Goal: Task Accomplishment & Management: Manage account settings

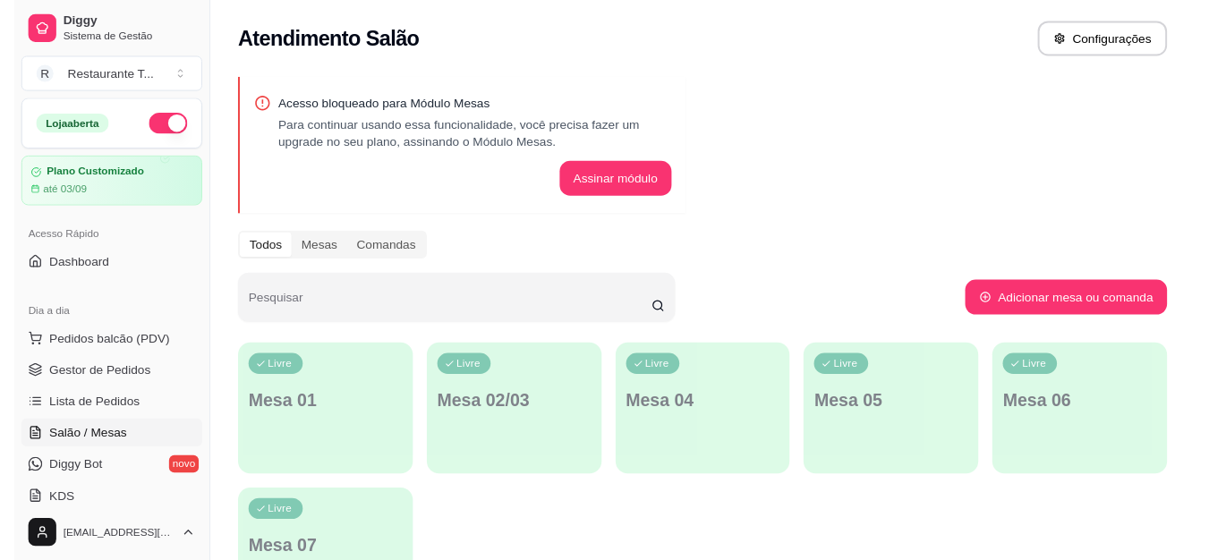
scroll to position [268, 0]
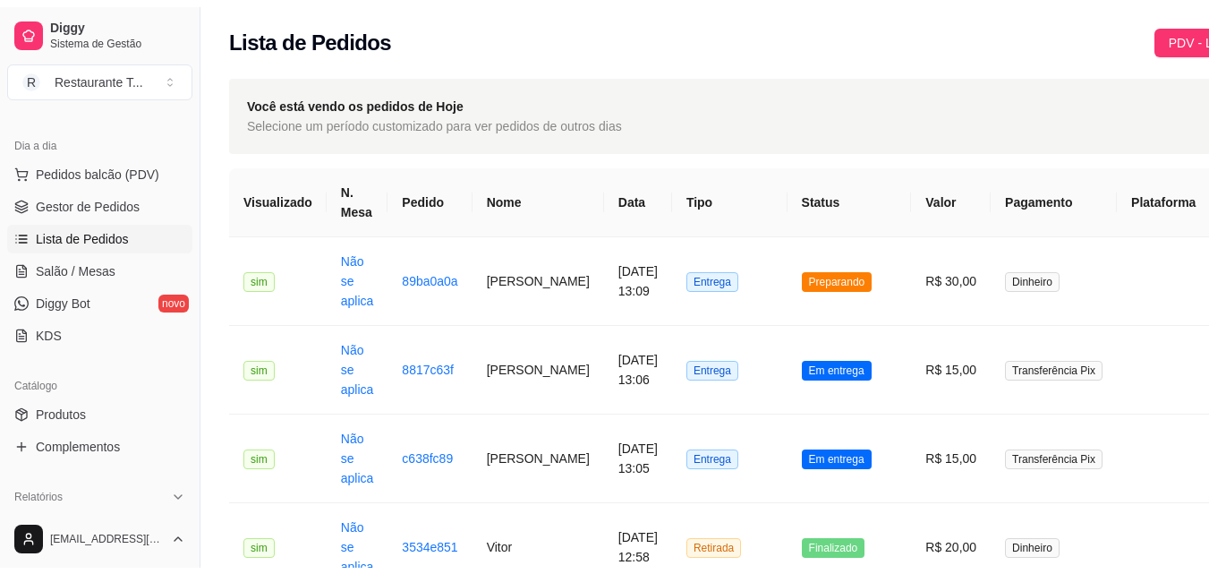
scroll to position [447, 0]
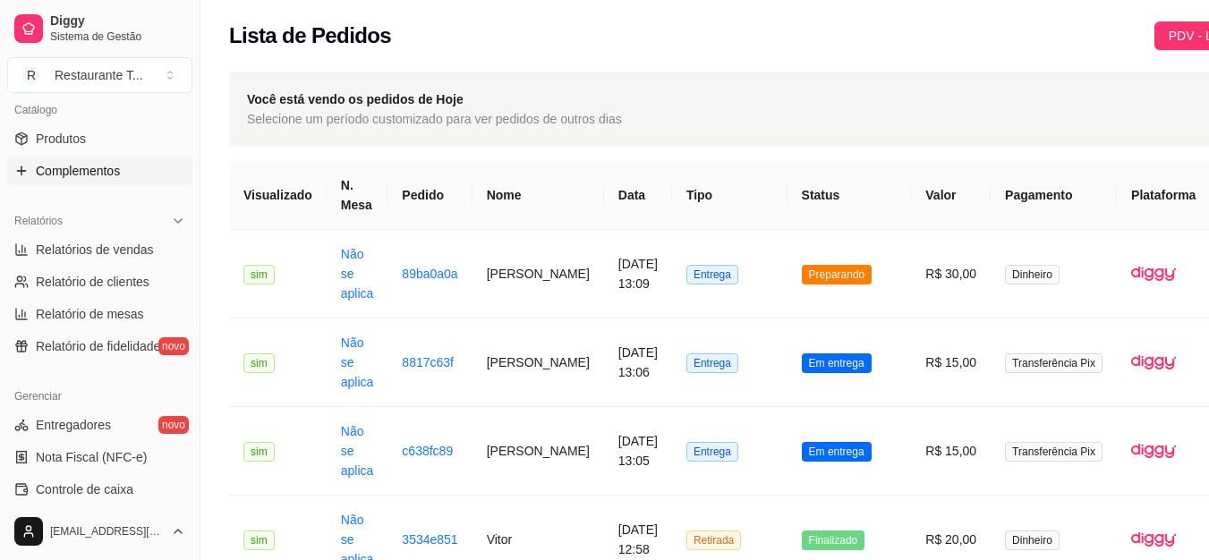
click at [115, 182] on link "Complementos" at bounding box center [99, 171] width 185 height 29
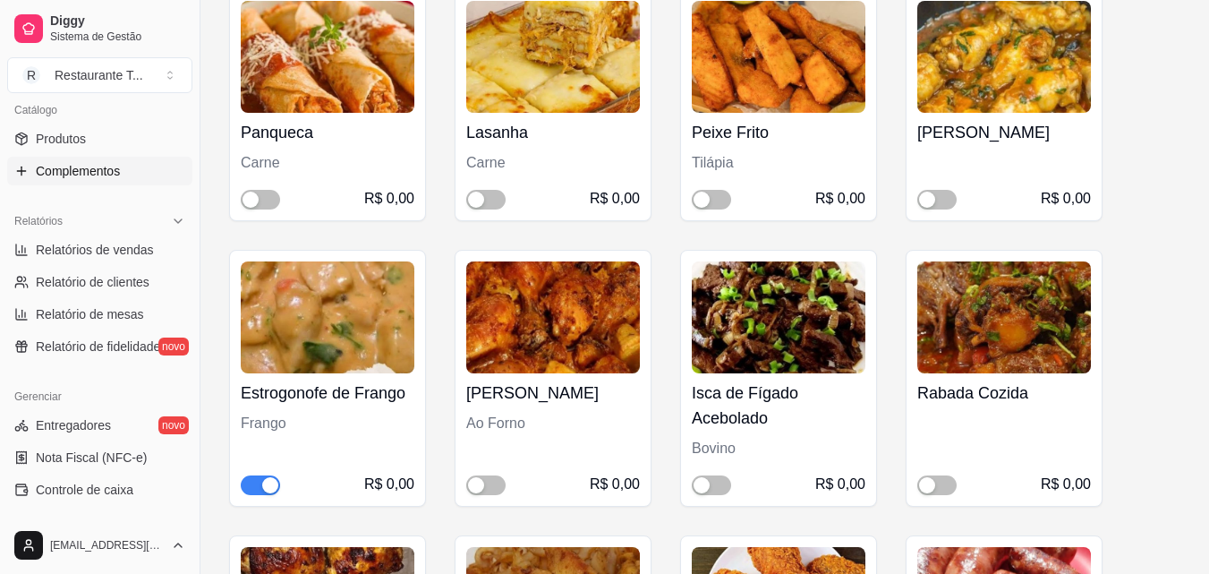
scroll to position [268, 0]
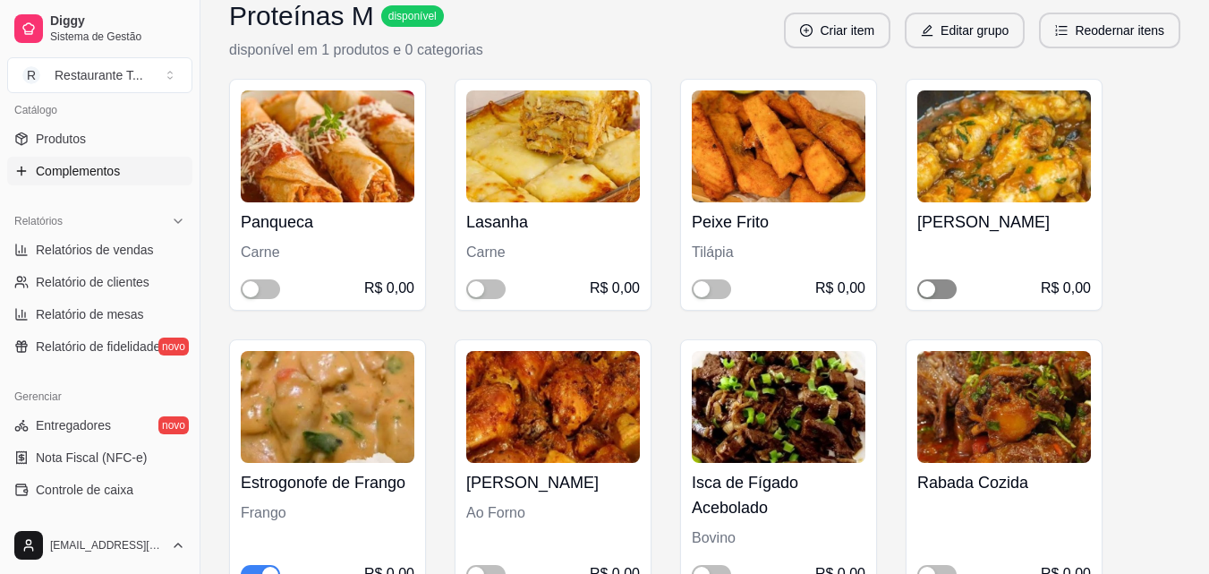
click at [934, 287] on div "button" at bounding box center [927, 289] width 16 height 16
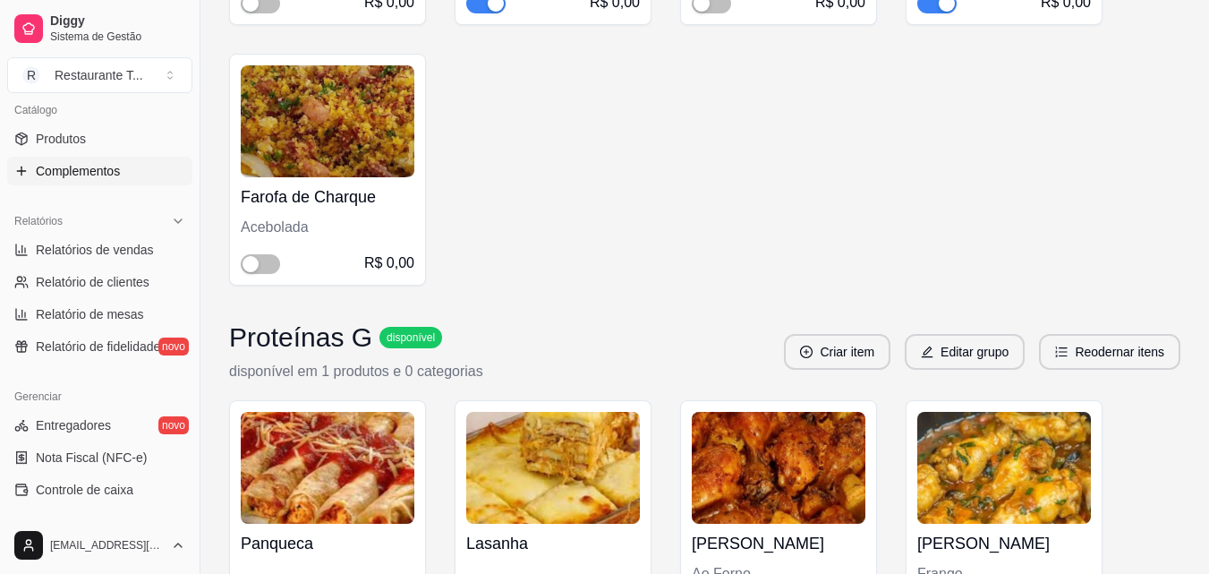
scroll to position [2774, 0]
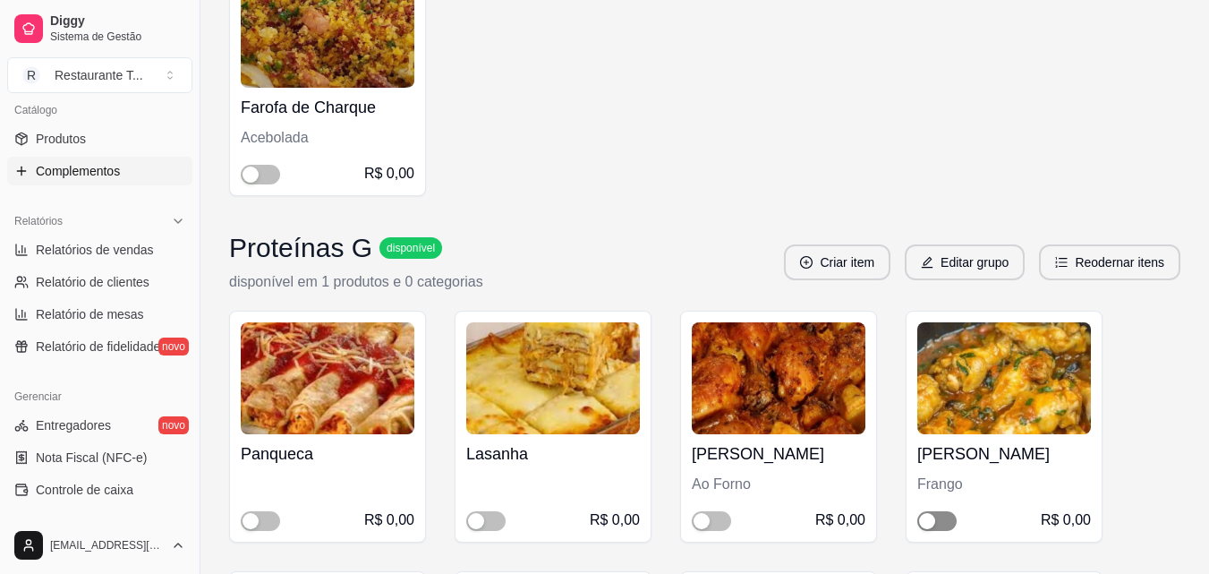
click at [931, 515] on div "button" at bounding box center [927, 521] width 16 height 16
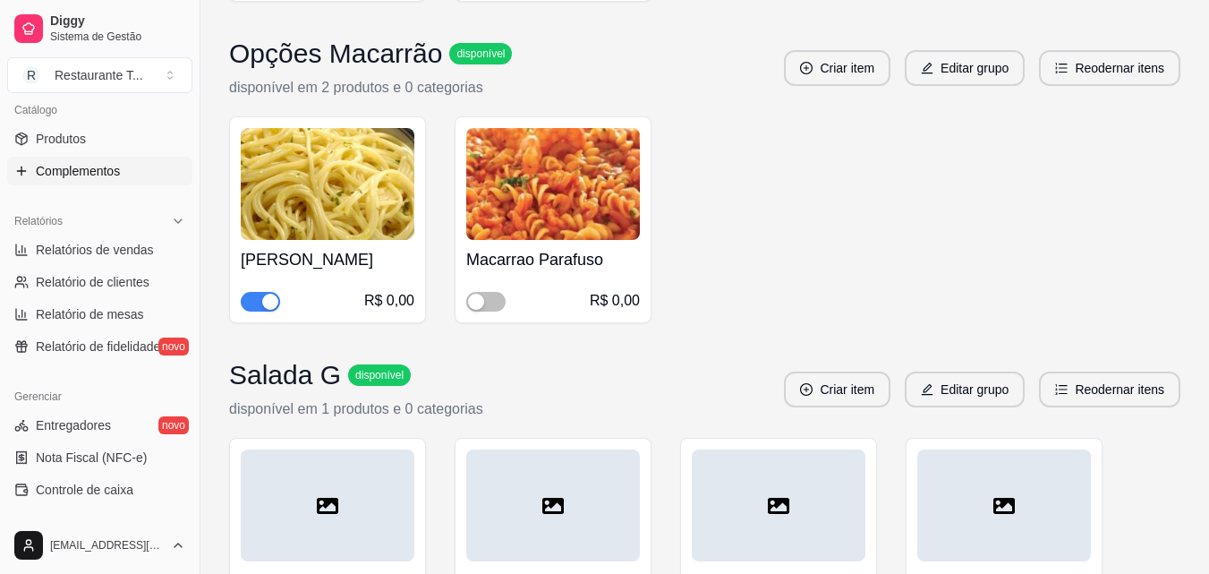
scroll to position [5288, 0]
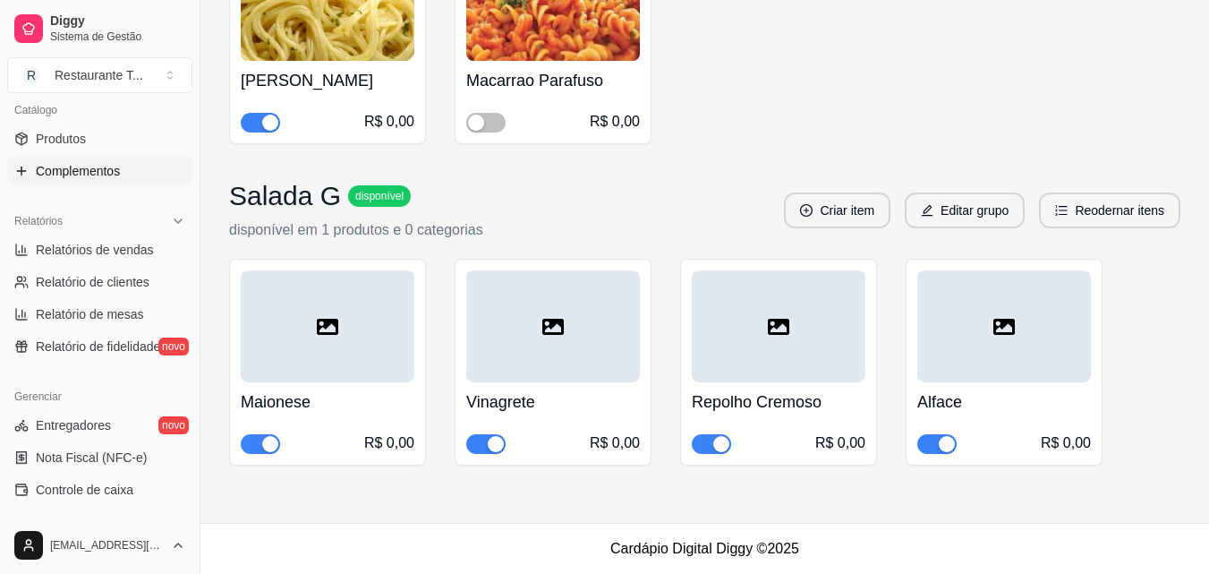
click at [268, 446] on div "button" at bounding box center [270, 444] width 16 height 16
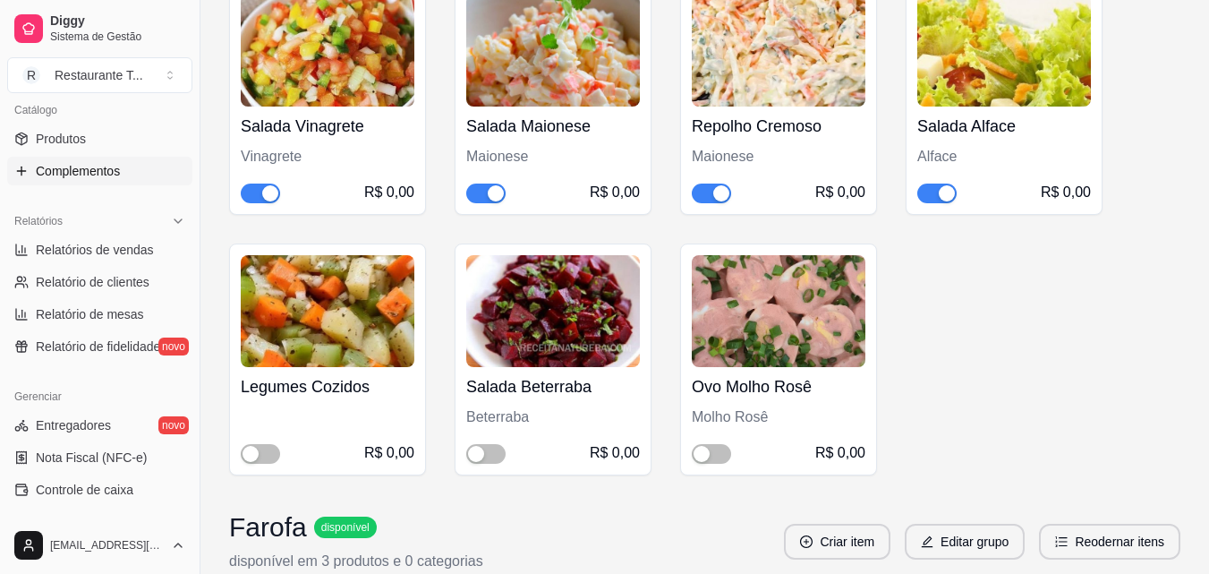
scroll to position [1799, 0]
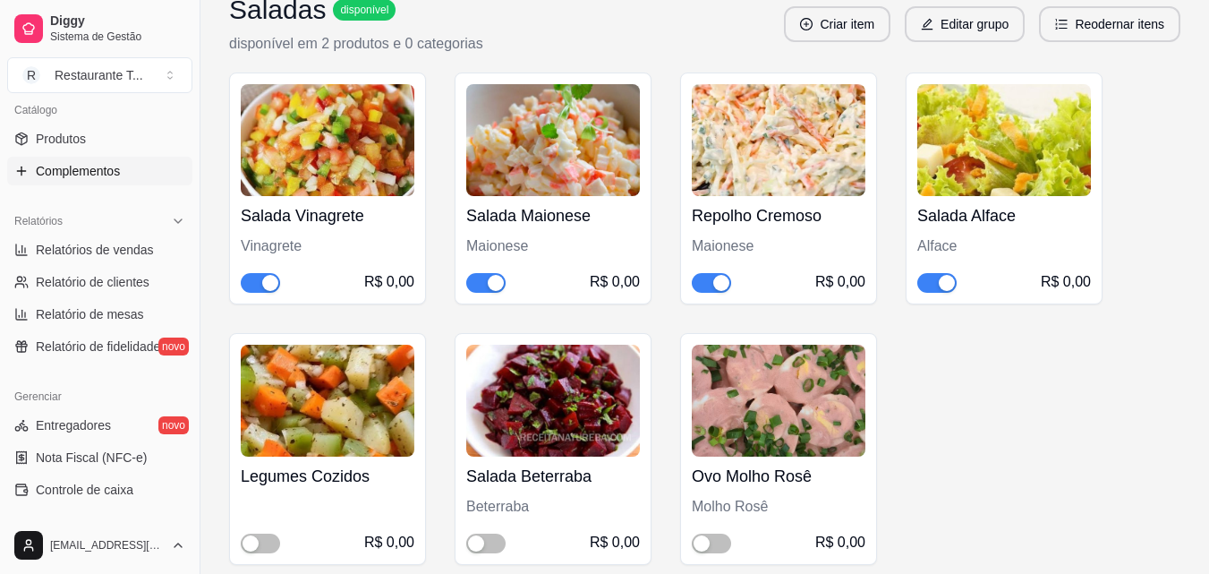
click at [498, 279] on div "button" at bounding box center [496, 283] width 16 height 16
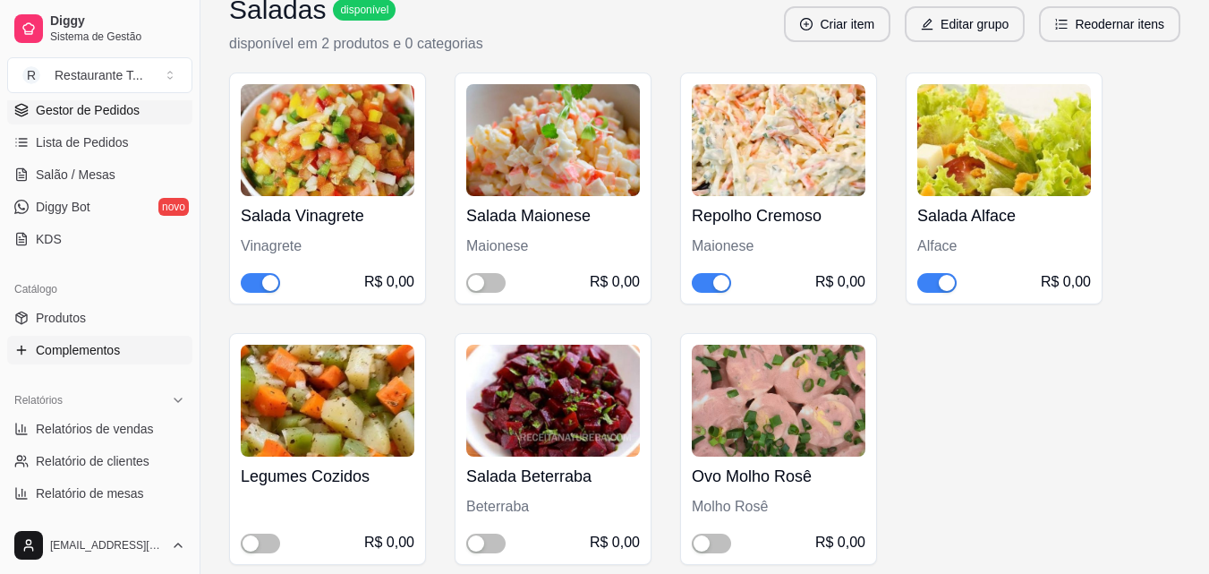
scroll to position [89, 0]
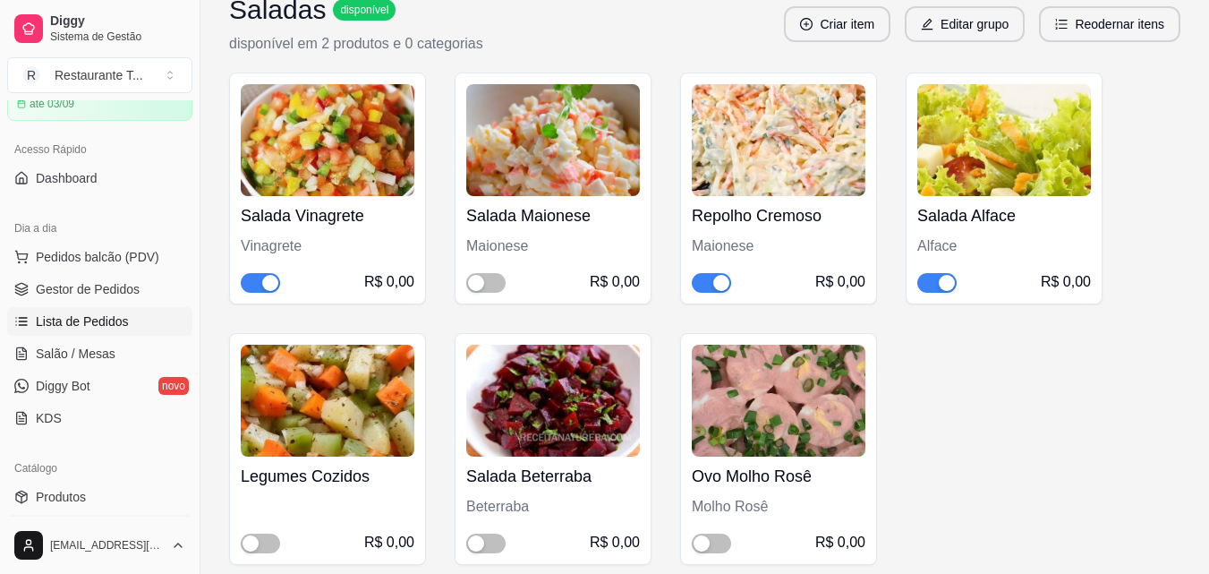
click at [110, 332] on link "Lista de Pedidos" at bounding box center [99, 321] width 185 height 29
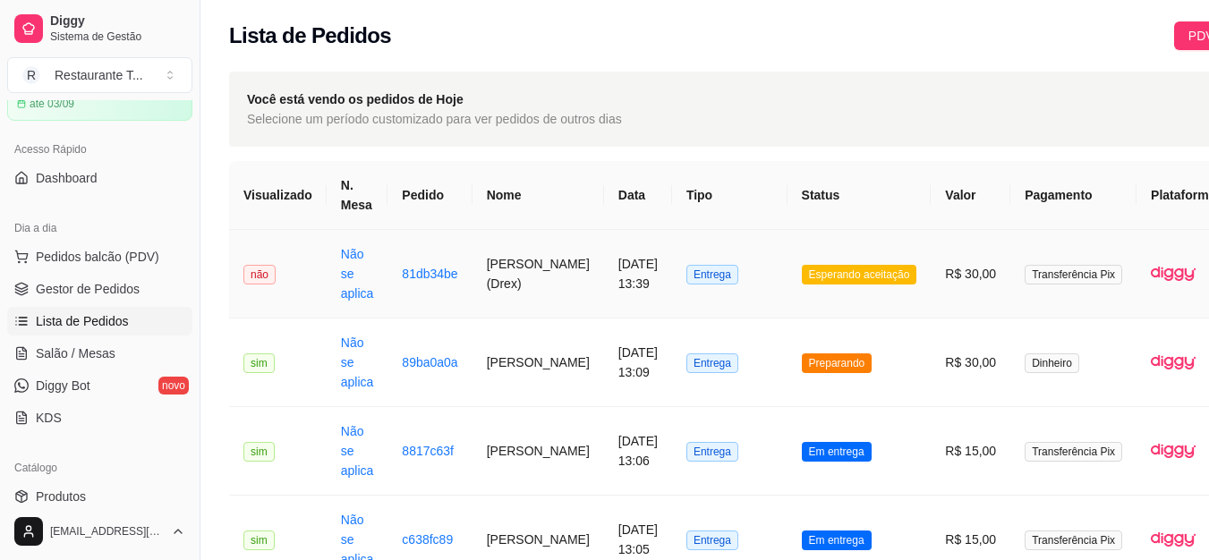
click at [808, 293] on td "Esperando aceitação" at bounding box center [859, 274] width 144 height 89
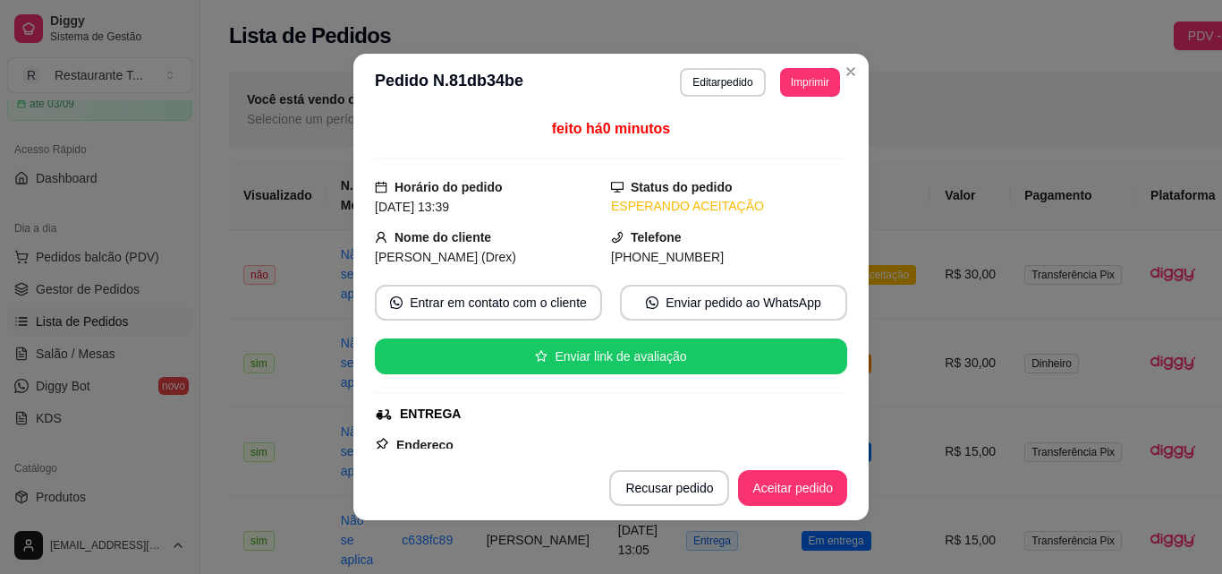
scroll to position [89, 0]
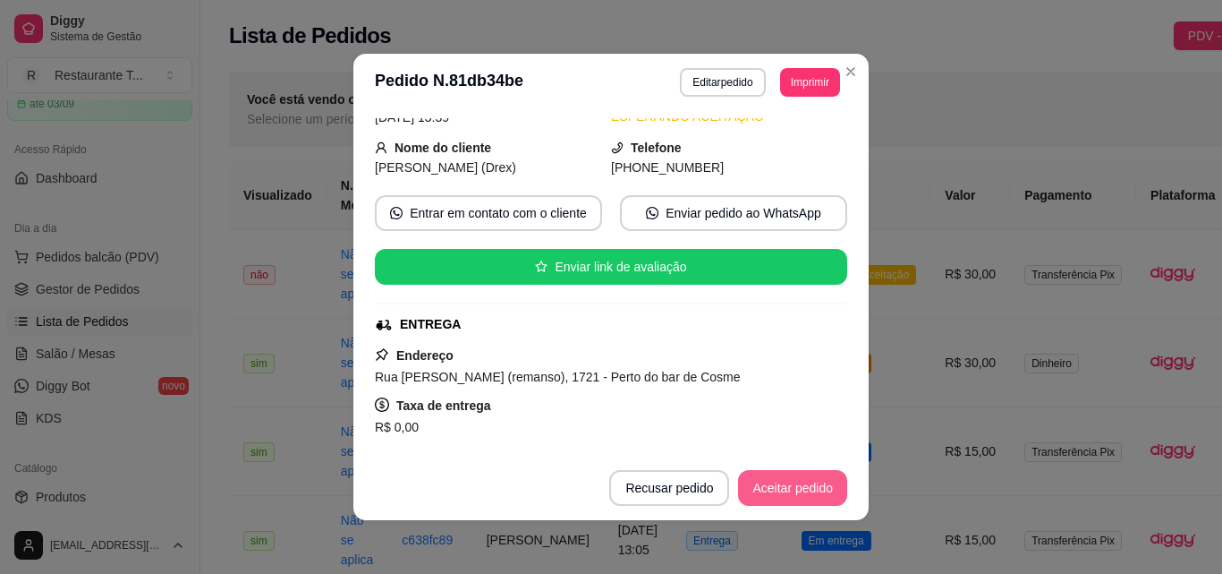
click at [798, 496] on button "Aceitar pedido" at bounding box center [792, 488] width 109 height 36
click at [798, 496] on button "Mover para preparo" at bounding box center [777, 488] width 134 height 35
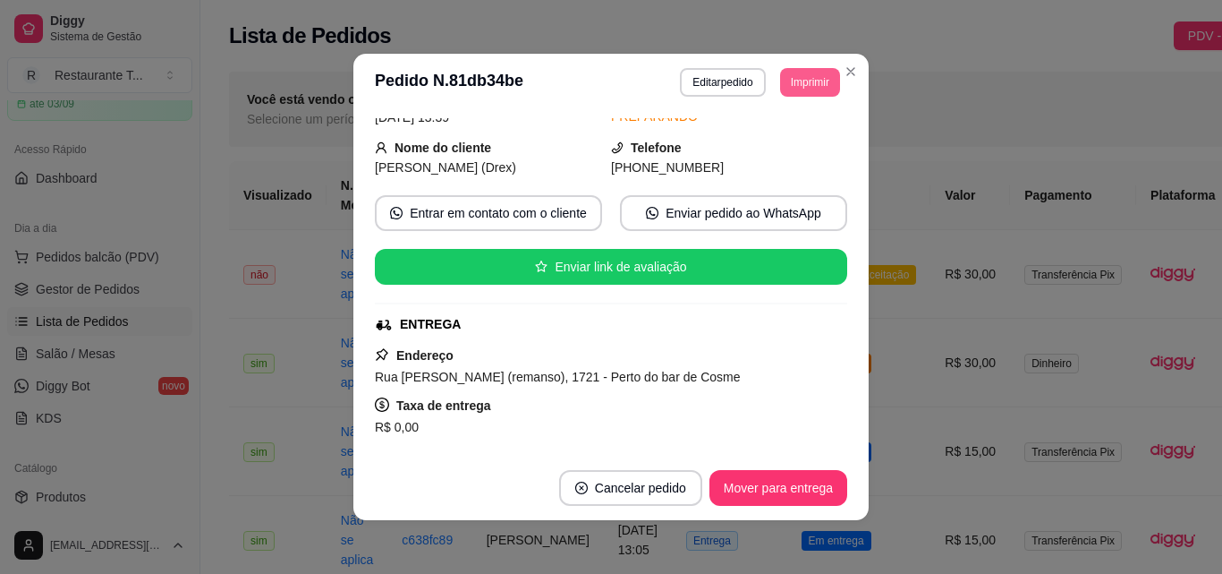
click at [815, 92] on button "Imprimir" at bounding box center [810, 82] width 60 height 29
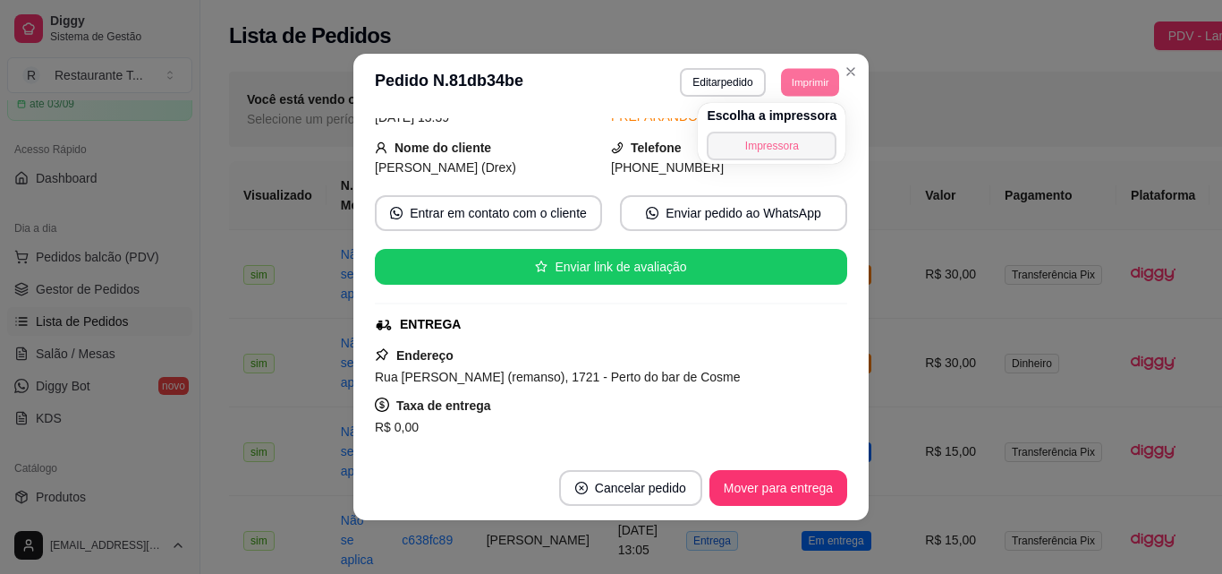
click at [773, 140] on button "Impressora" at bounding box center [772, 146] width 130 height 29
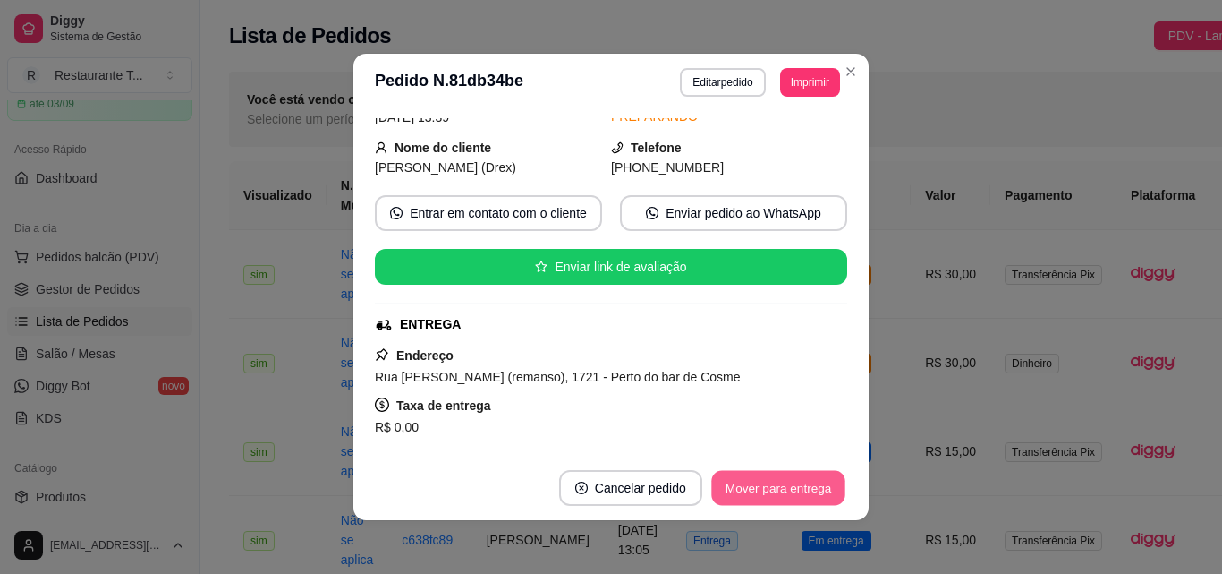
click at [779, 491] on button "Mover para entrega" at bounding box center [778, 488] width 134 height 35
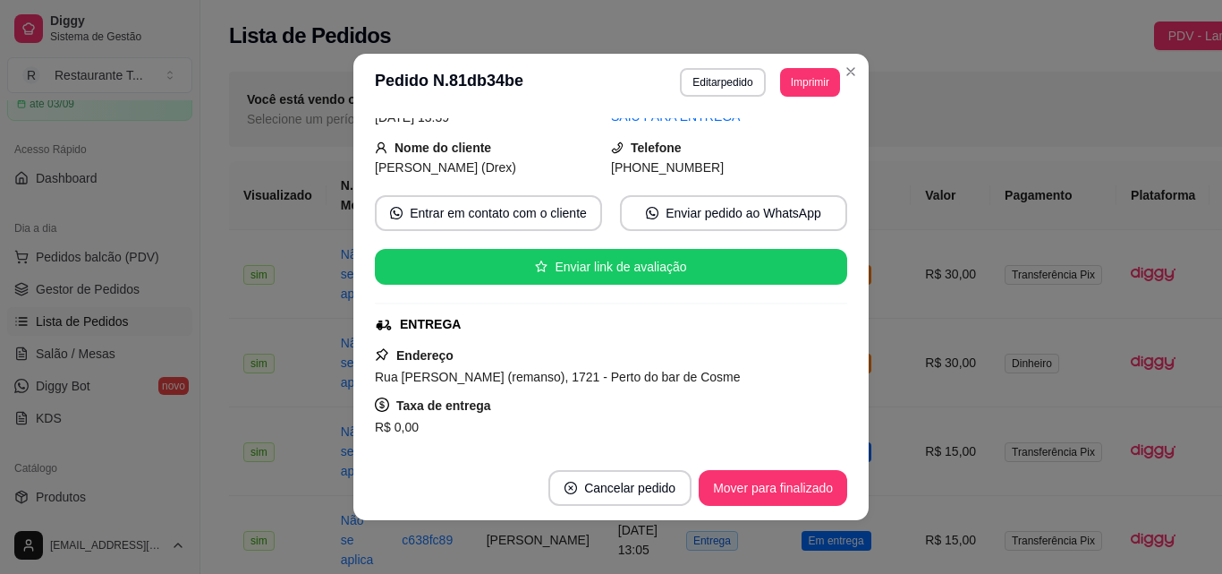
click at [779, 494] on button "Mover para finalizado" at bounding box center [773, 488] width 149 height 36
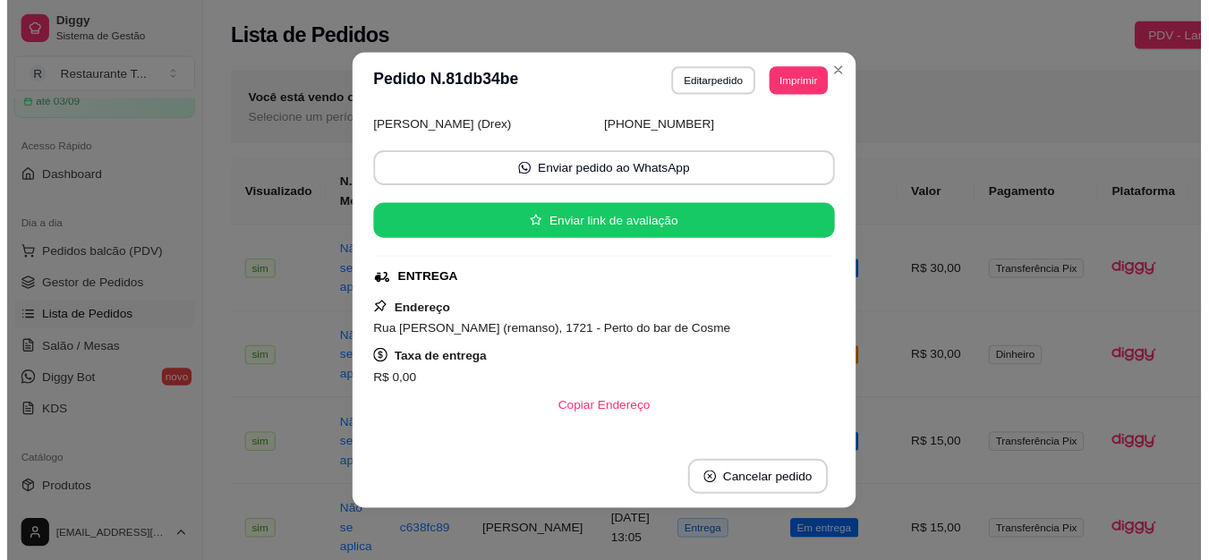
scroll to position [48, 0]
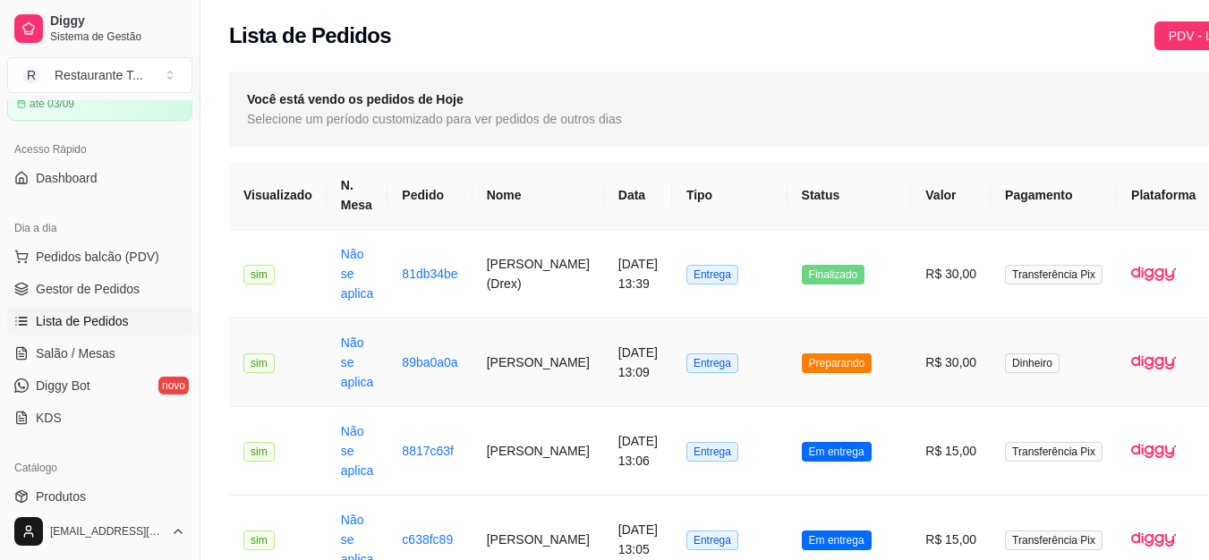
click at [804, 353] on td "Preparando" at bounding box center [849, 363] width 124 height 89
click at [779, 492] on button "Mover para entrega" at bounding box center [771, 474] width 138 height 36
click at [781, 492] on button "Mover para entrega" at bounding box center [771, 474] width 138 height 36
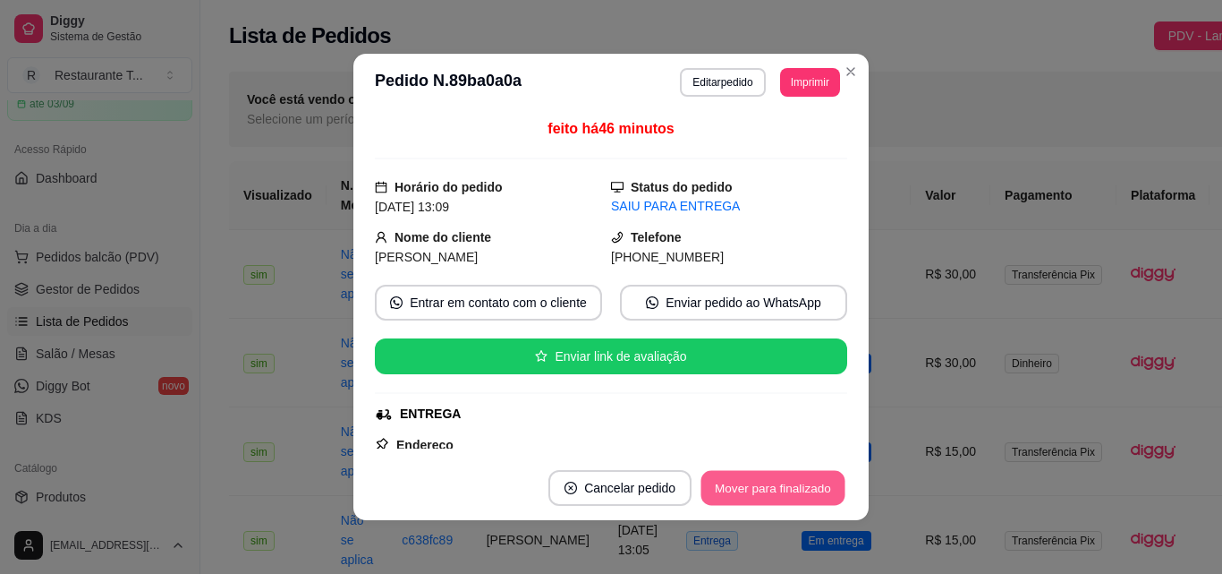
click at [791, 486] on button "Mover para finalizado" at bounding box center [774, 488] width 144 height 35
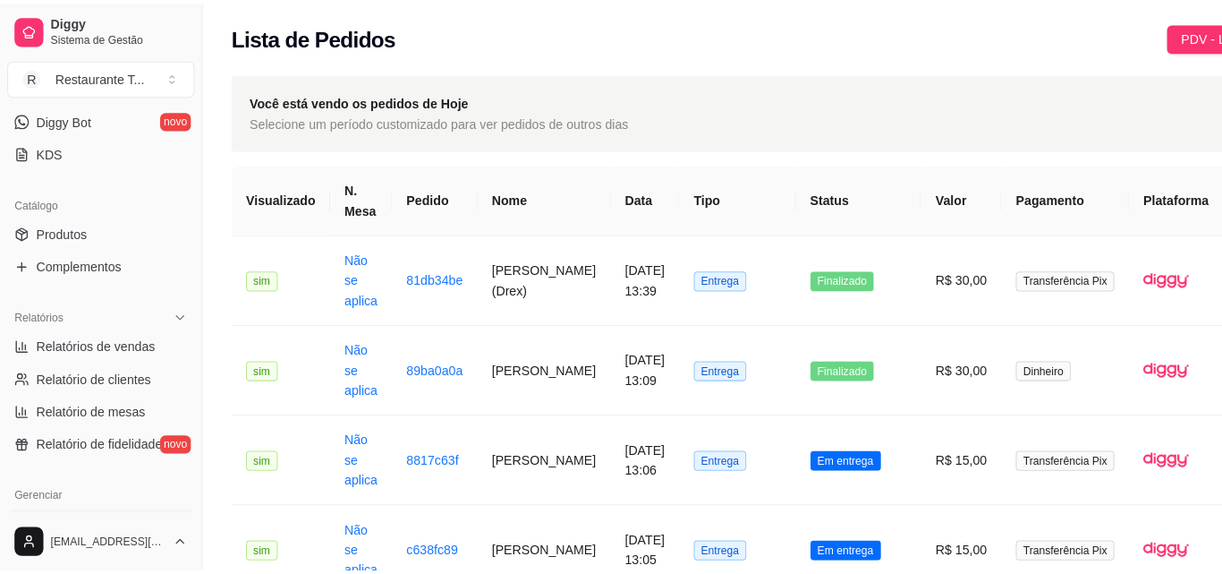
scroll to position [447, 0]
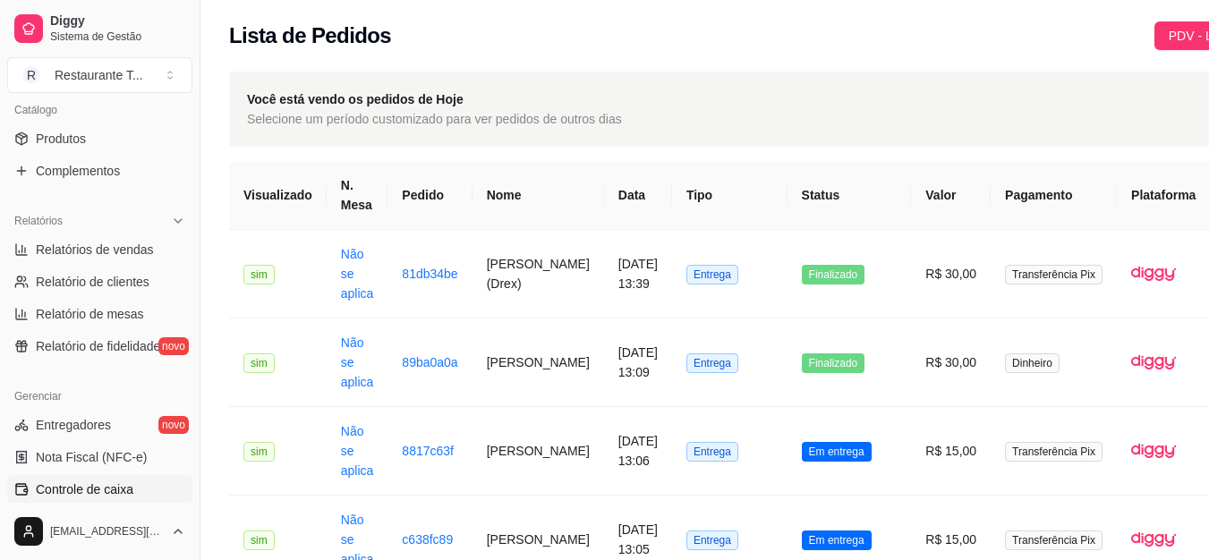
click at [149, 489] on link "Controle de caixa" at bounding box center [99, 489] width 185 height 29
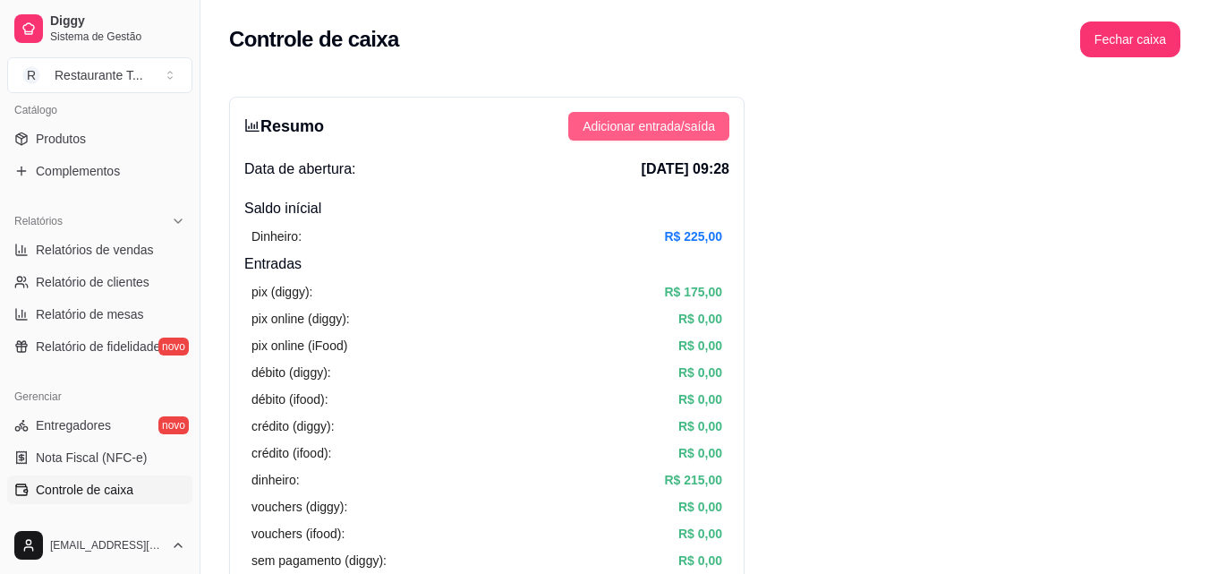
click at [692, 112] on button "Adicionar entrada/saída" at bounding box center [648, 126] width 161 height 29
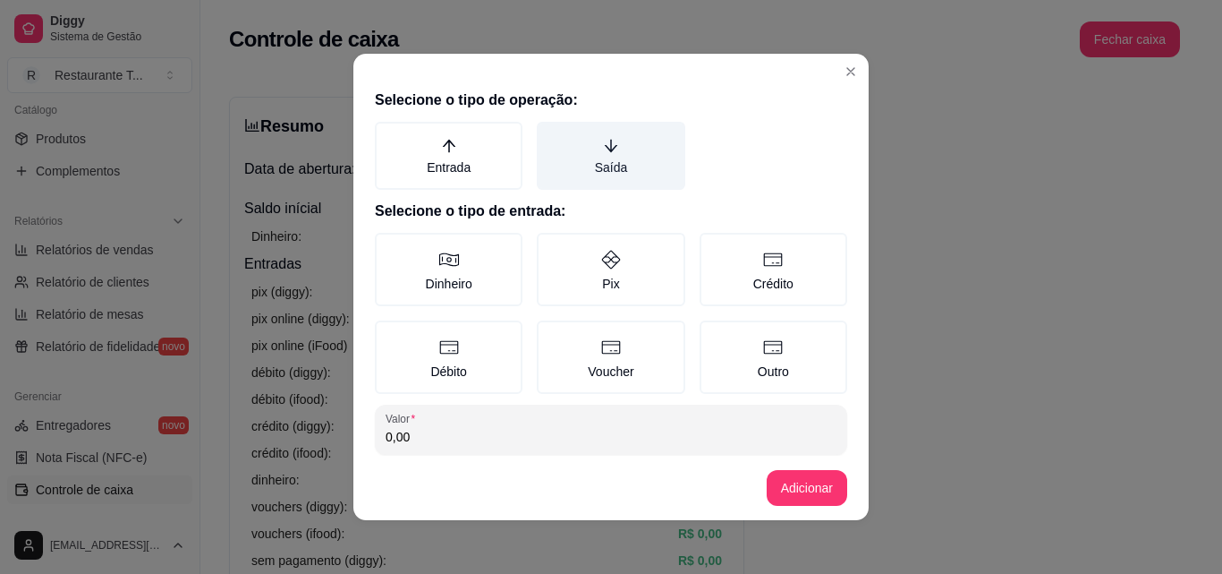
click at [604, 177] on label "Saída" at bounding box center [611, 156] width 148 height 68
click at [550, 135] on button "Saída" at bounding box center [543, 128] width 14 height 14
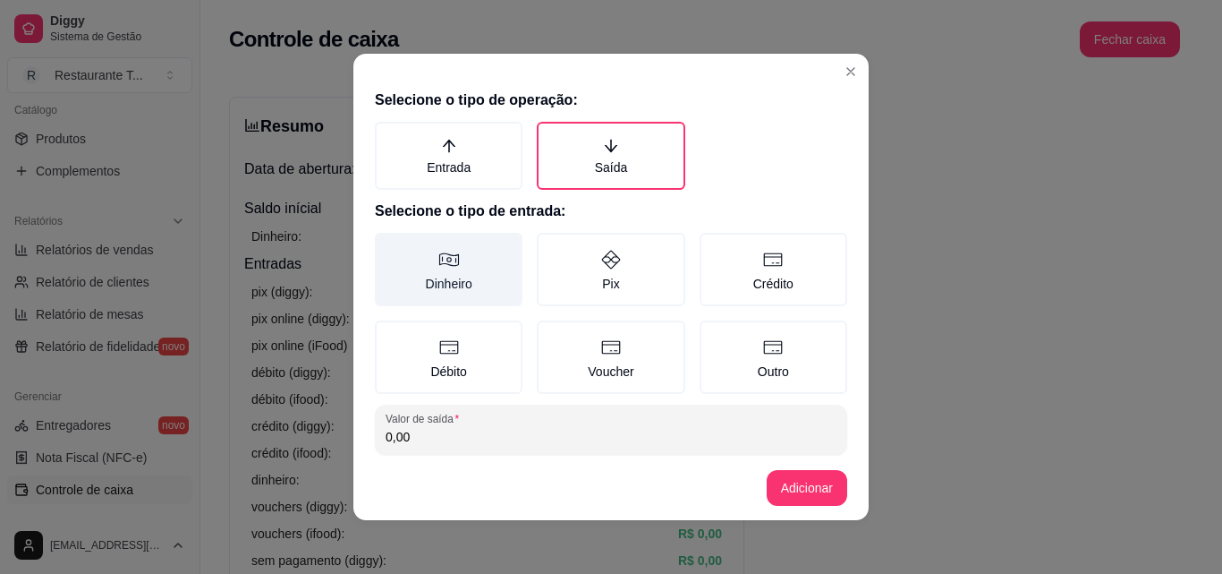
click at [482, 285] on label "Dinheiro" at bounding box center [449, 269] width 148 height 73
click at [388, 246] on button "Dinheiro" at bounding box center [381, 239] width 14 height 14
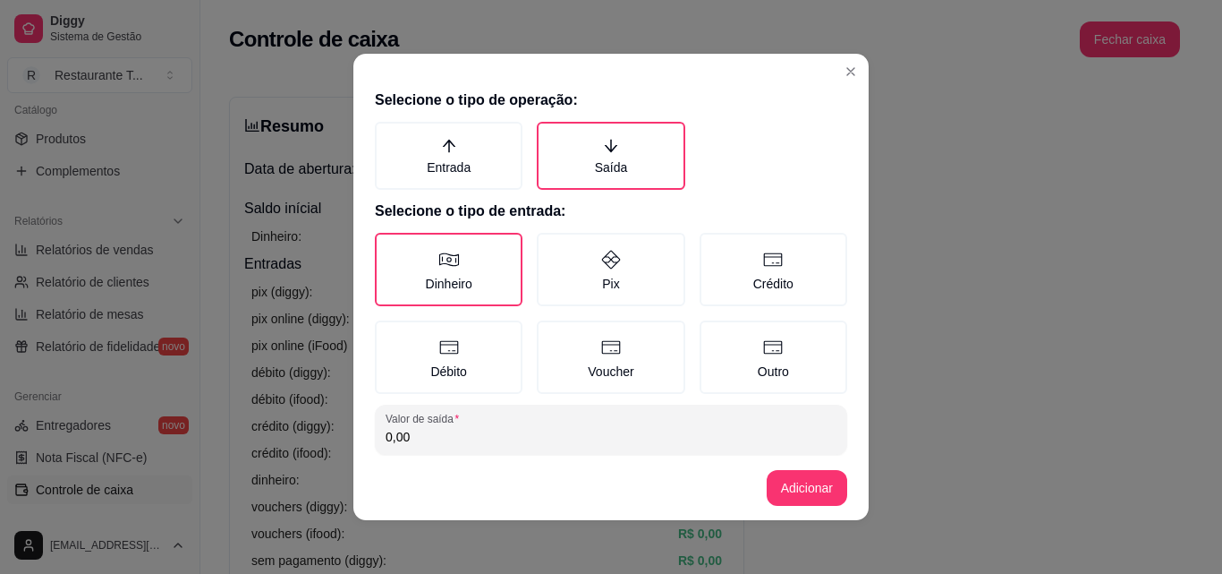
click at [480, 442] on input "0,00" at bounding box center [611, 437] width 451 height 18
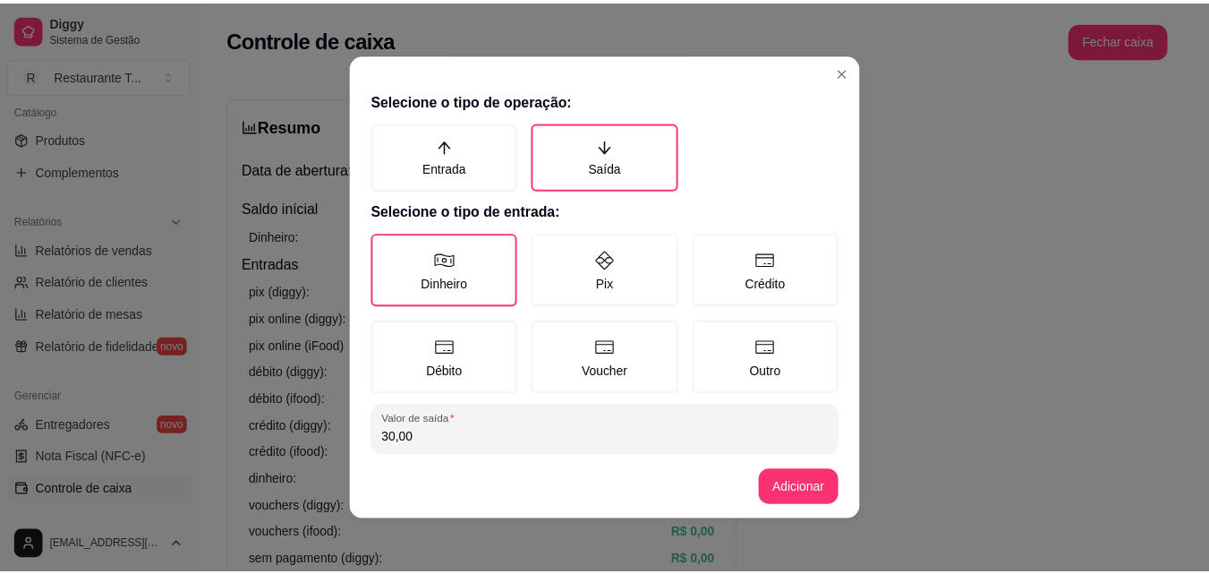
scroll to position [96, 0]
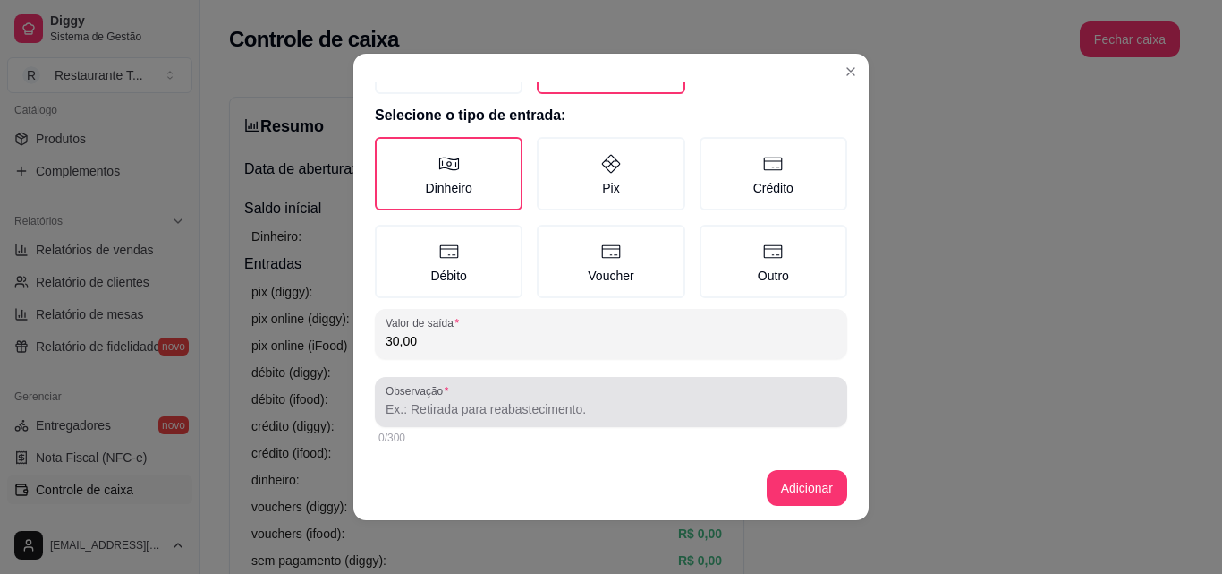
type input "30,00"
click at [551, 404] on input "Observação" at bounding box center [611, 409] width 451 height 18
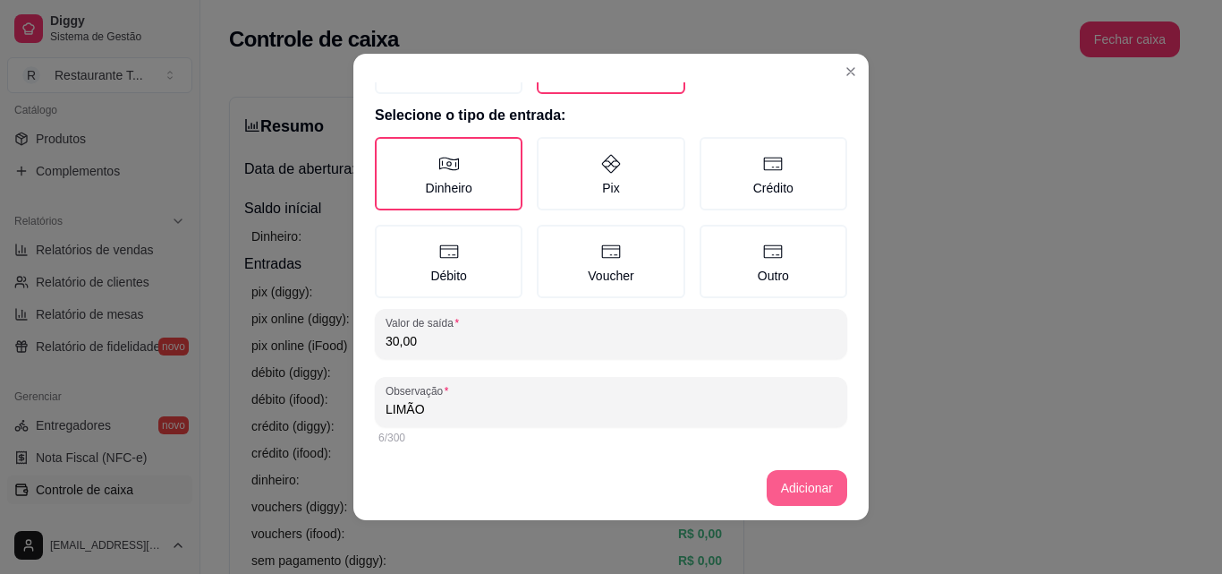
type input "LIMÃO"
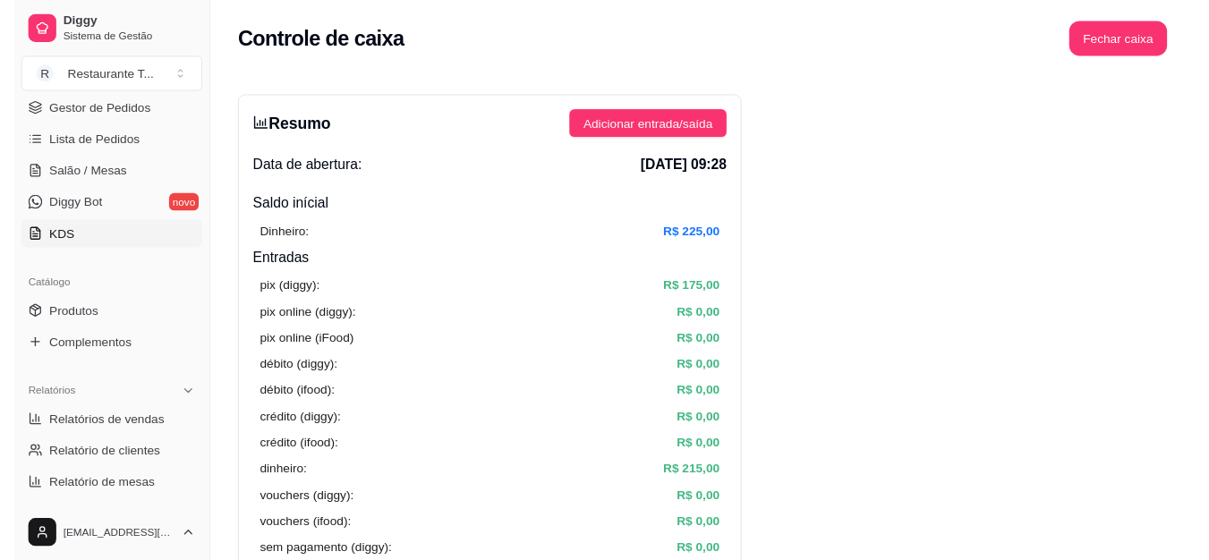
scroll to position [179, 0]
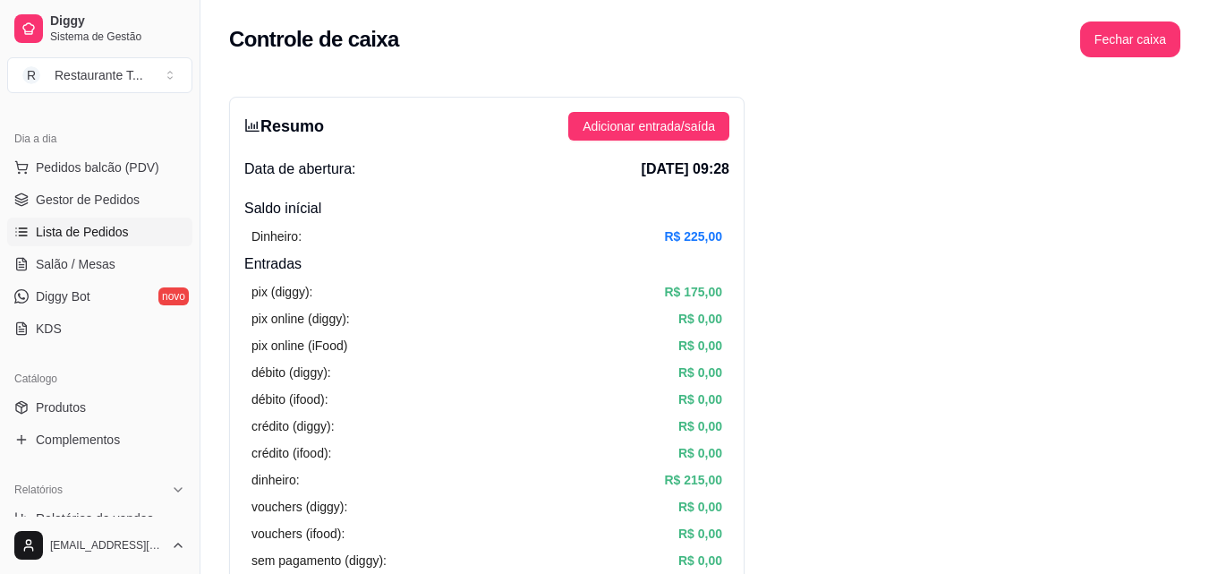
click at [122, 243] on link "Lista de Pedidos" at bounding box center [99, 231] width 185 height 29
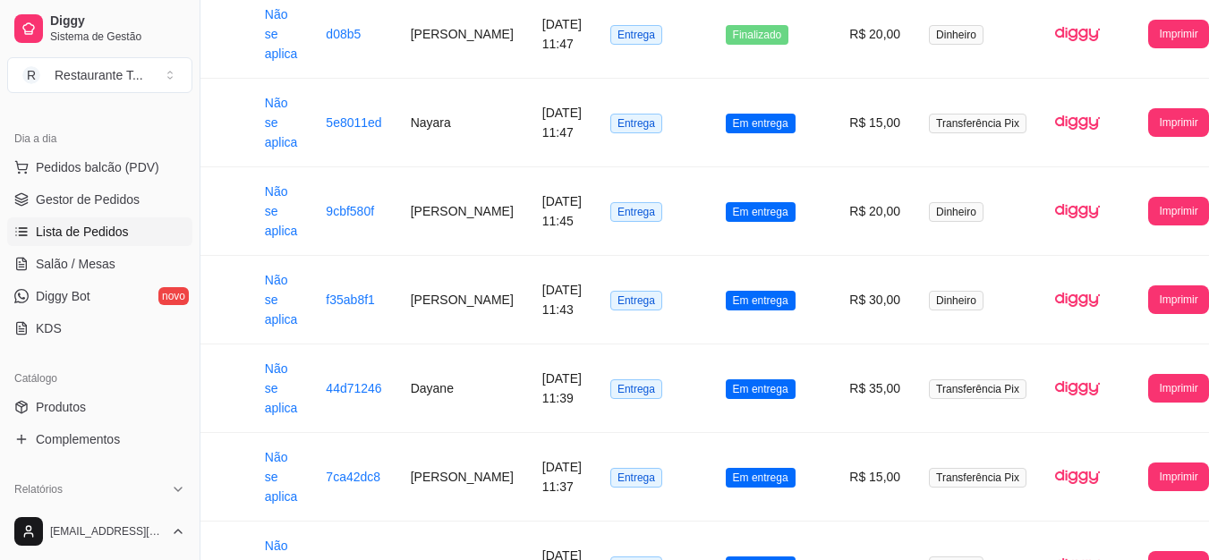
scroll to position [2457, 76]
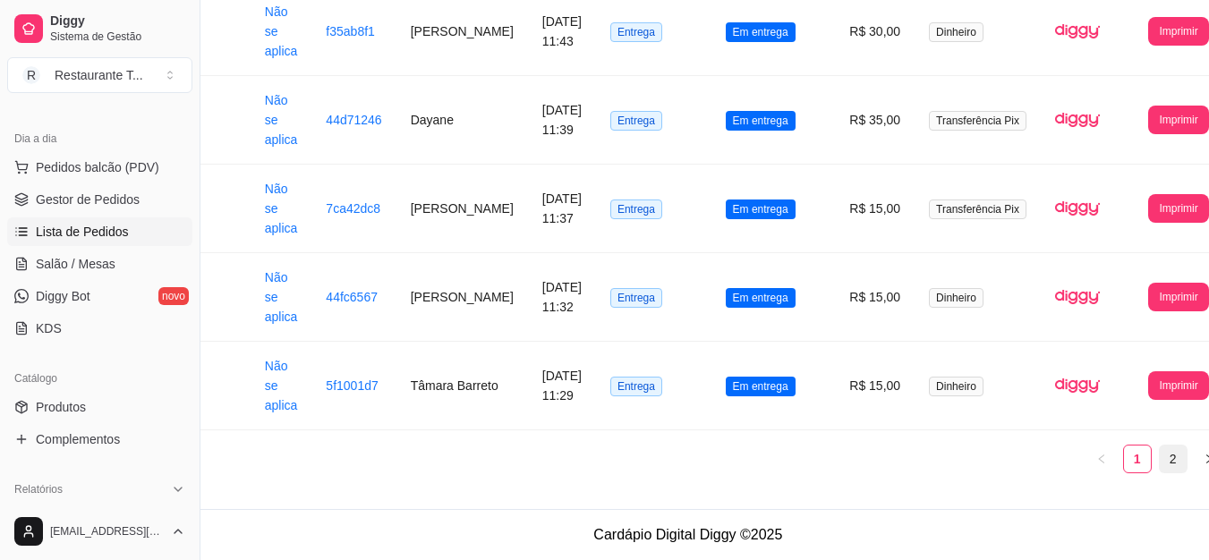
click at [1160, 457] on link "2" at bounding box center [1173, 459] width 27 height 27
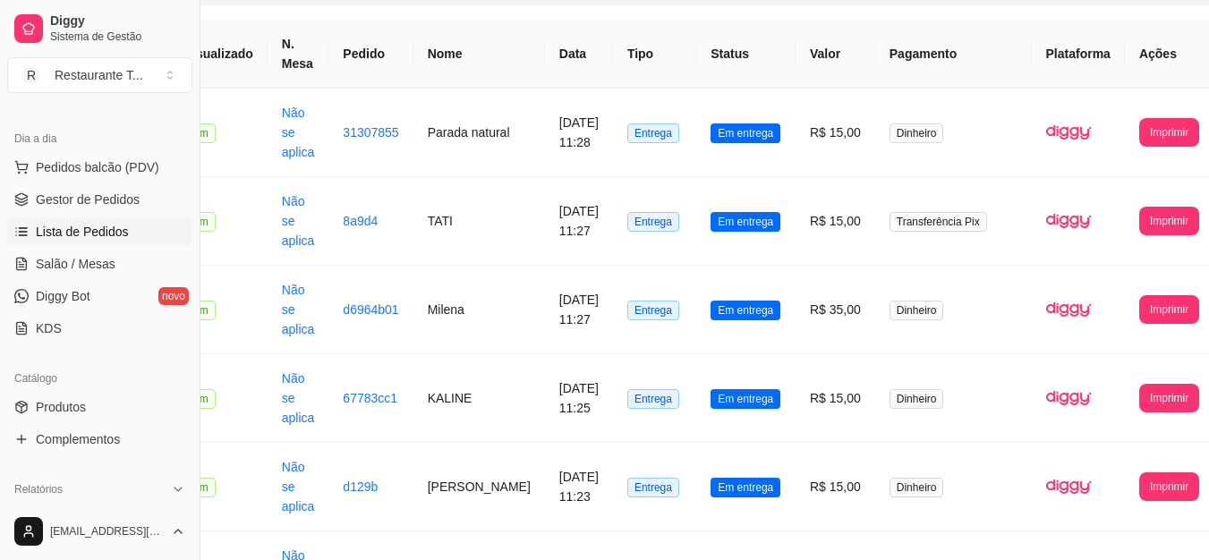
scroll to position [0, 59]
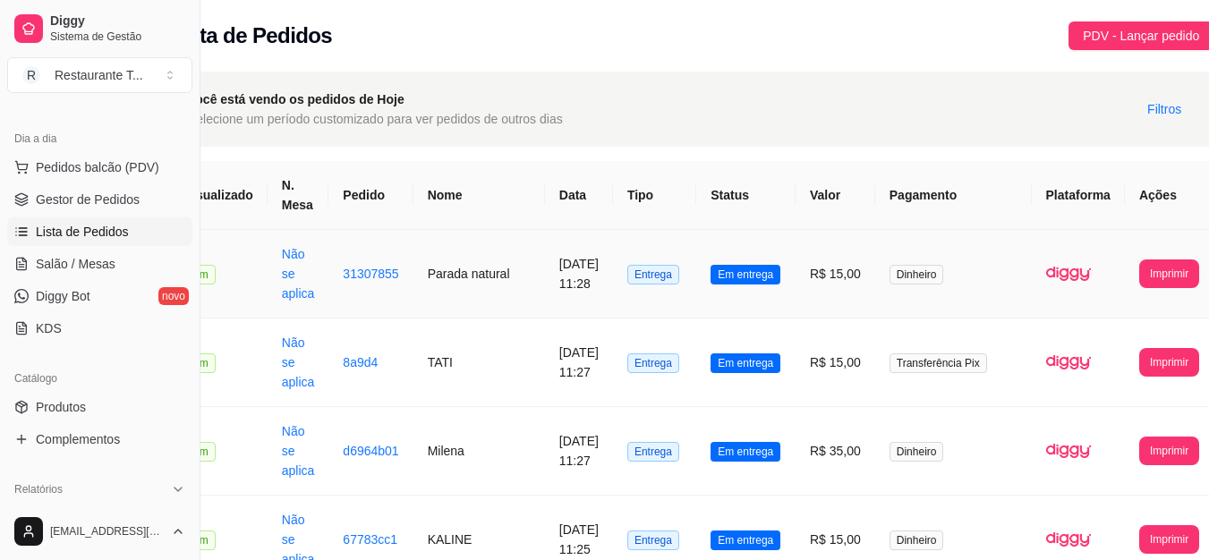
click at [727, 294] on td "Em entrega" at bounding box center [745, 274] width 99 height 89
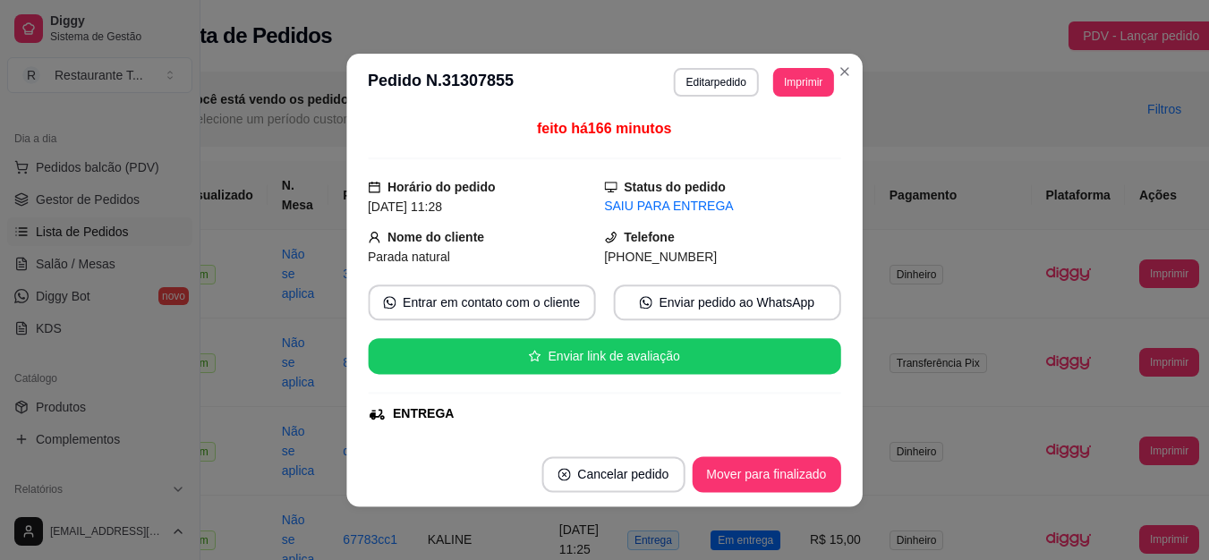
scroll to position [0, 46]
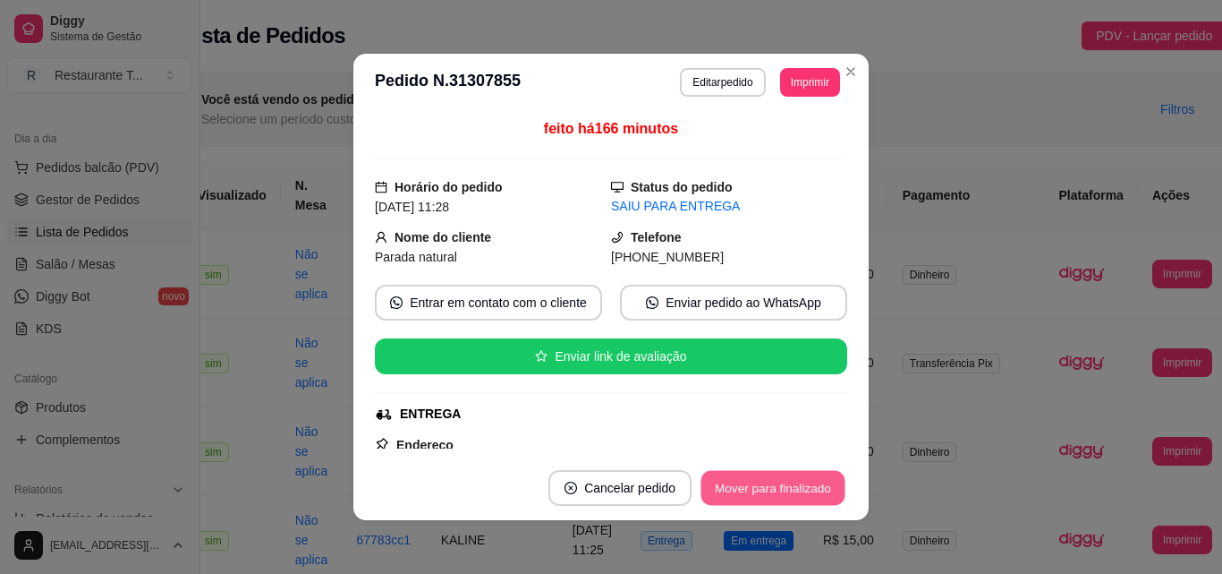
click at [804, 498] on button "Mover para finalizado" at bounding box center [774, 488] width 144 height 35
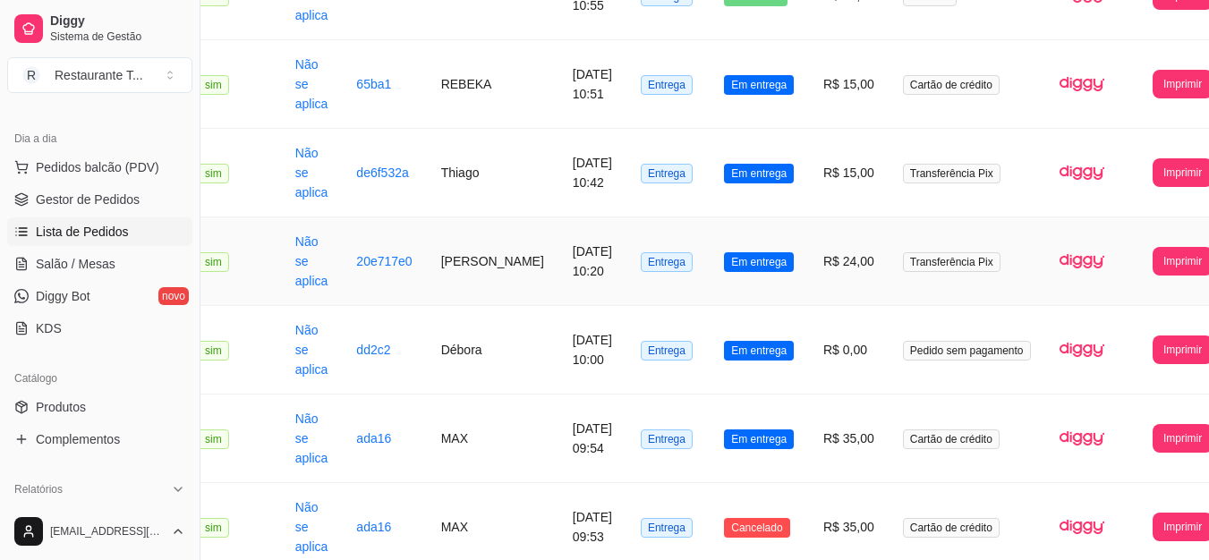
scroll to position [1394, 46]
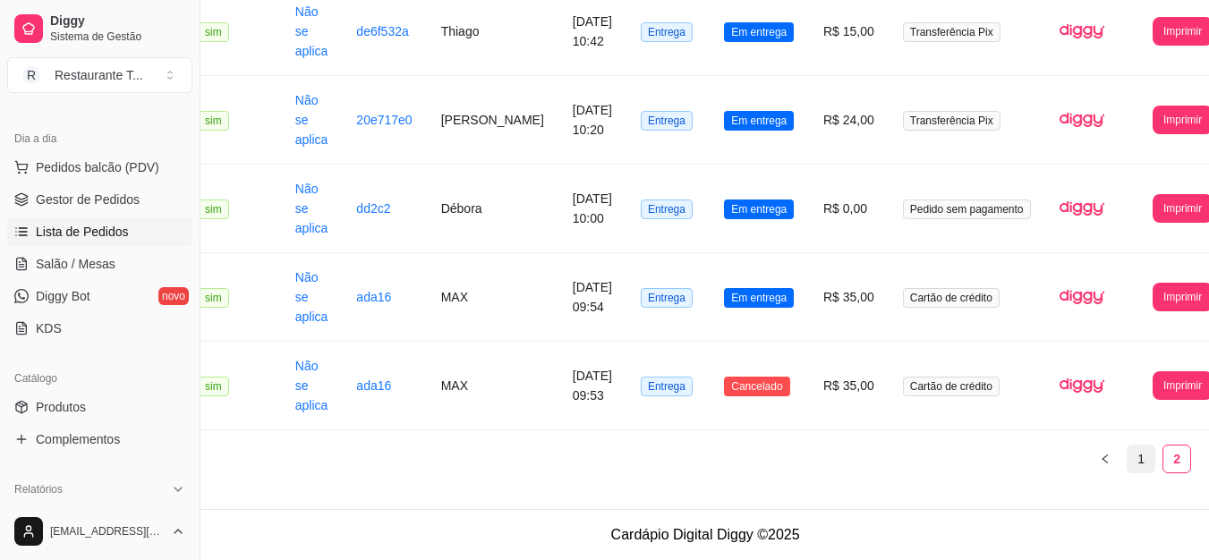
click at [1127, 458] on link "1" at bounding box center [1140, 459] width 27 height 27
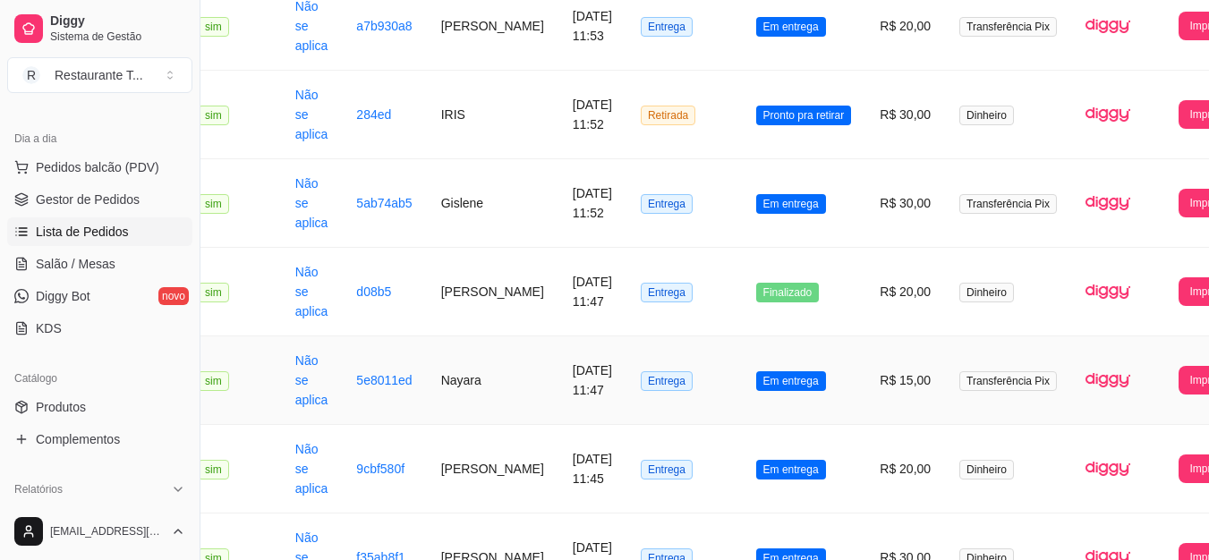
scroll to position [2457, 46]
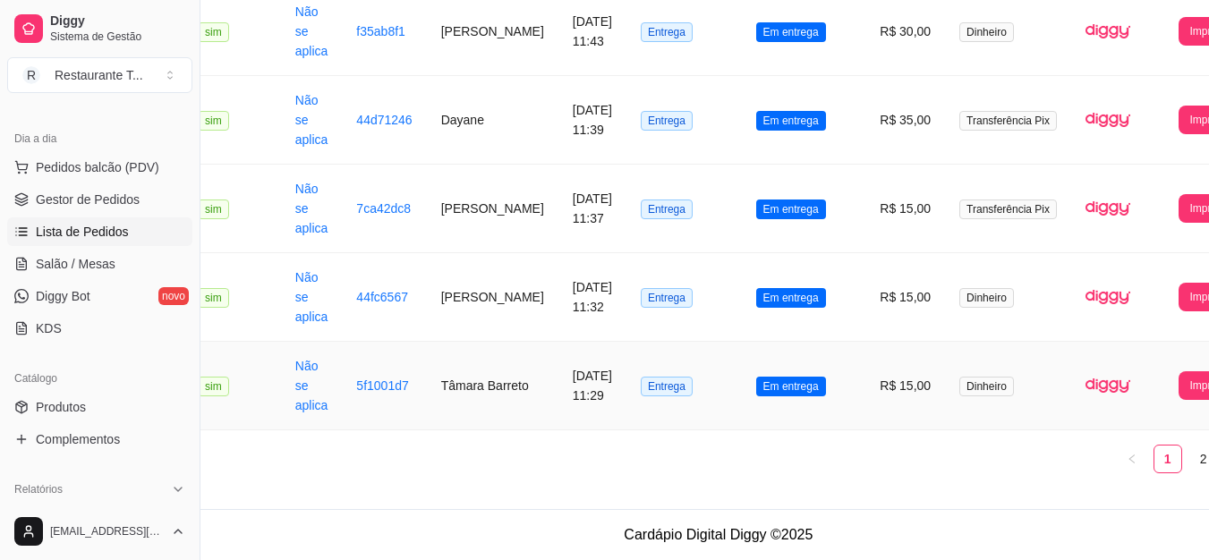
click at [781, 400] on td "Em entrega" at bounding box center [804, 386] width 124 height 89
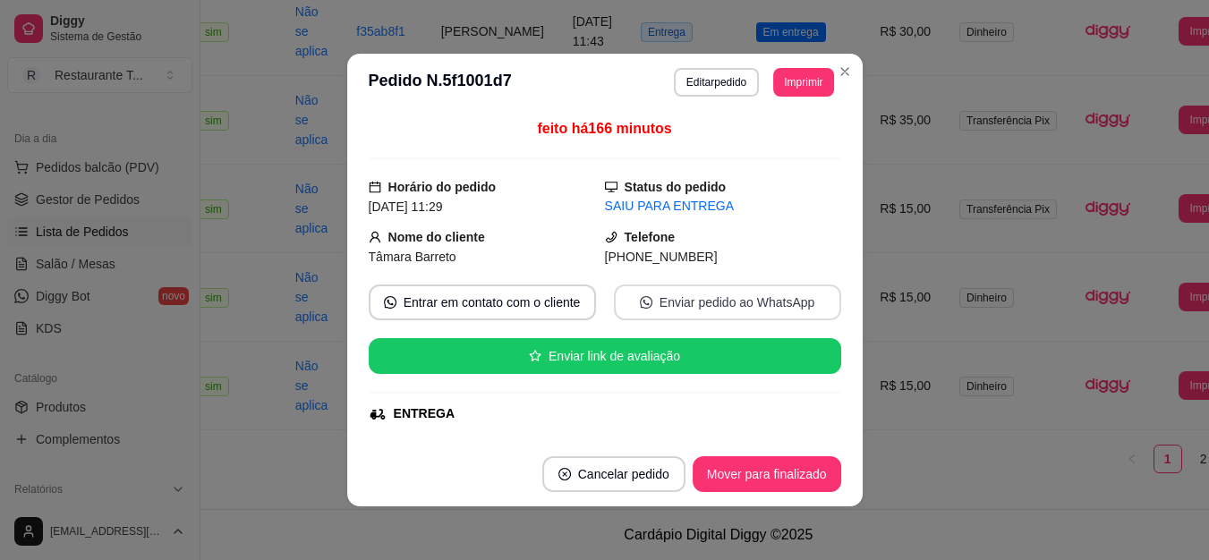
scroll to position [2444, 46]
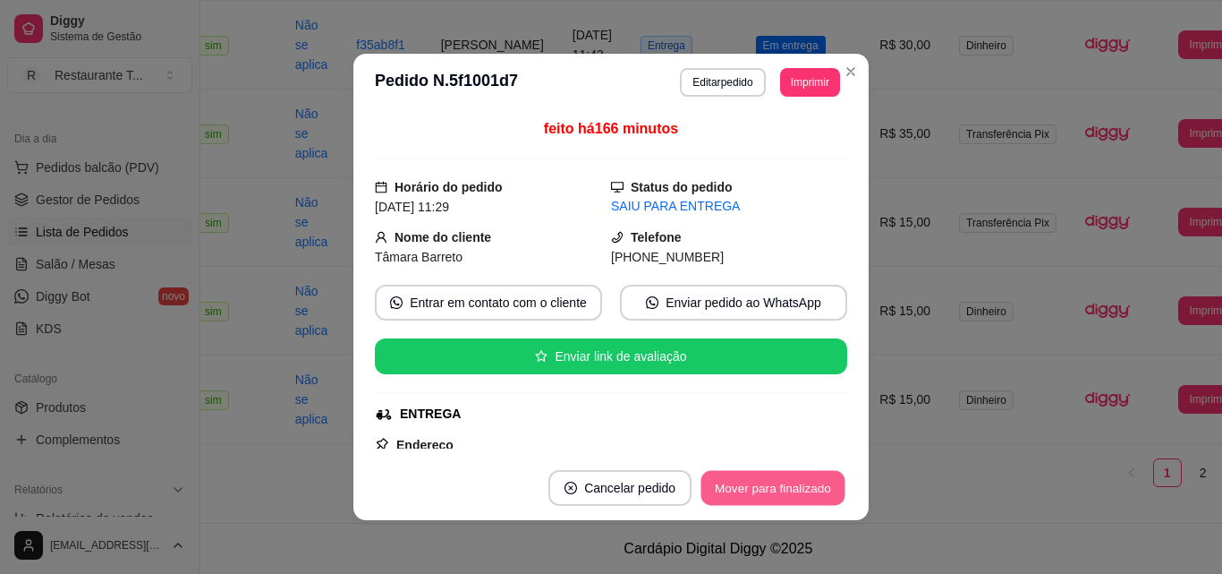
click at [798, 478] on button "Mover para finalizado" at bounding box center [774, 488] width 144 height 35
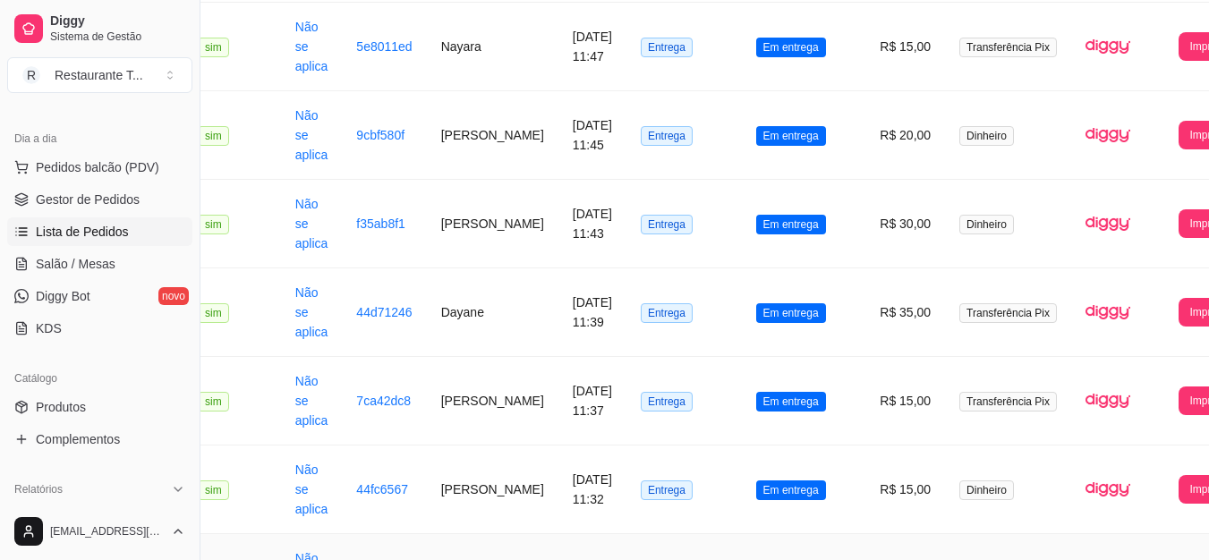
scroll to position [2175, 46]
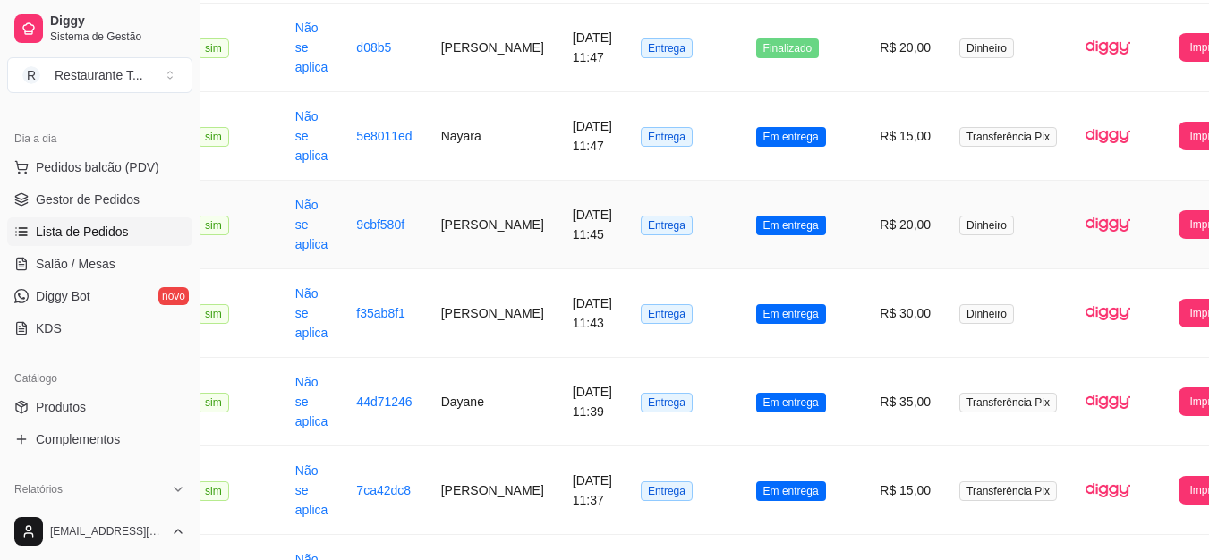
click at [770, 242] on td "Em entrega" at bounding box center [804, 225] width 124 height 89
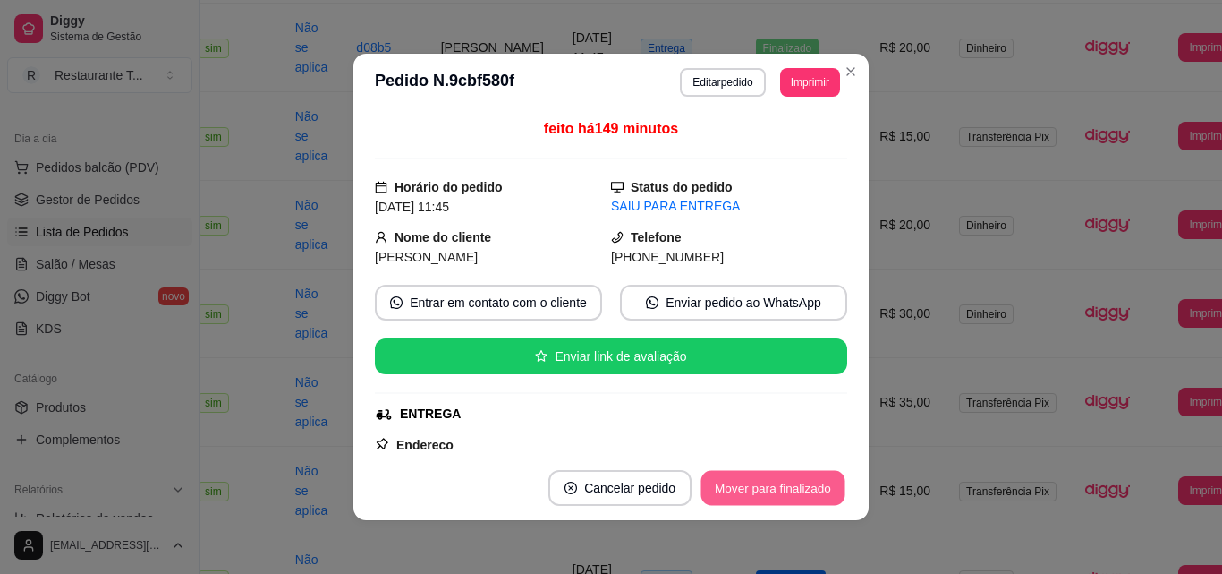
click at [804, 500] on button "Mover para finalizado" at bounding box center [774, 488] width 144 height 35
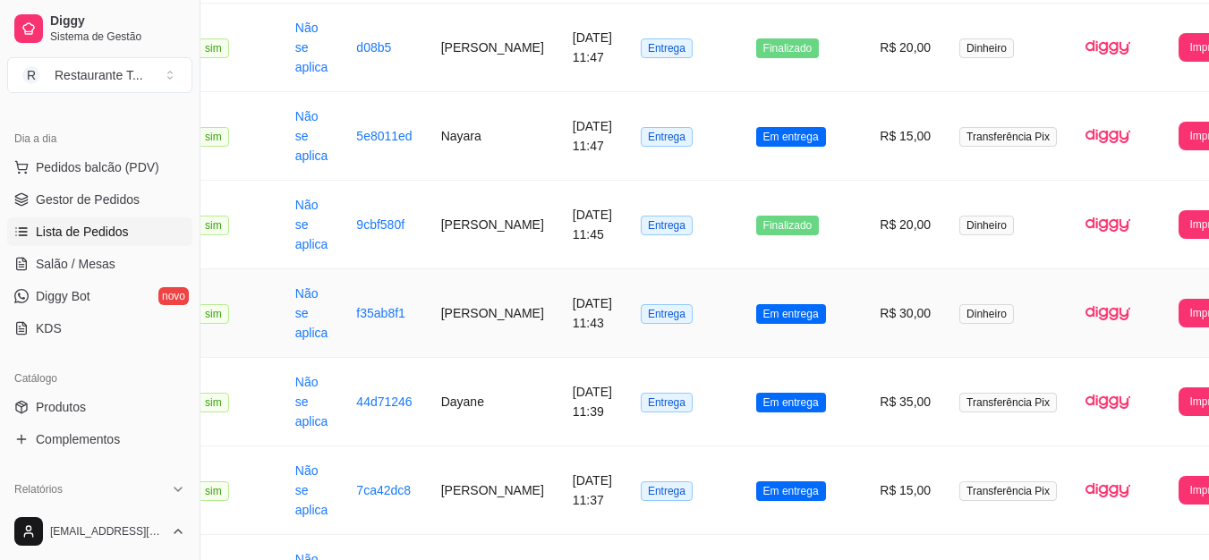
click at [751, 324] on td "Em entrega" at bounding box center [804, 313] width 124 height 89
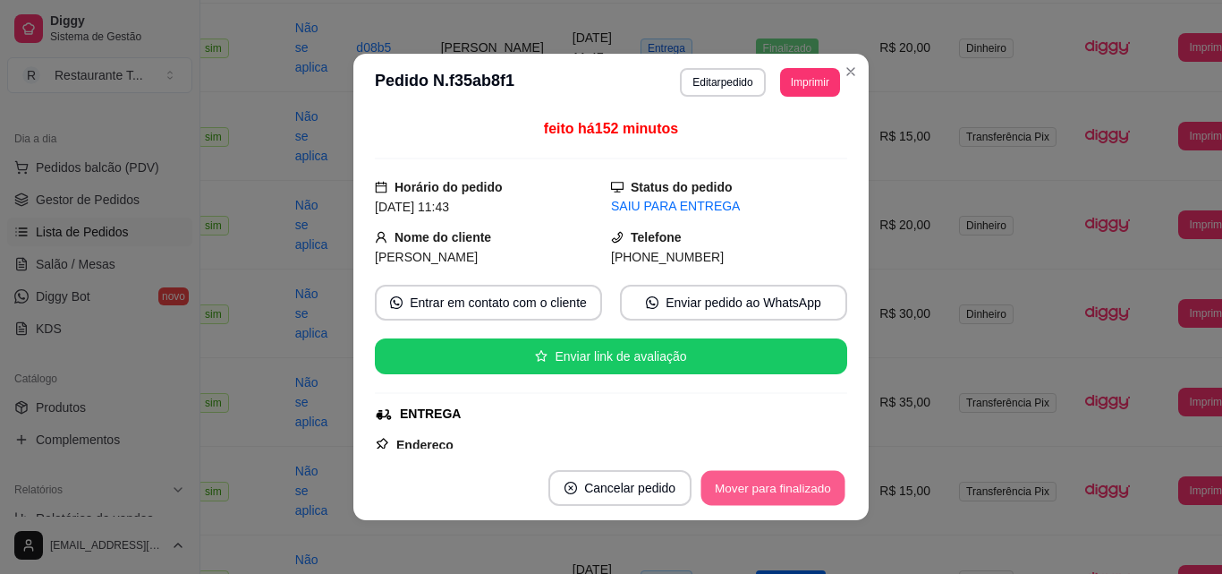
click at [807, 487] on button "Mover para finalizado" at bounding box center [774, 488] width 144 height 35
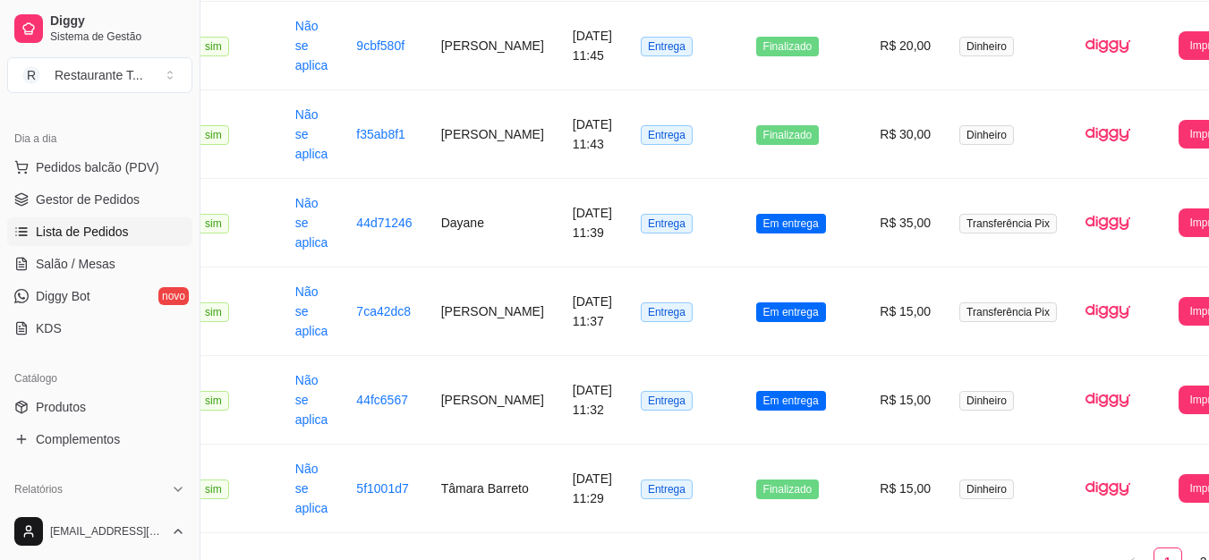
scroll to position [2457, 46]
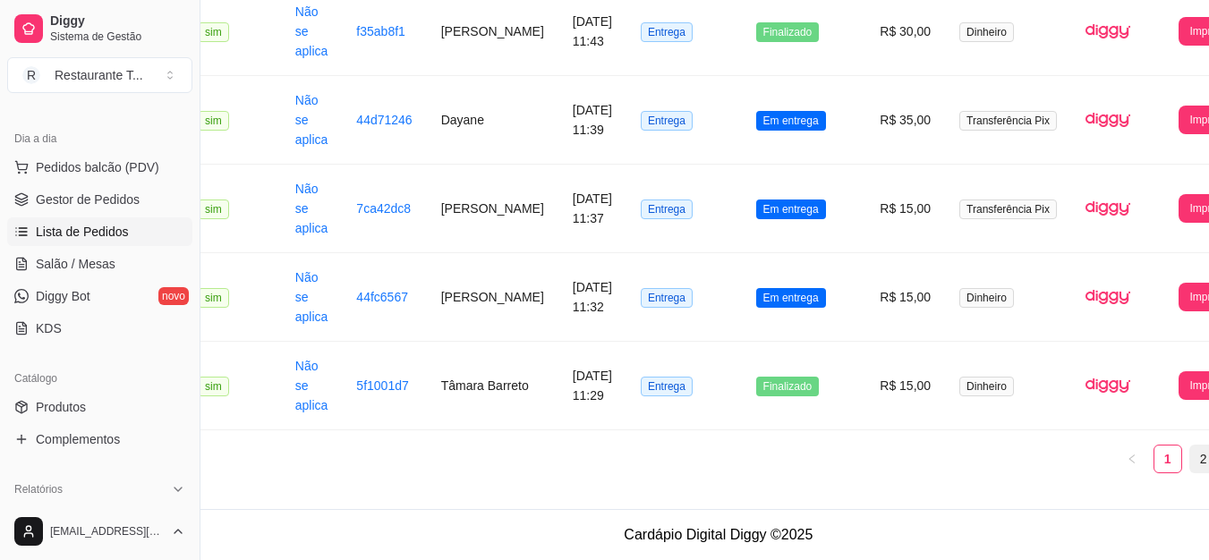
click at [1190, 464] on link "2" at bounding box center [1203, 459] width 27 height 27
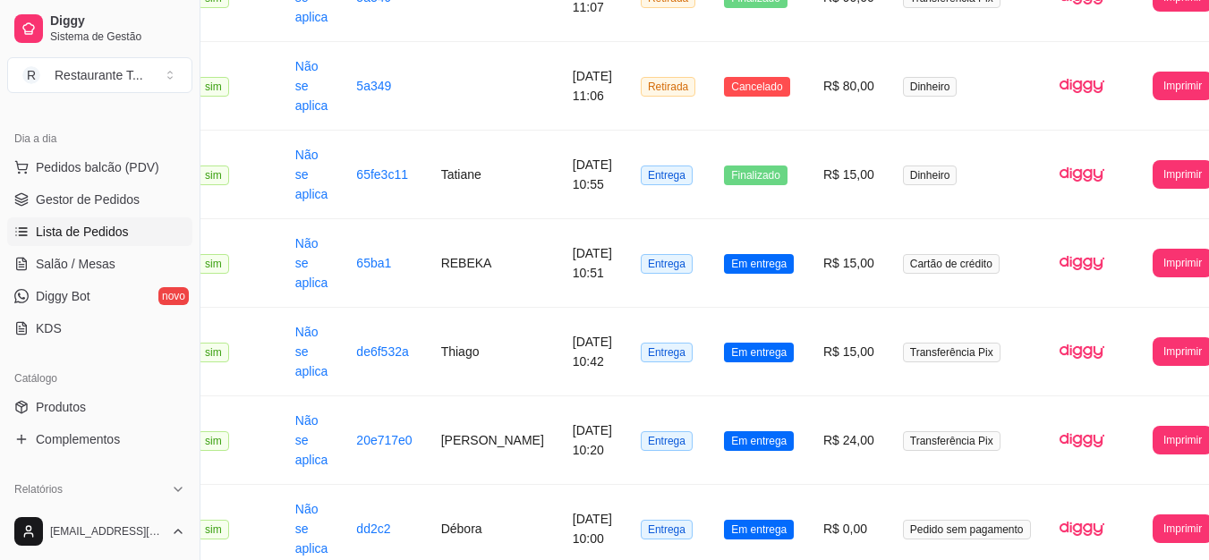
scroll to position [1394, 46]
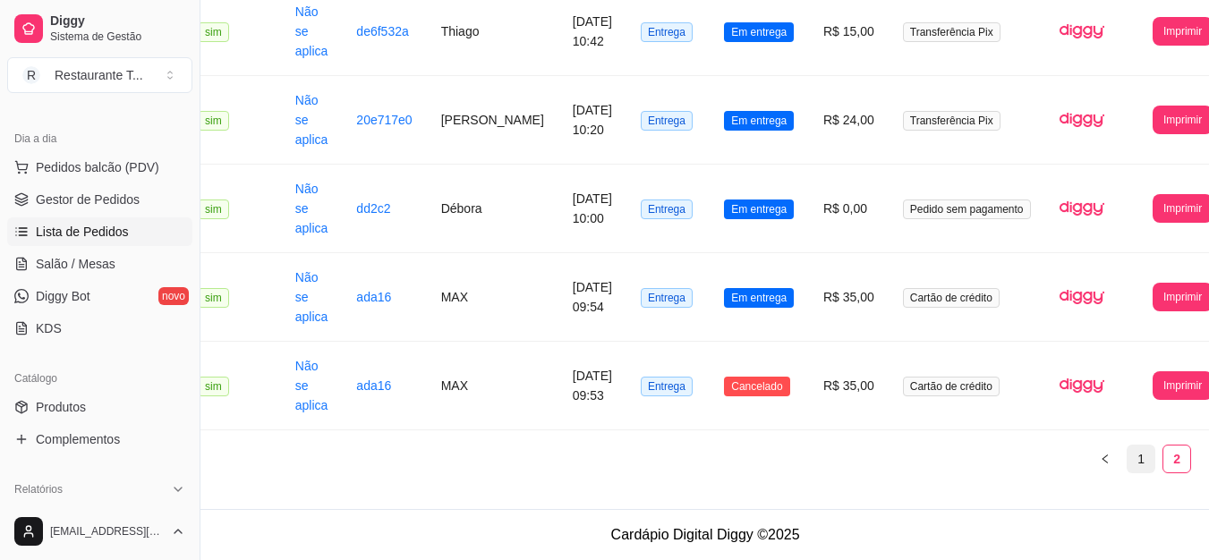
click at [1127, 454] on link "1" at bounding box center [1140, 459] width 27 height 27
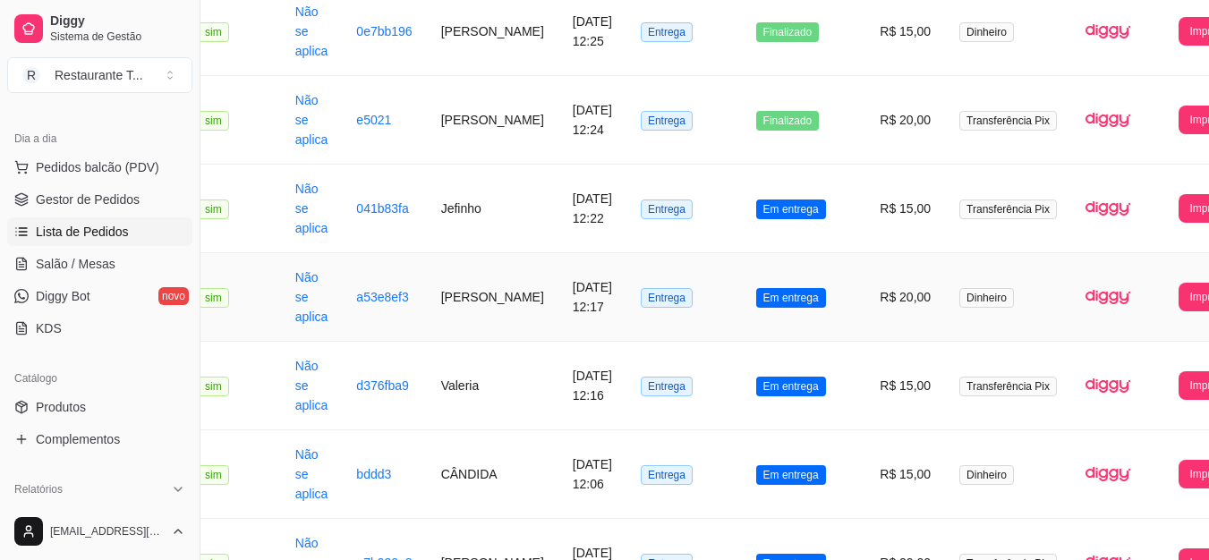
click at [784, 282] on td "Em entrega" at bounding box center [804, 297] width 124 height 89
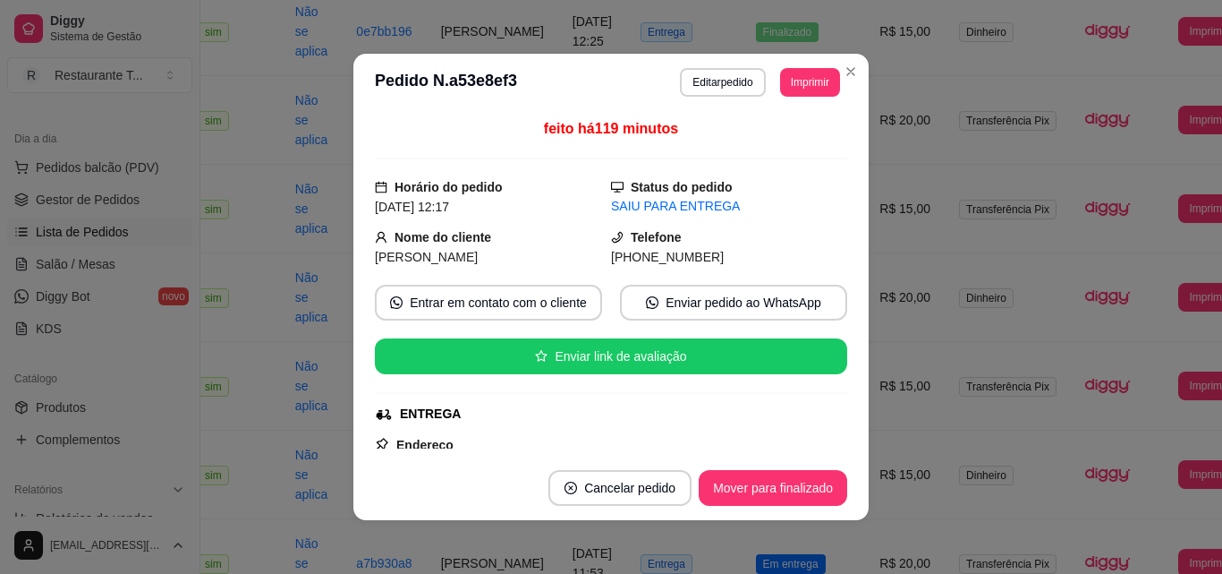
click at [809, 487] on button "Mover para finalizado" at bounding box center [773, 488] width 149 height 36
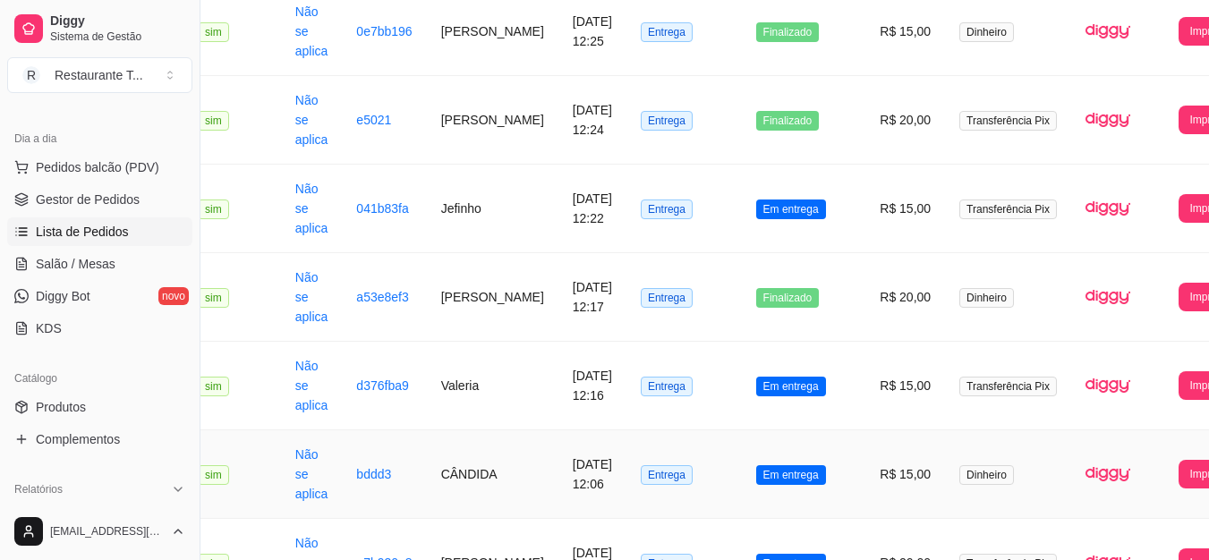
click at [797, 466] on span "Em entrega" at bounding box center [791, 475] width 70 height 20
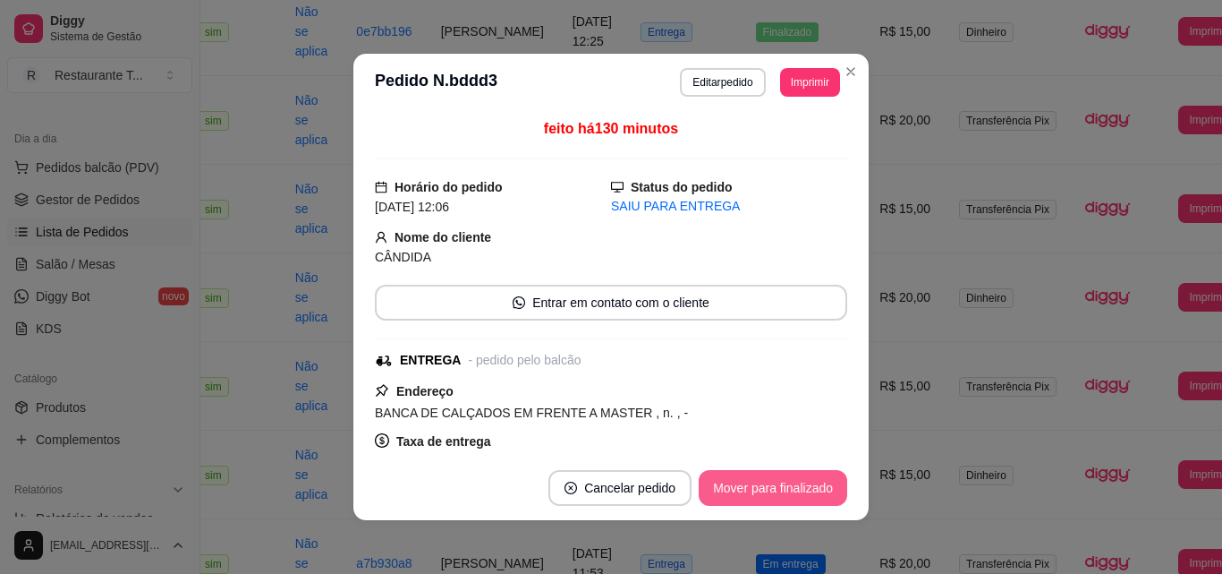
click at [743, 485] on button "Mover para finalizado" at bounding box center [773, 488] width 149 height 36
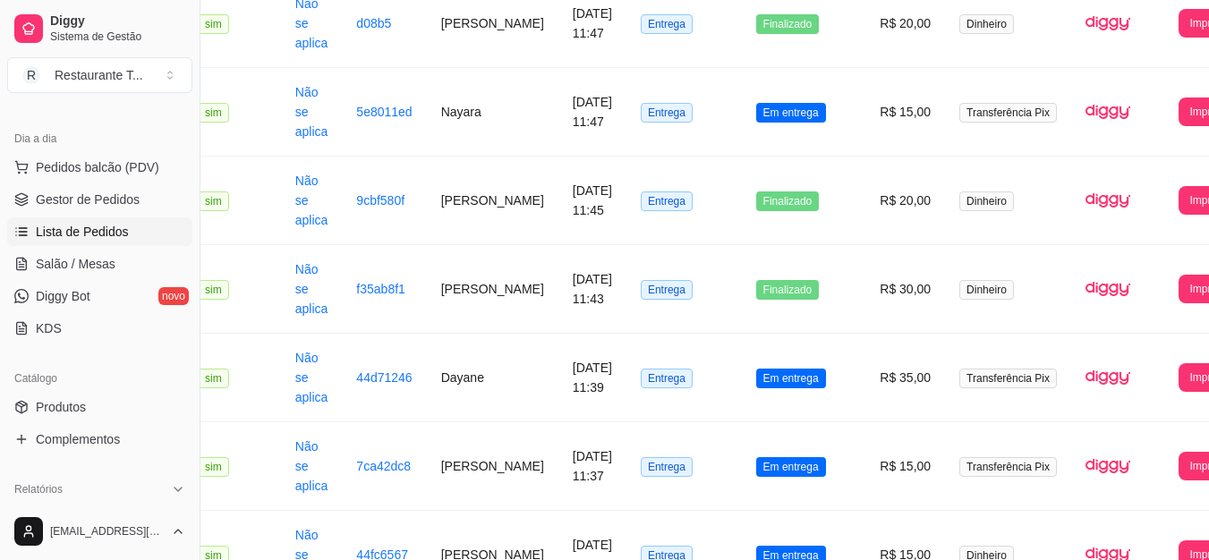
scroll to position [2457, 46]
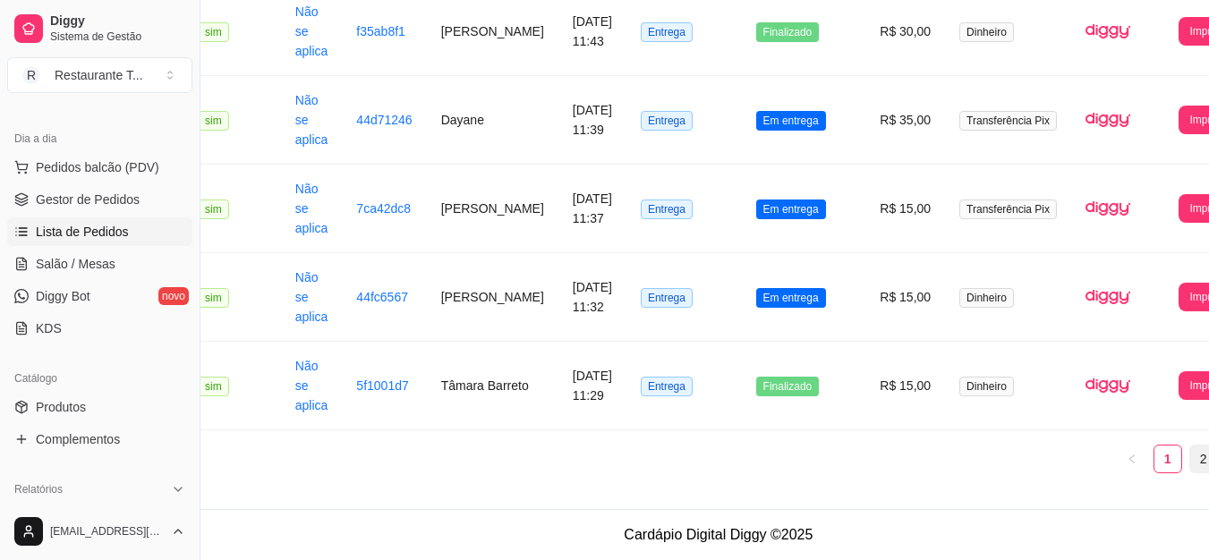
click at [1190, 457] on link "2" at bounding box center [1203, 459] width 27 height 27
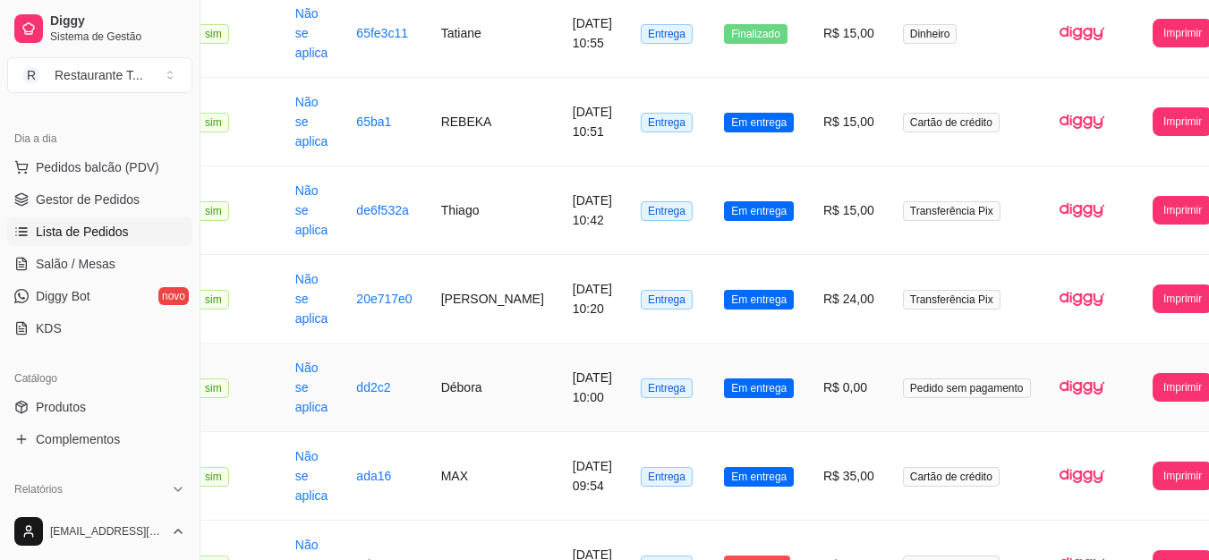
scroll to position [1394, 46]
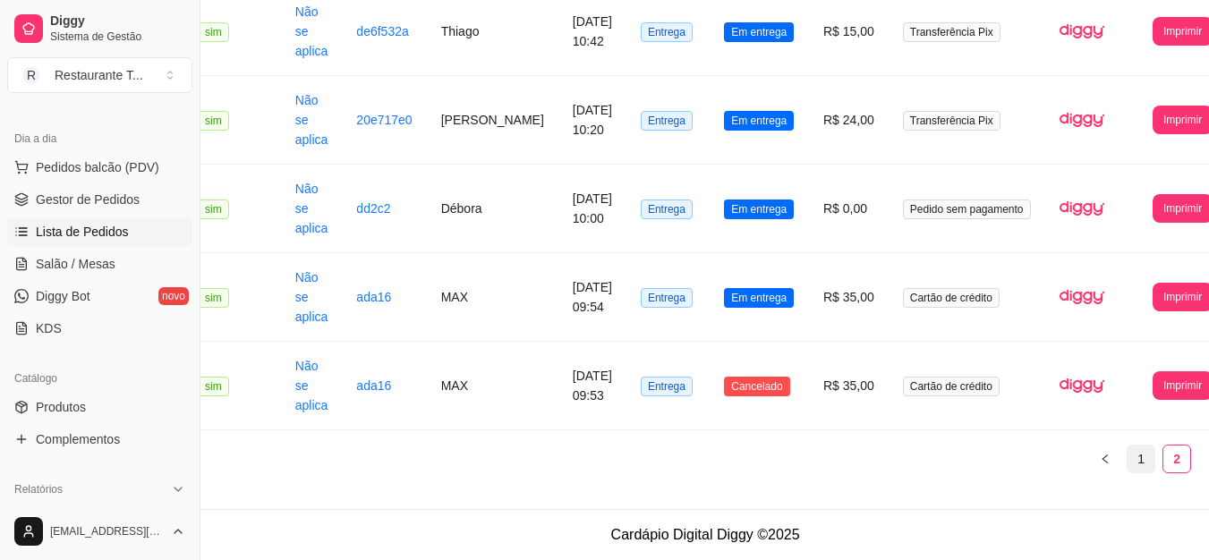
click at [1127, 467] on link "1" at bounding box center [1140, 459] width 27 height 27
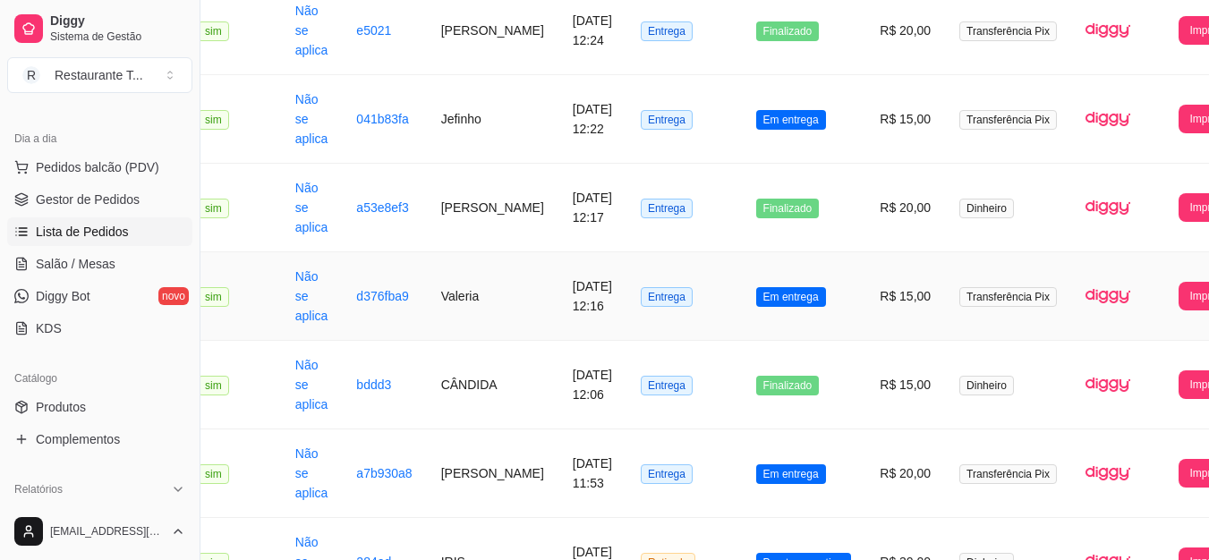
scroll to position [1752, 46]
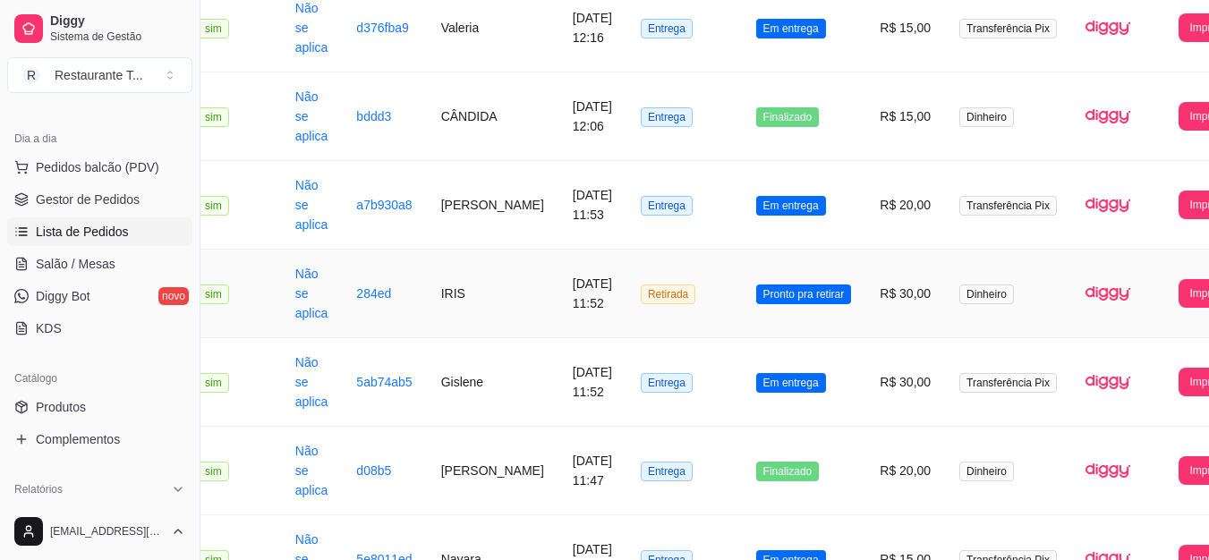
click at [756, 302] on span "Pronto pra retirar" at bounding box center [804, 295] width 96 height 20
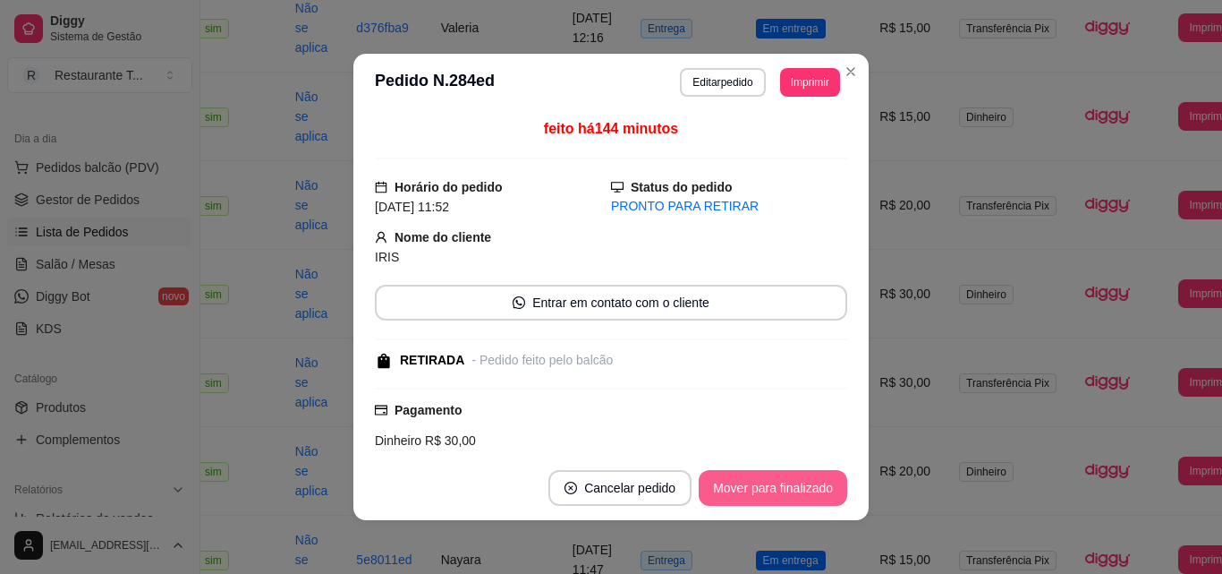
click at [813, 480] on button "Mover para finalizado" at bounding box center [773, 488] width 149 height 36
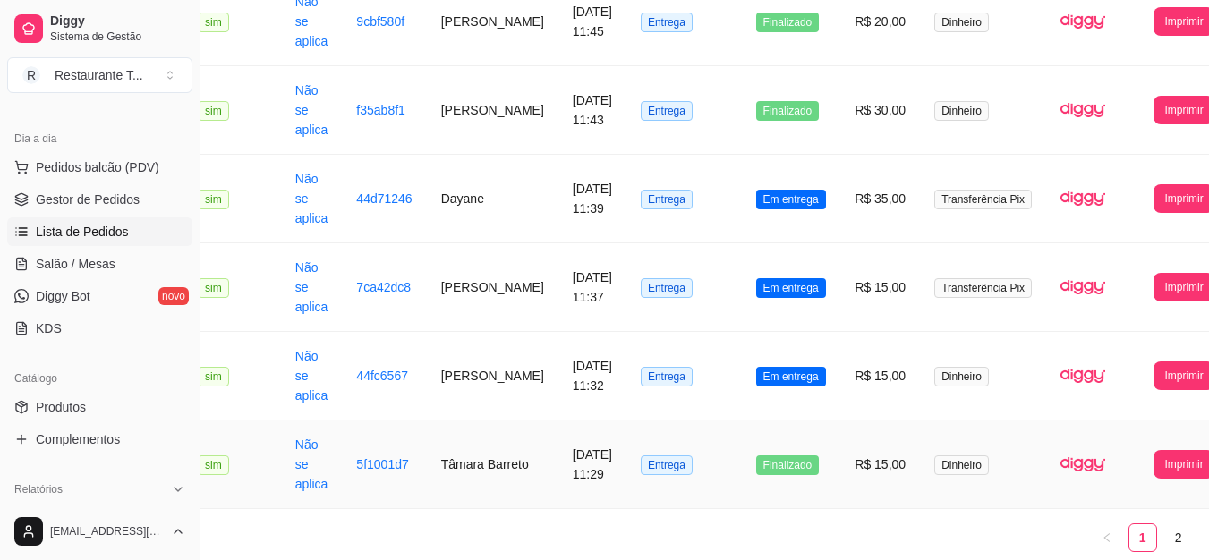
scroll to position [2457, 46]
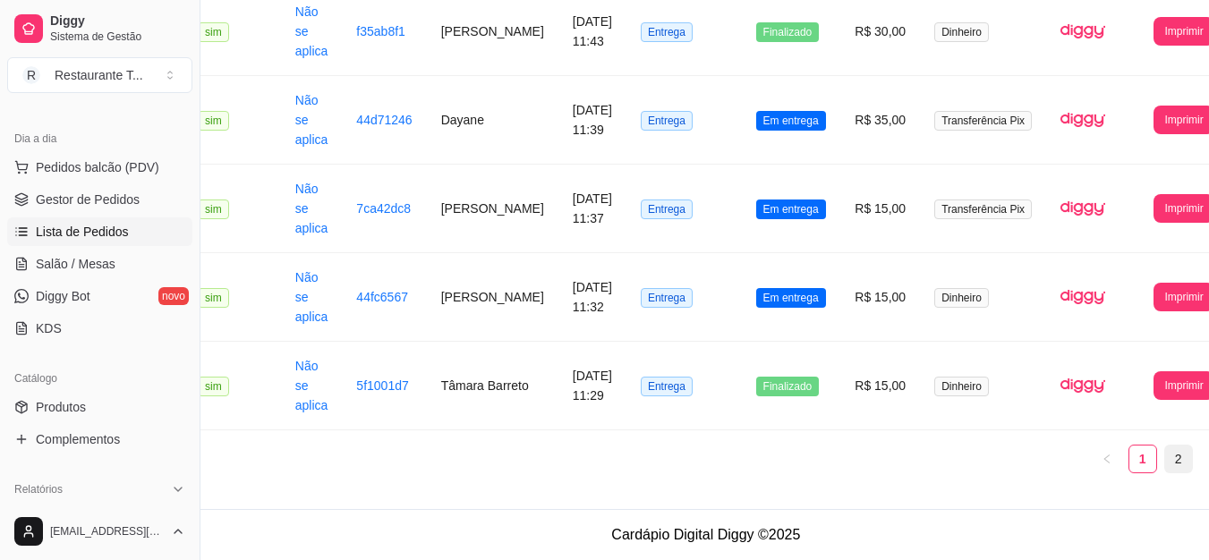
click at [1165, 464] on link "2" at bounding box center [1178, 459] width 27 height 27
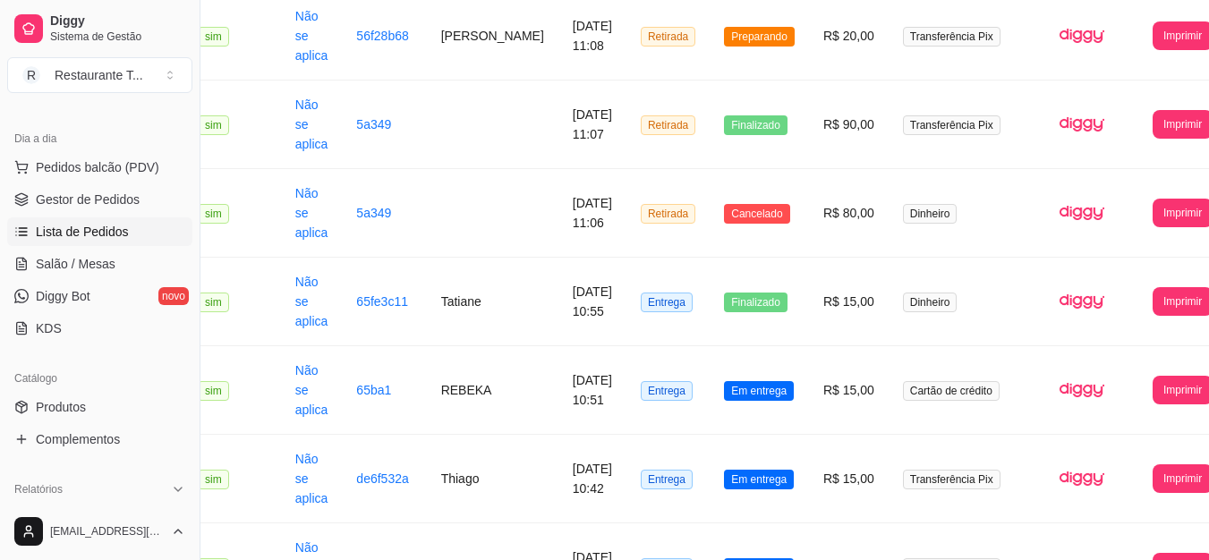
scroll to position [1394, 46]
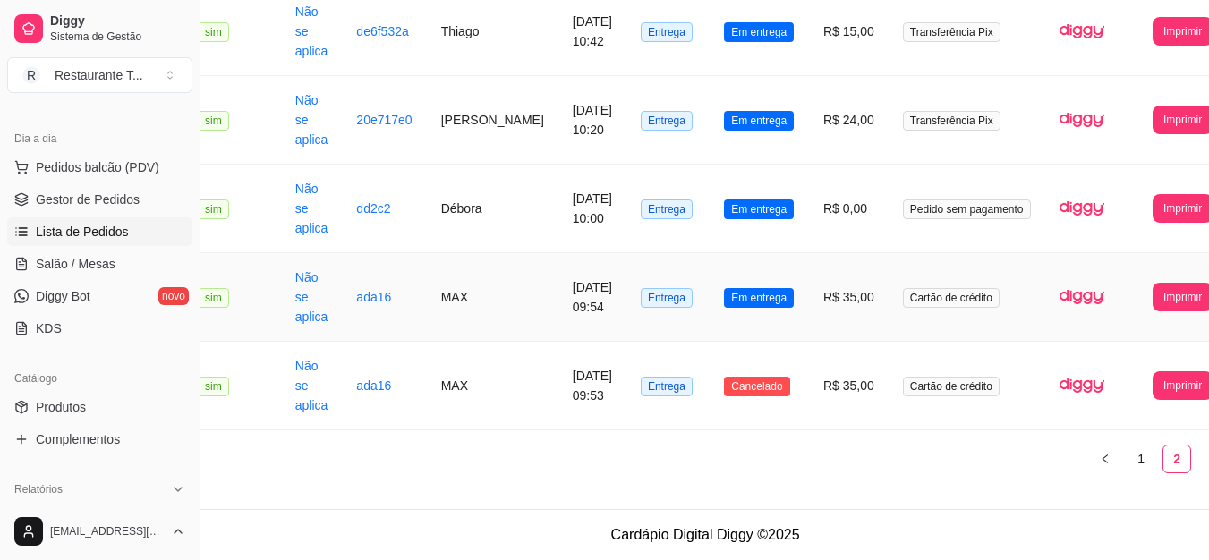
click at [752, 314] on td "Em entrega" at bounding box center [759, 297] width 99 height 89
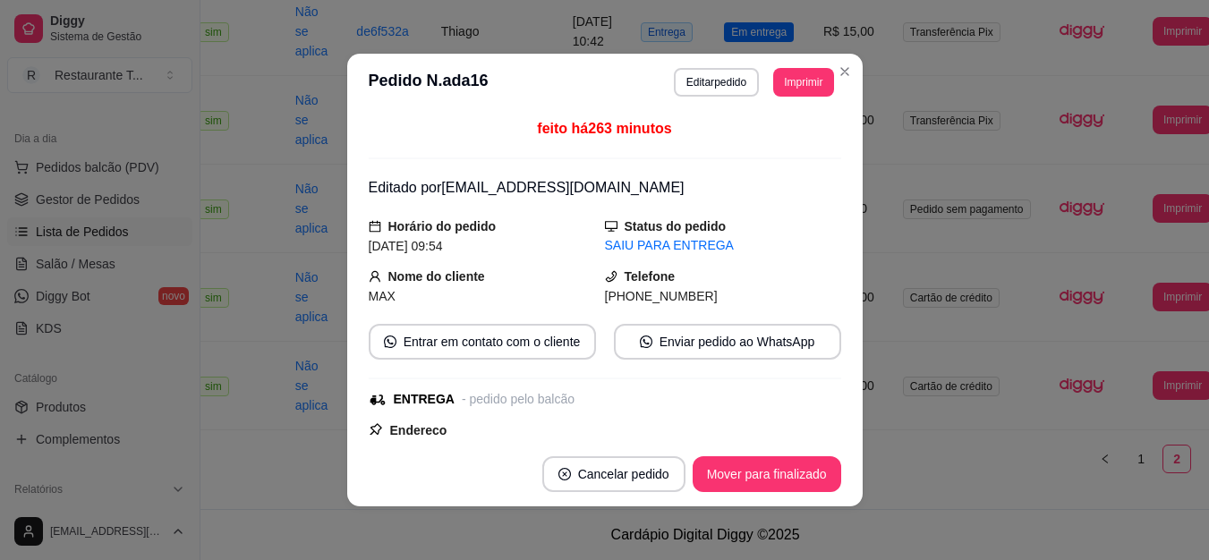
scroll to position [1381, 46]
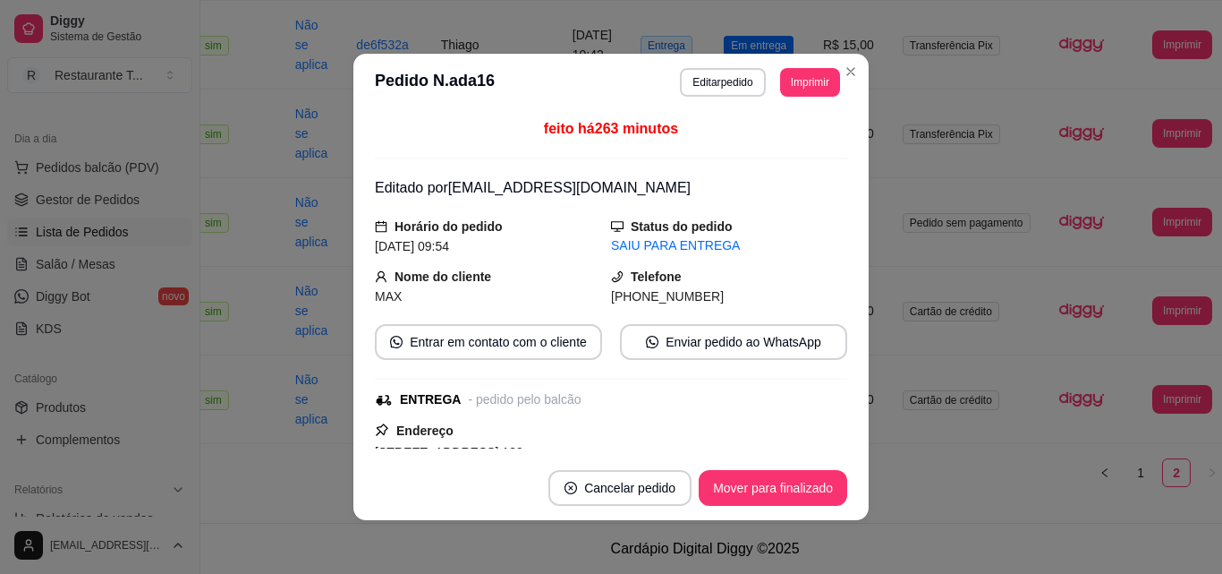
click at [750, 455] on footer "Cancelar pedido Mover para finalizado" at bounding box center [610, 487] width 515 height 64
click at [756, 483] on button "Mover para finalizado" at bounding box center [774, 488] width 144 height 35
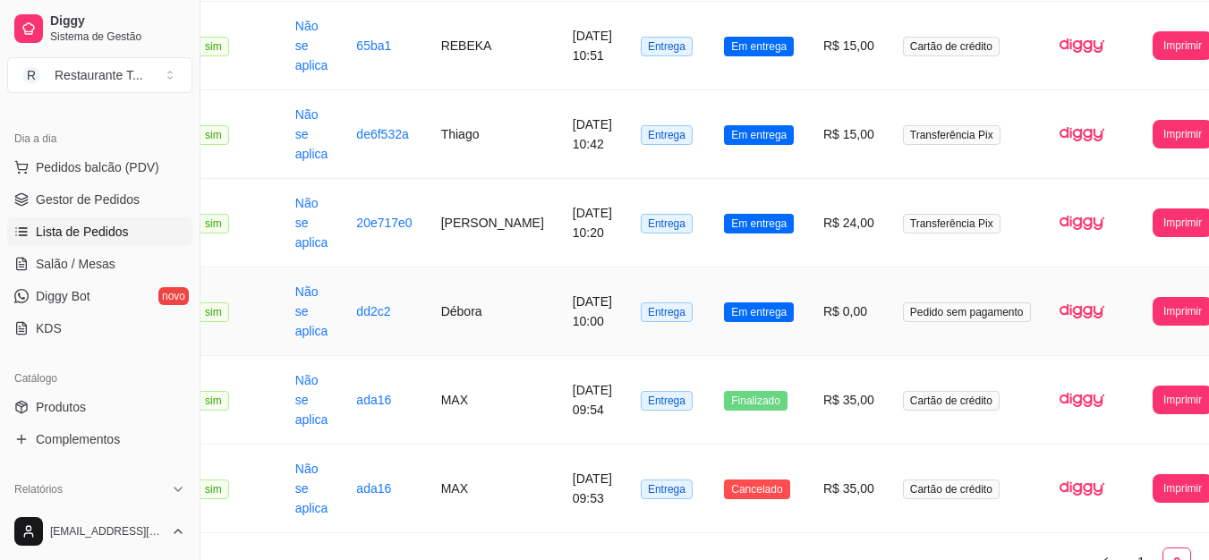
scroll to position [1112, 46]
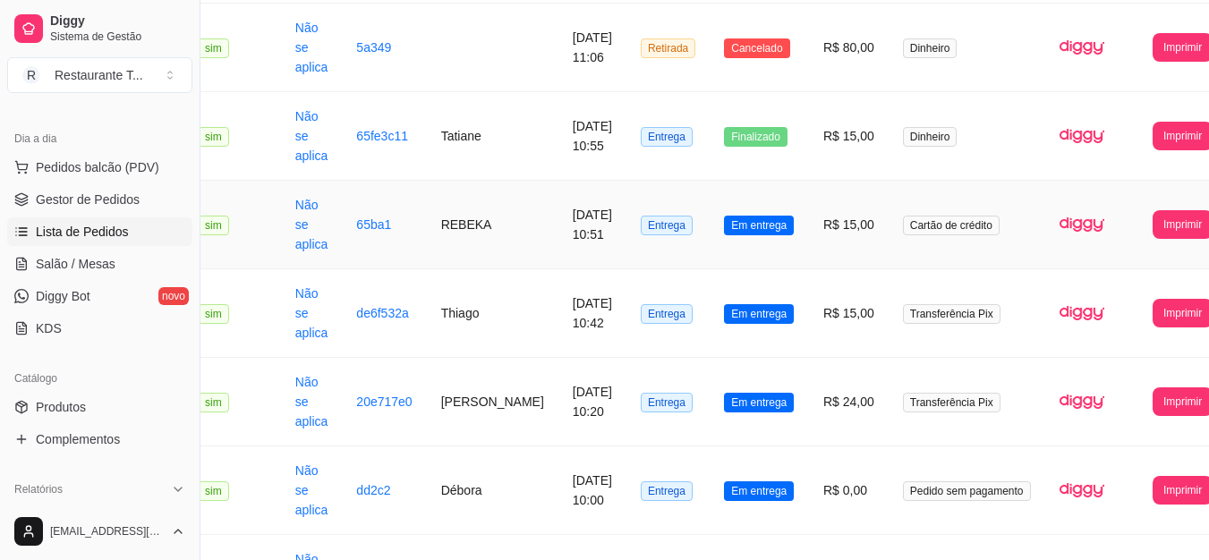
click at [723, 237] on td "Em entrega" at bounding box center [759, 225] width 99 height 89
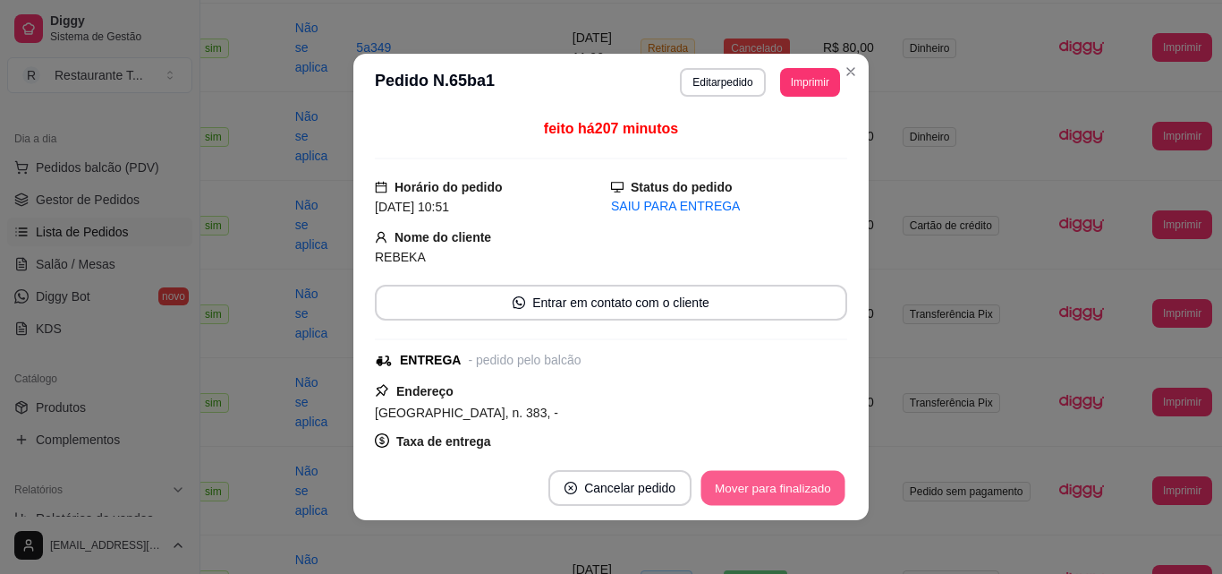
click at [821, 476] on button "Mover para finalizado" at bounding box center [774, 488] width 144 height 35
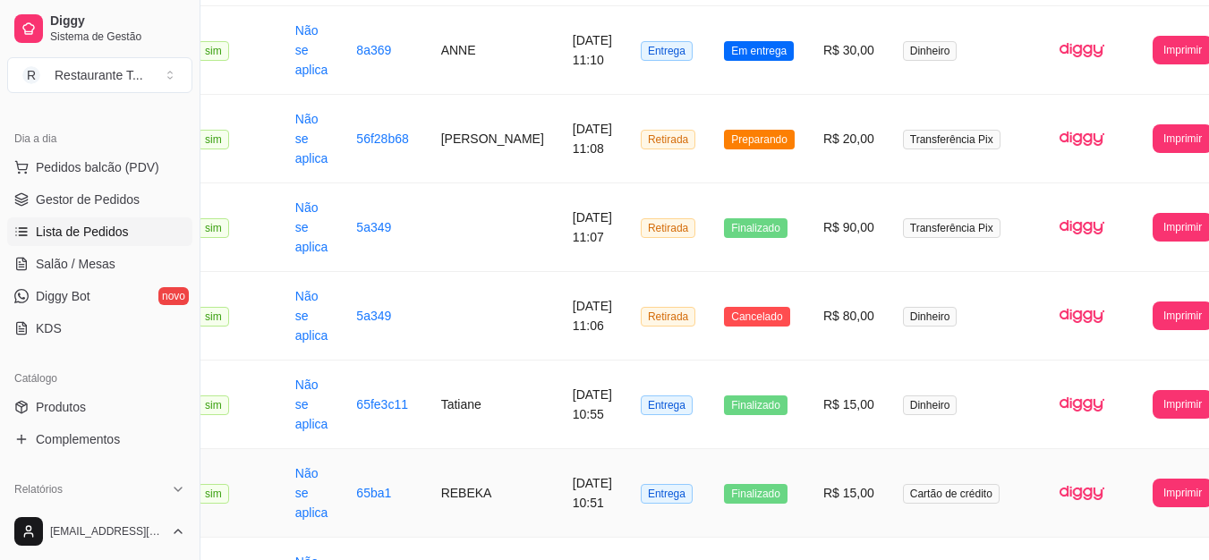
scroll to position [575, 46]
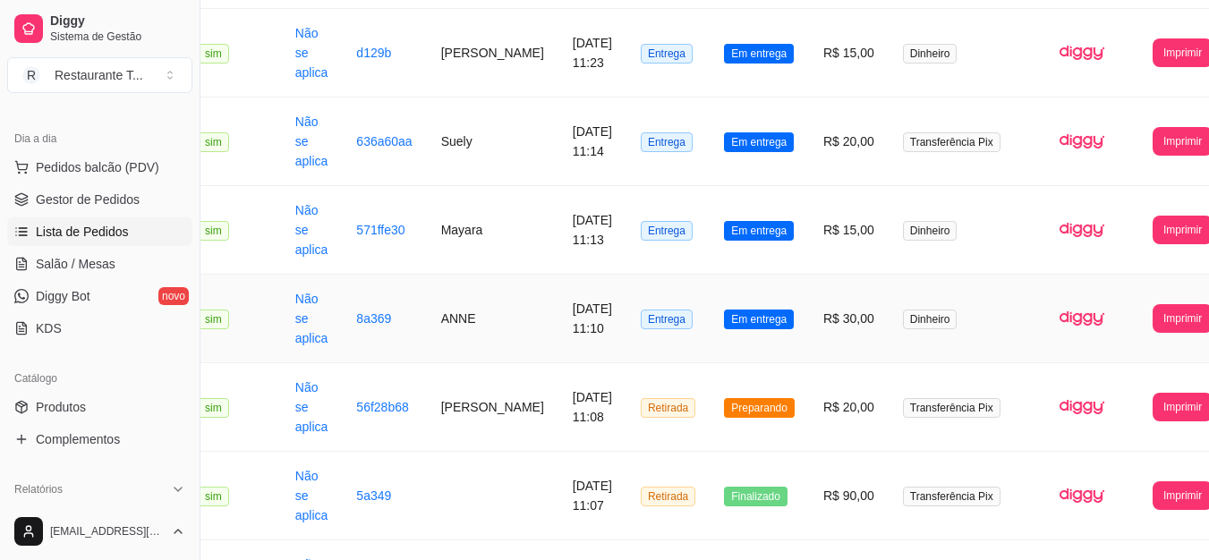
click at [749, 325] on span "Em entrega" at bounding box center [759, 320] width 70 height 20
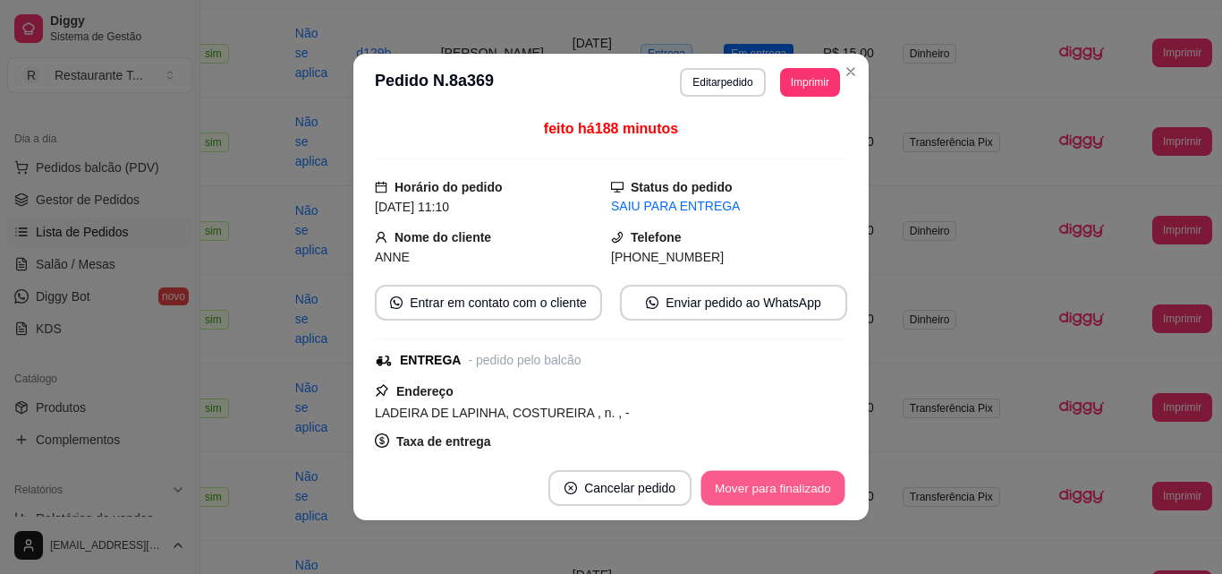
click at [779, 496] on button "Mover para finalizado" at bounding box center [774, 488] width 144 height 35
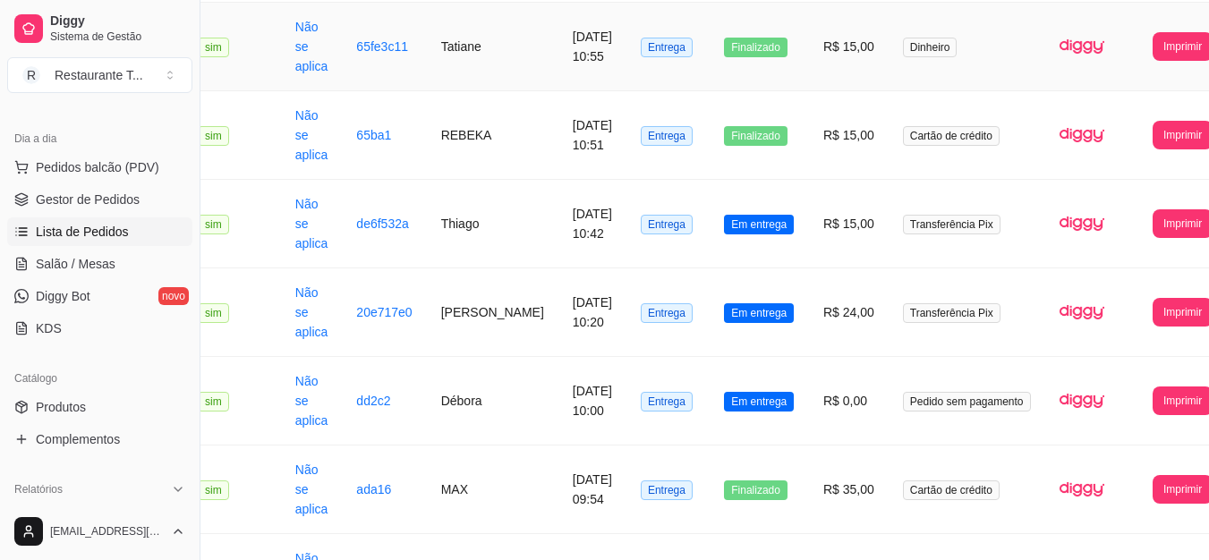
scroll to position [1381, 46]
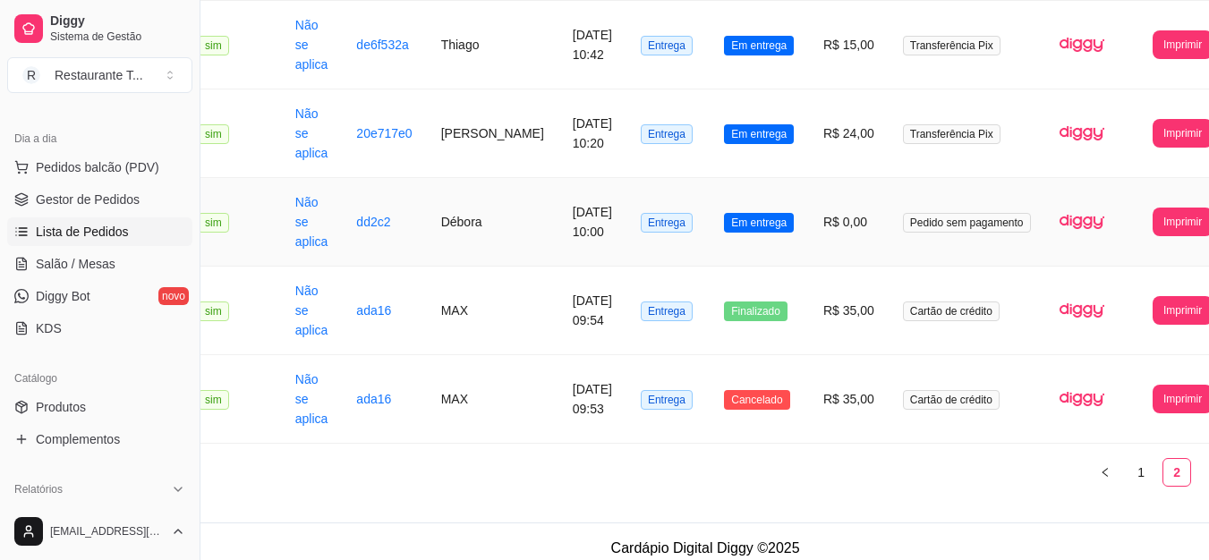
click at [755, 232] on span "Em entrega" at bounding box center [759, 223] width 70 height 20
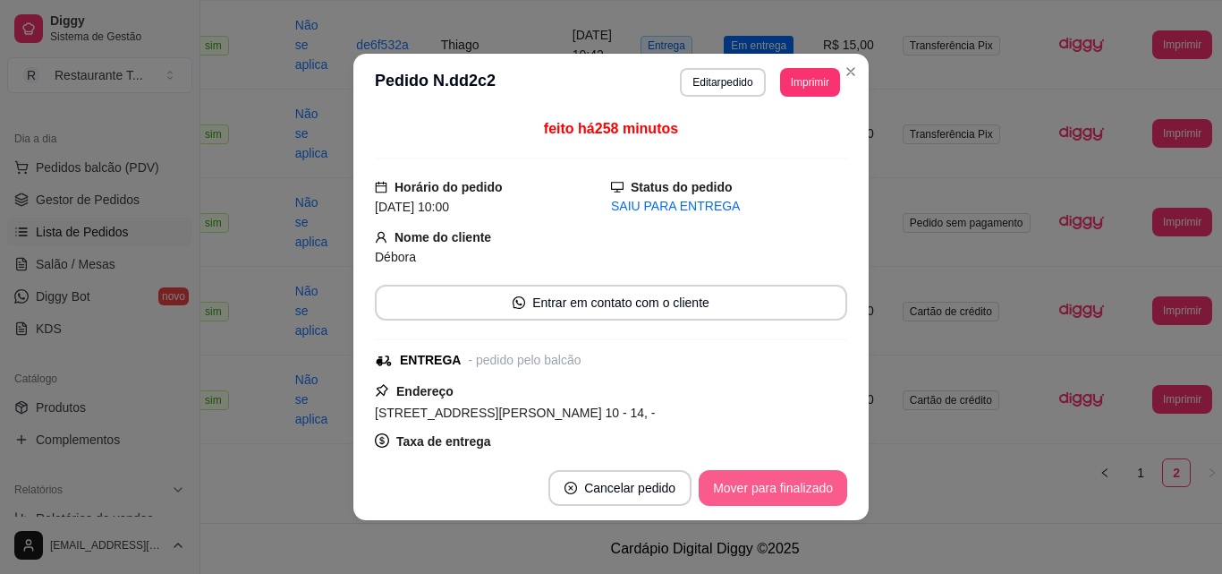
click at [766, 479] on button "Mover para finalizado" at bounding box center [773, 488] width 149 height 36
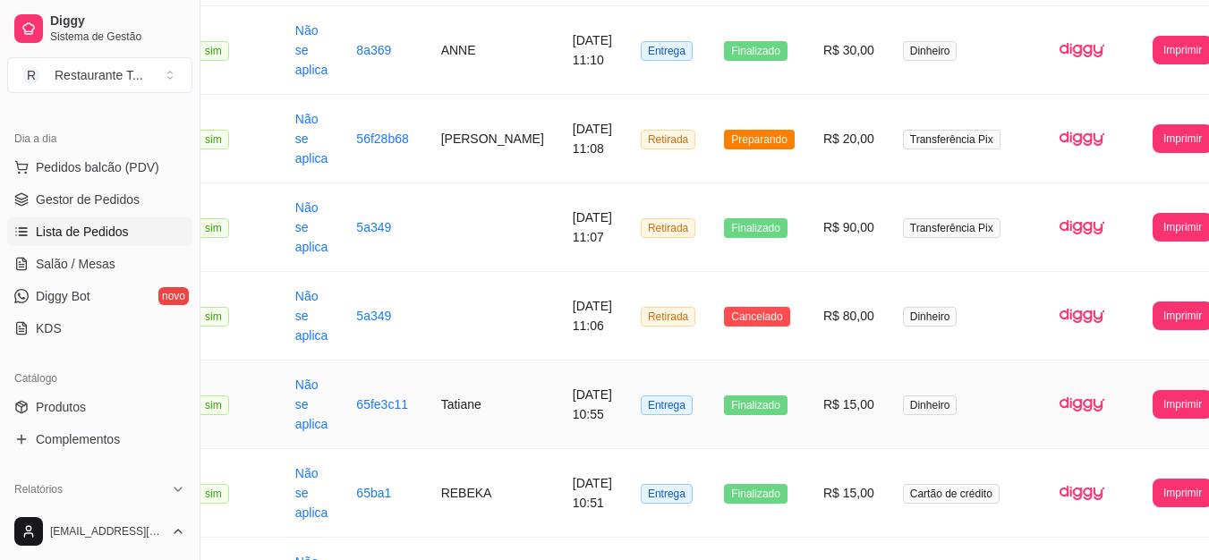
scroll to position [754, 46]
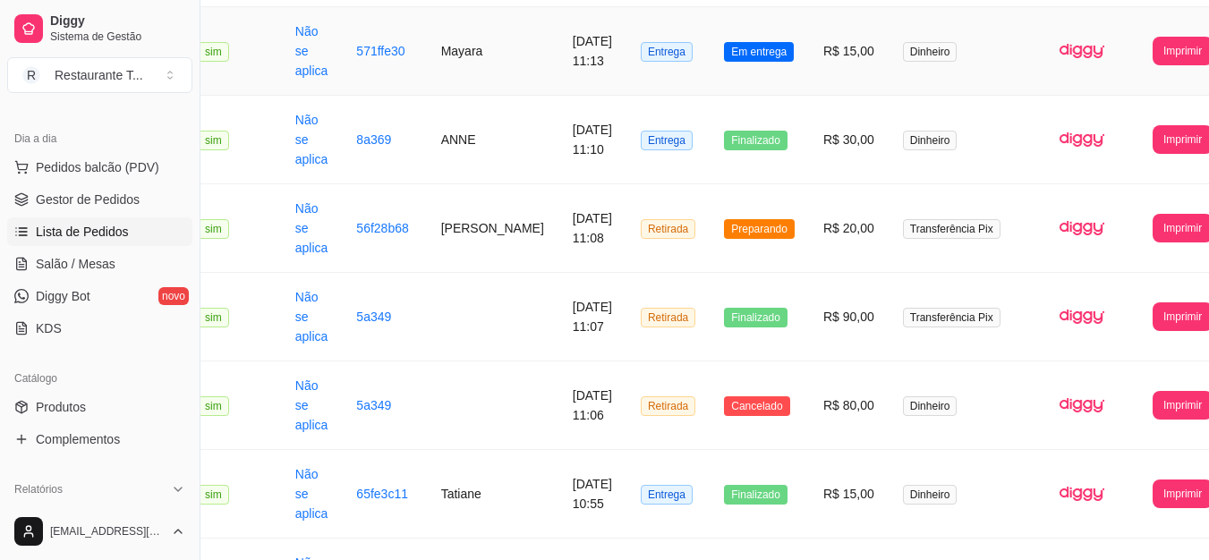
click at [719, 66] on td "Em entrega" at bounding box center [759, 51] width 99 height 89
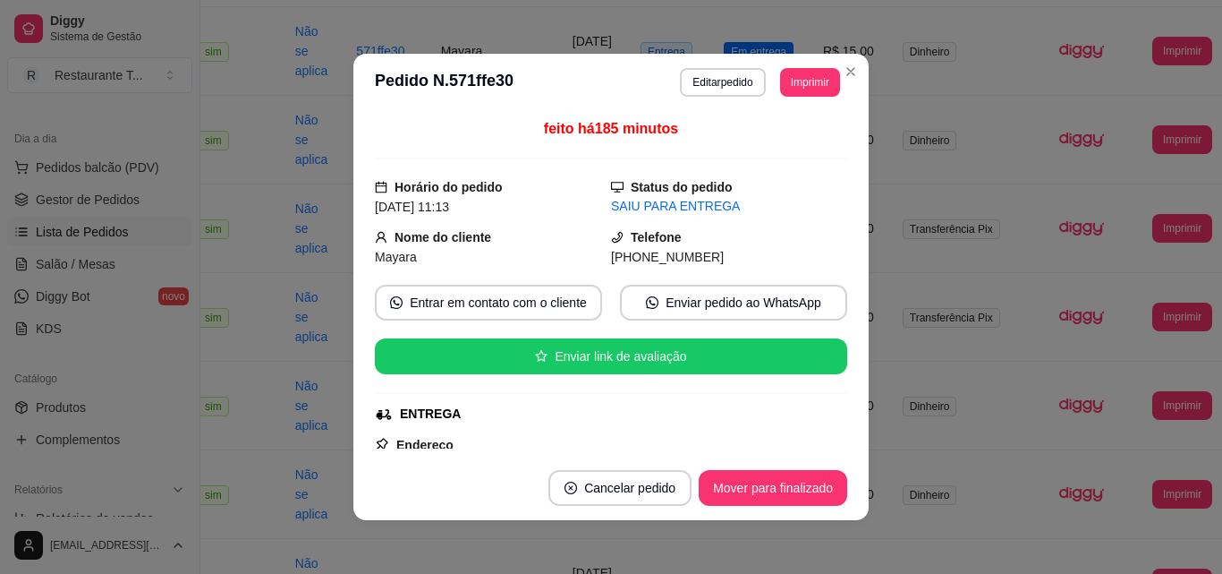
click at [789, 506] on footer "Cancelar pedido Mover para finalizado" at bounding box center [610, 487] width 515 height 64
click at [793, 497] on button "Mover para finalizado" at bounding box center [774, 488] width 144 height 35
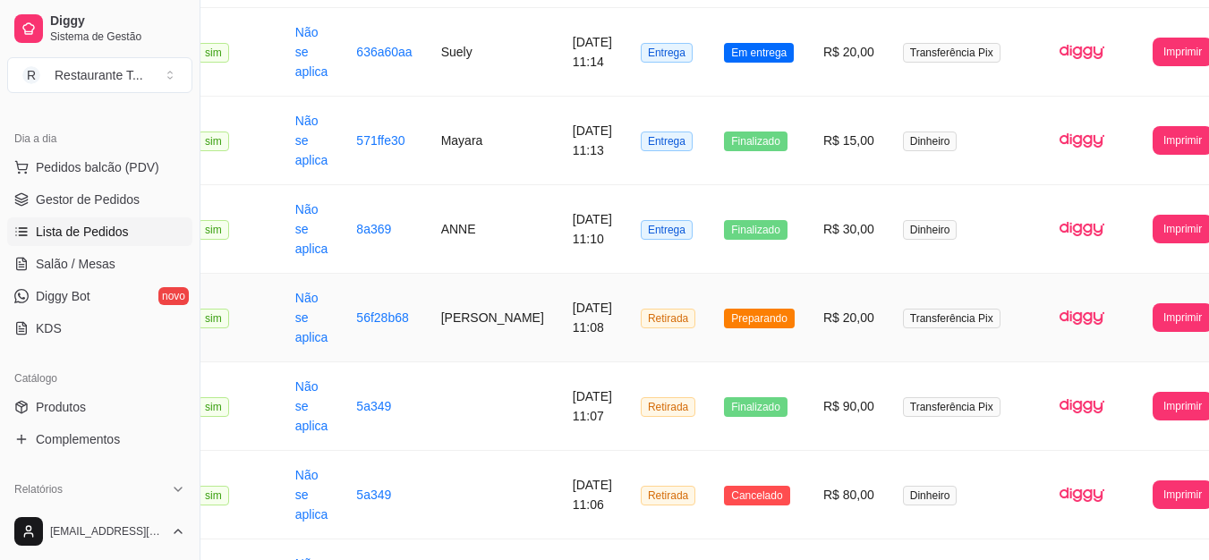
scroll to position [486, 46]
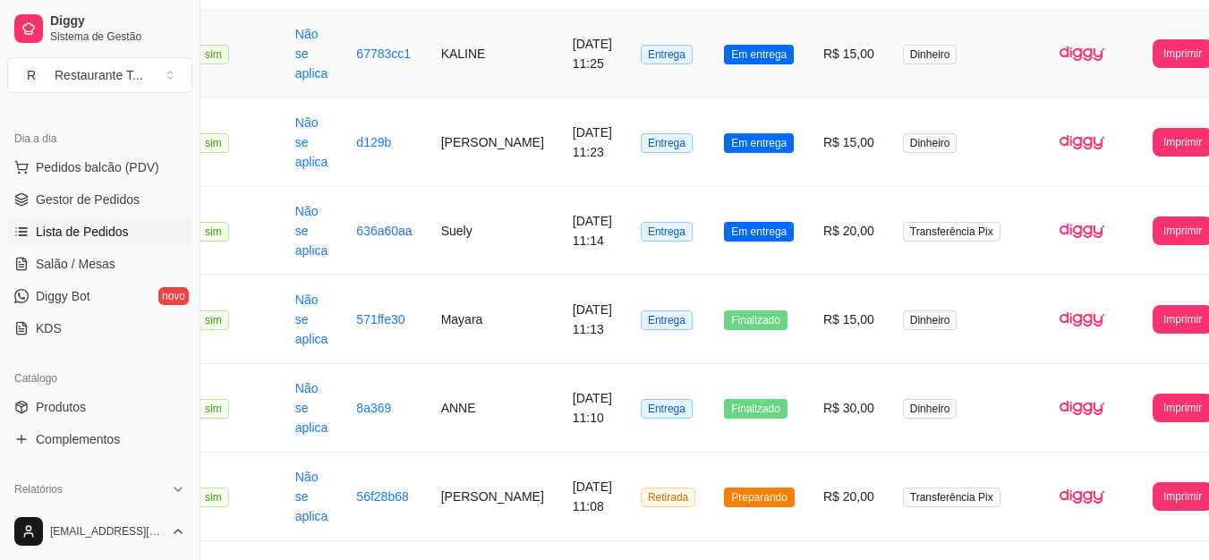
click at [713, 83] on td "Em entrega" at bounding box center [759, 54] width 99 height 89
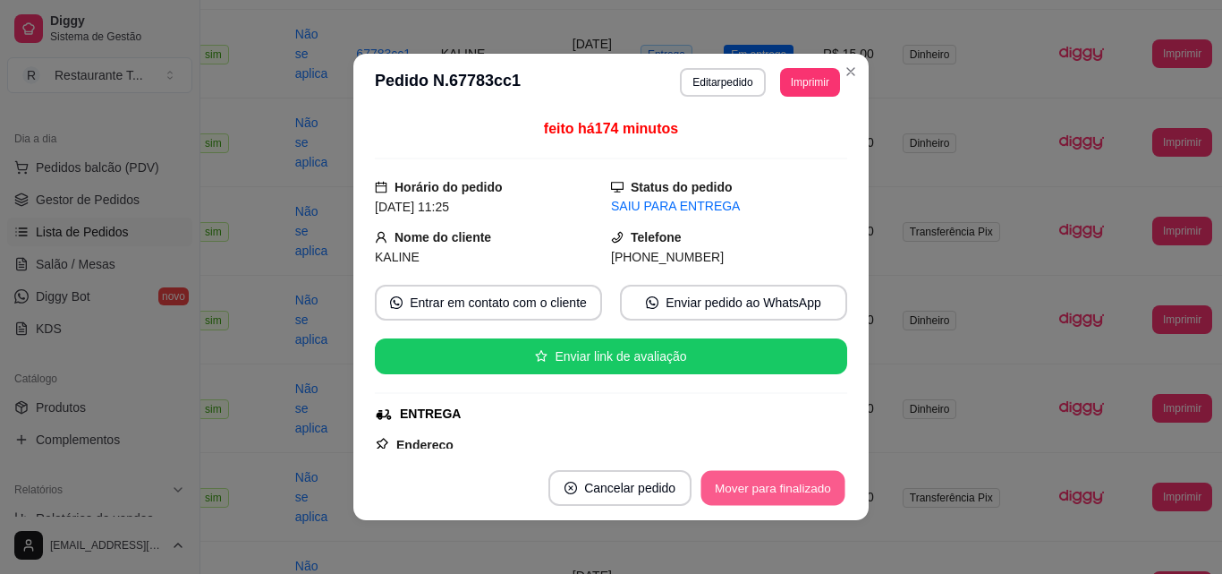
click at [744, 481] on button "Mover para finalizado" at bounding box center [774, 488] width 144 height 35
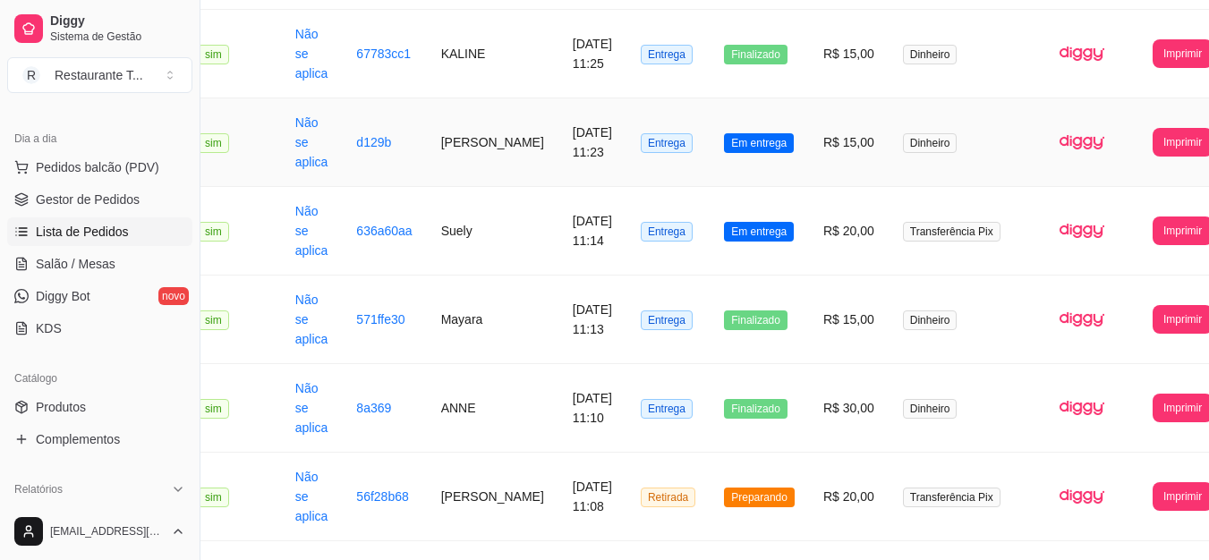
click at [754, 174] on td "Em entrega" at bounding box center [759, 142] width 99 height 89
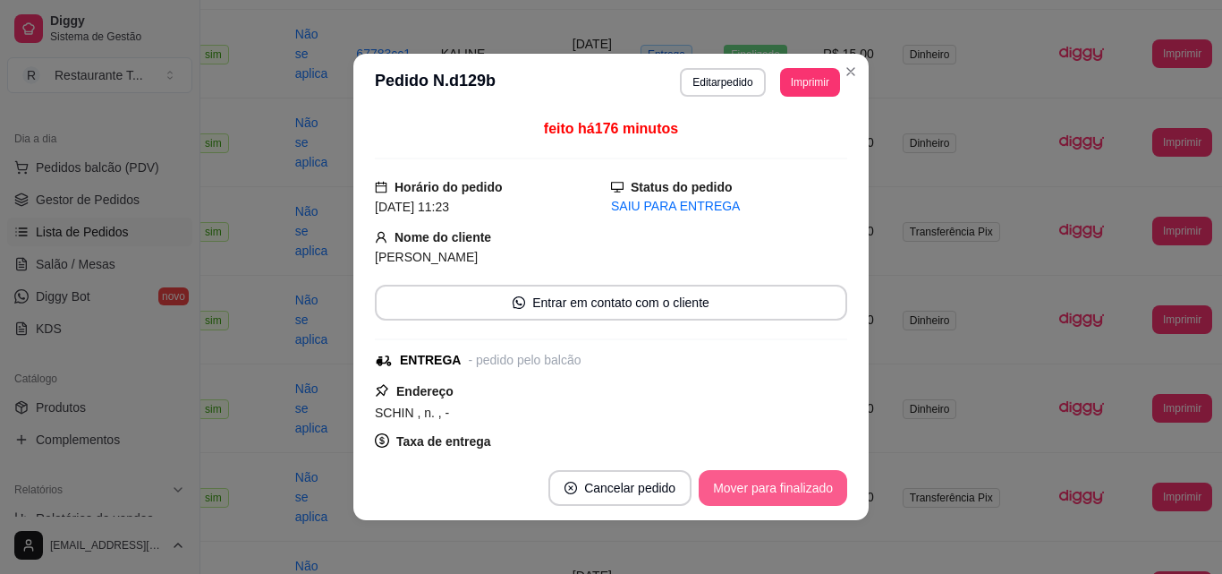
click at [826, 492] on button "Mover para finalizado" at bounding box center [773, 488] width 149 height 36
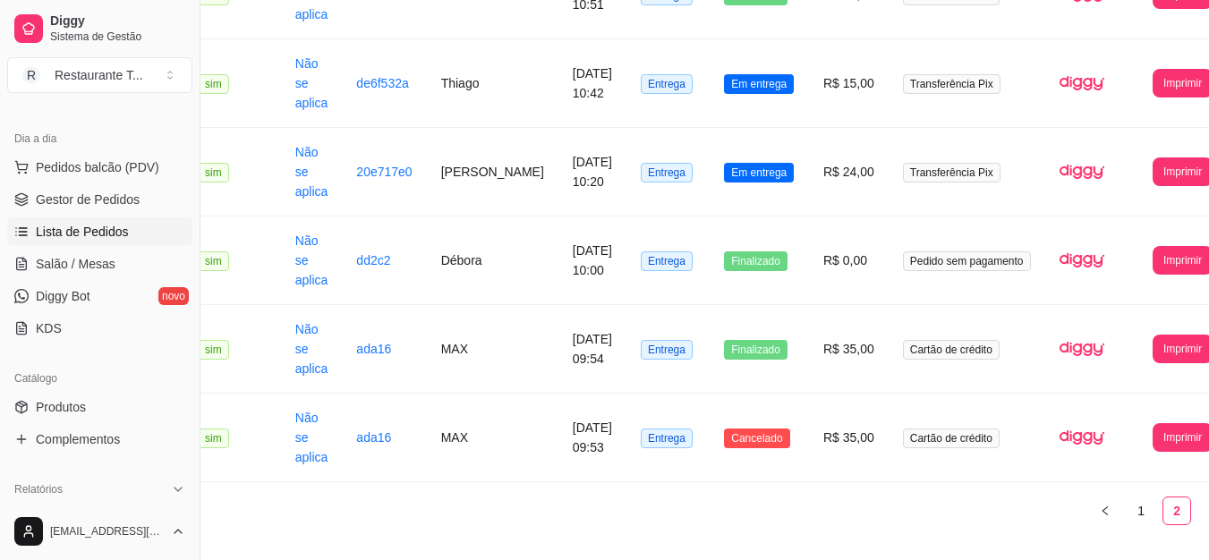
scroll to position [1394, 46]
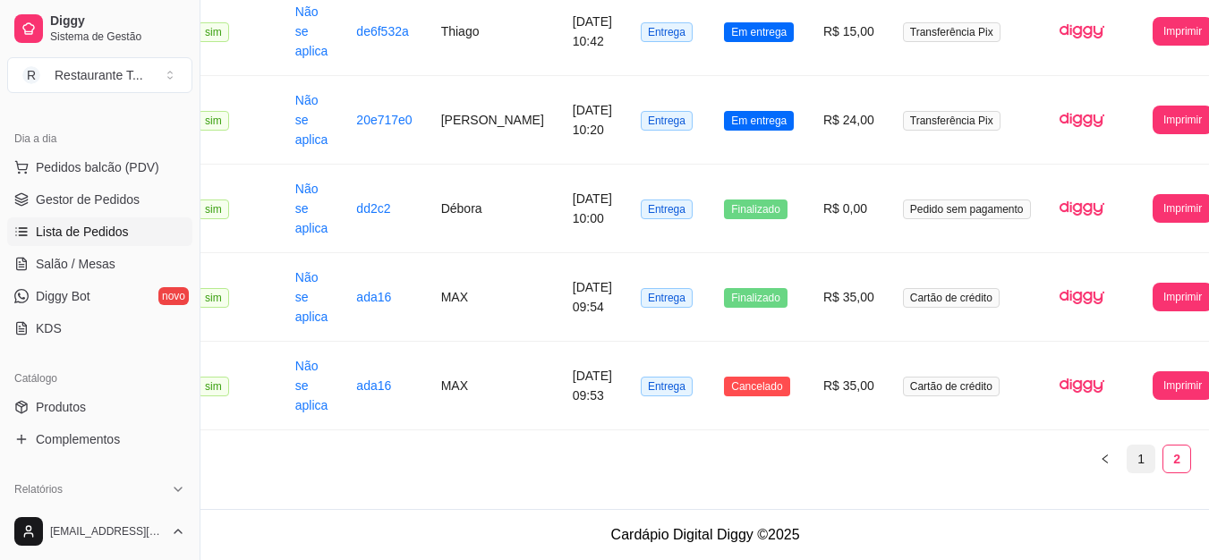
click at [1127, 458] on link "1" at bounding box center [1140, 459] width 27 height 27
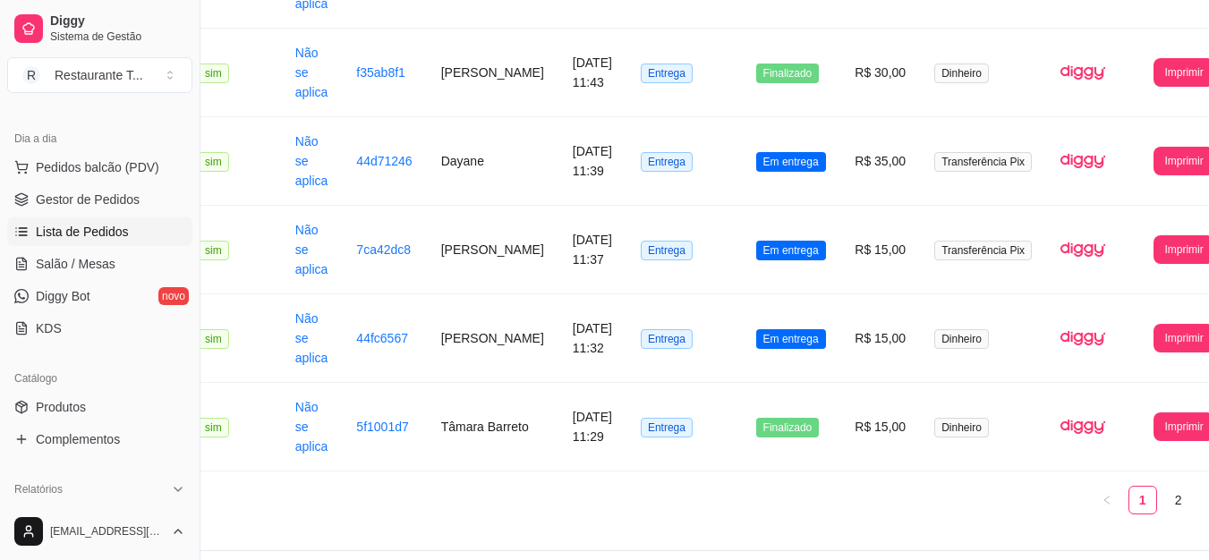
scroll to position [2457, 46]
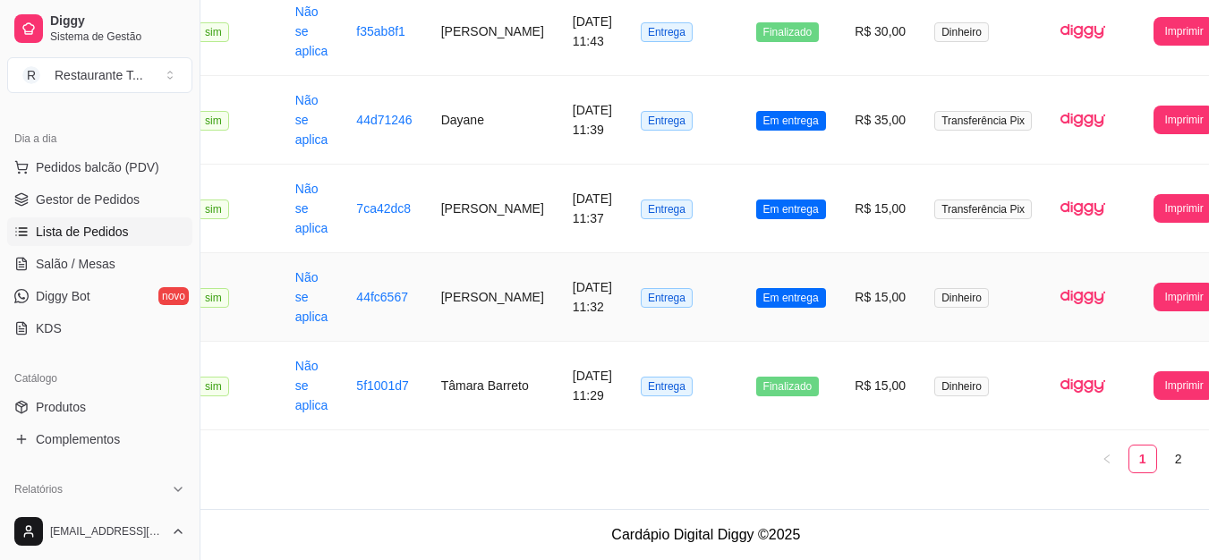
click at [779, 302] on span "Em entrega" at bounding box center [791, 298] width 70 height 20
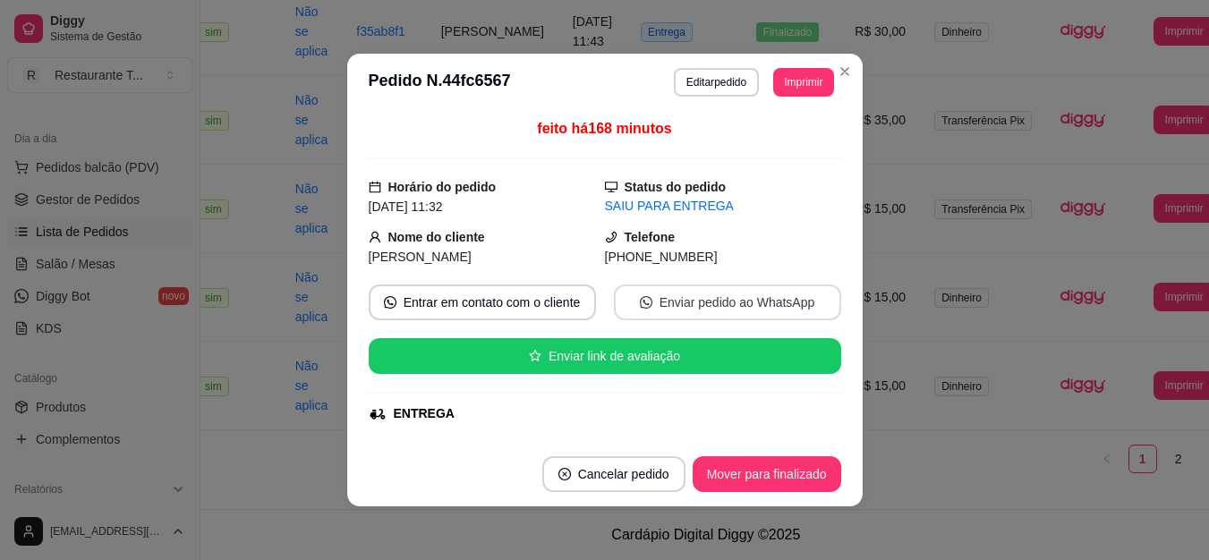
scroll to position [2444, 46]
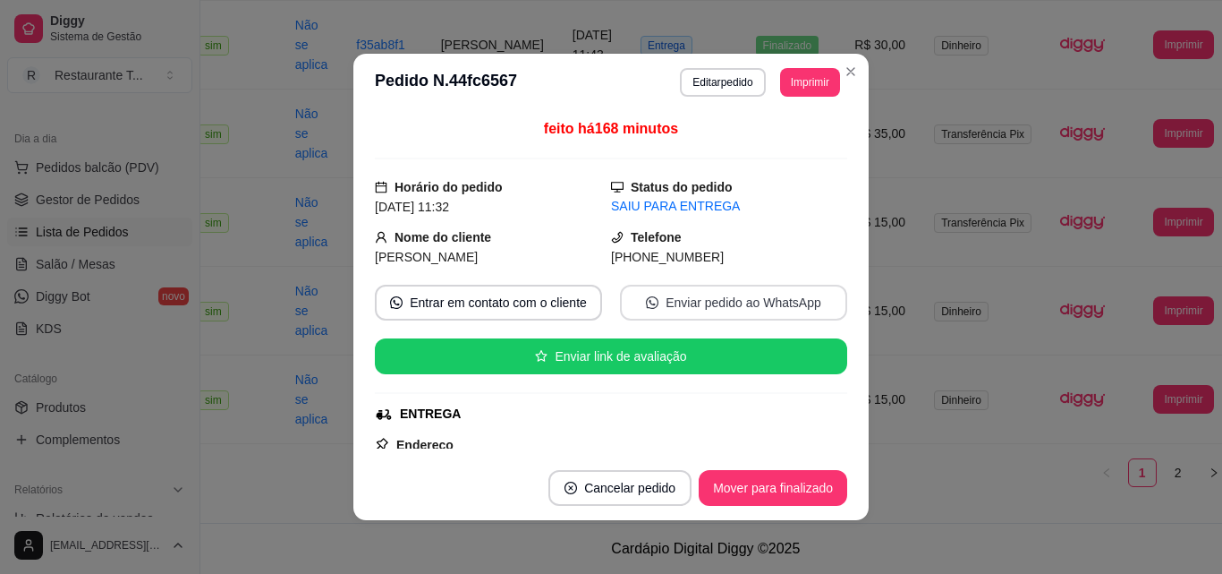
click at [798, 499] on button "Mover para finalizado" at bounding box center [773, 488] width 149 height 36
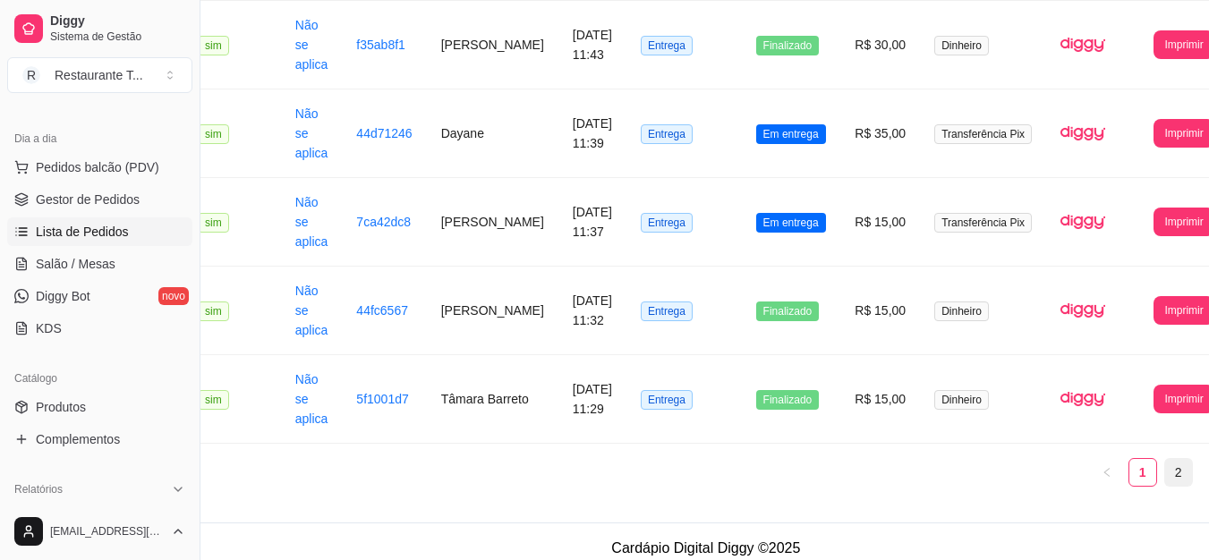
click at [1165, 478] on link "2" at bounding box center [1178, 472] width 27 height 27
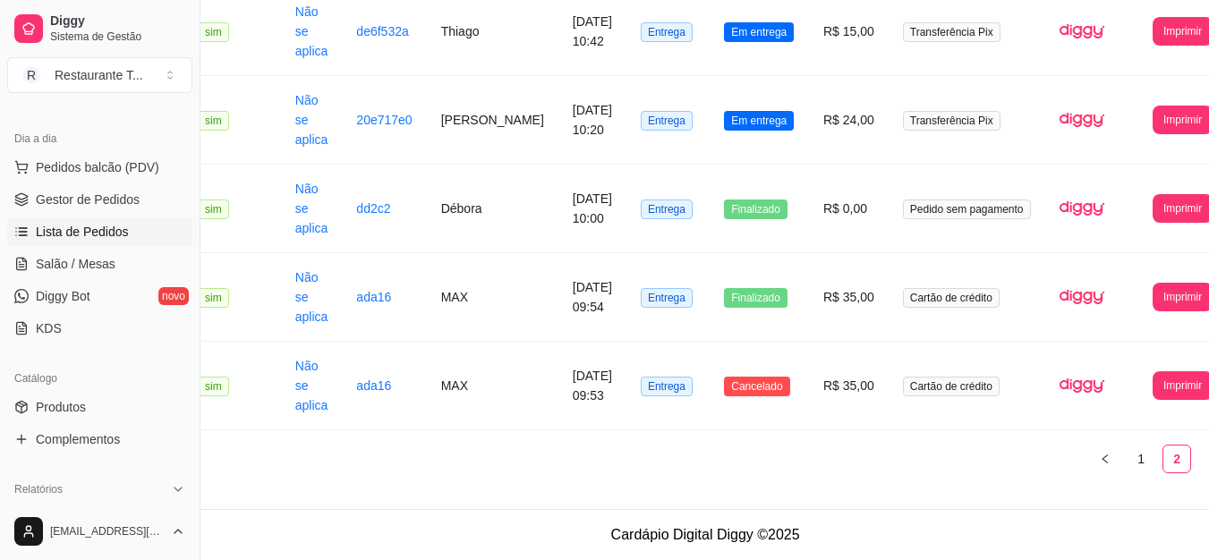
scroll to position [1394, 46]
click at [724, 129] on span "Em entrega" at bounding box center [759, 121] width 70 height 20
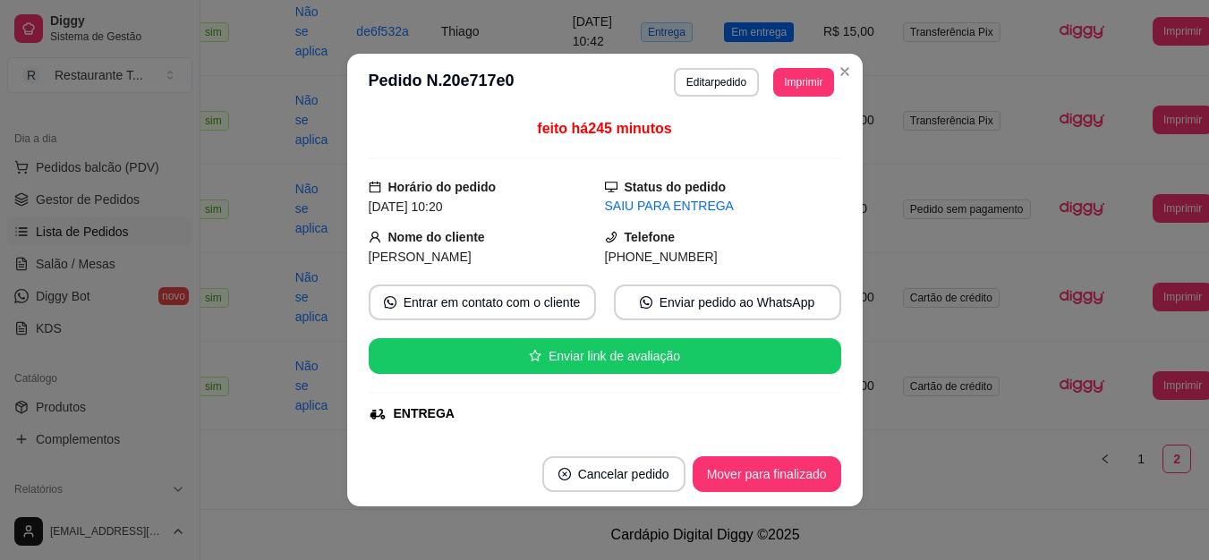
scroll to position [1381, 46]
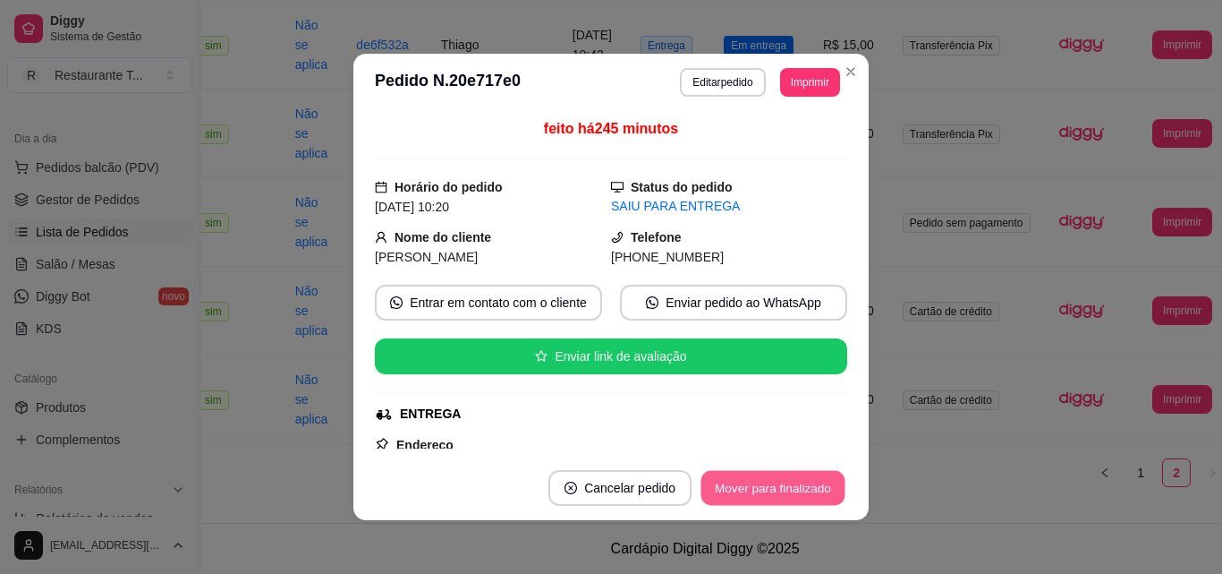
click at [822, 480] on button "Mover para finalizado" at bounding box center [774, 488] width 144 height 35
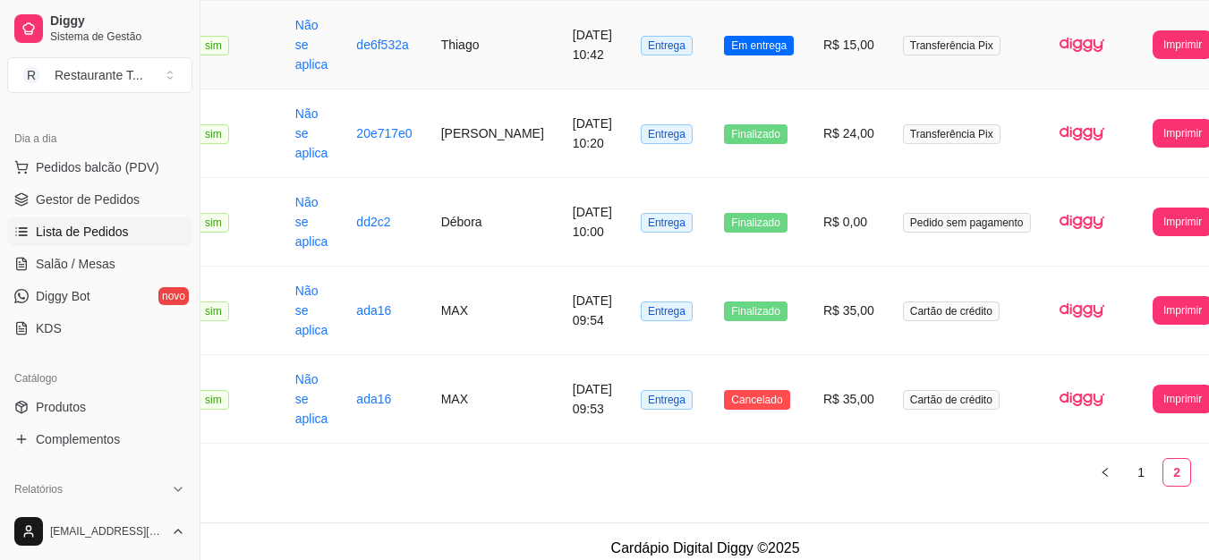
click at [724, 37] on span "Em entrega" at bounding box center [759, 46] width 70 height 20
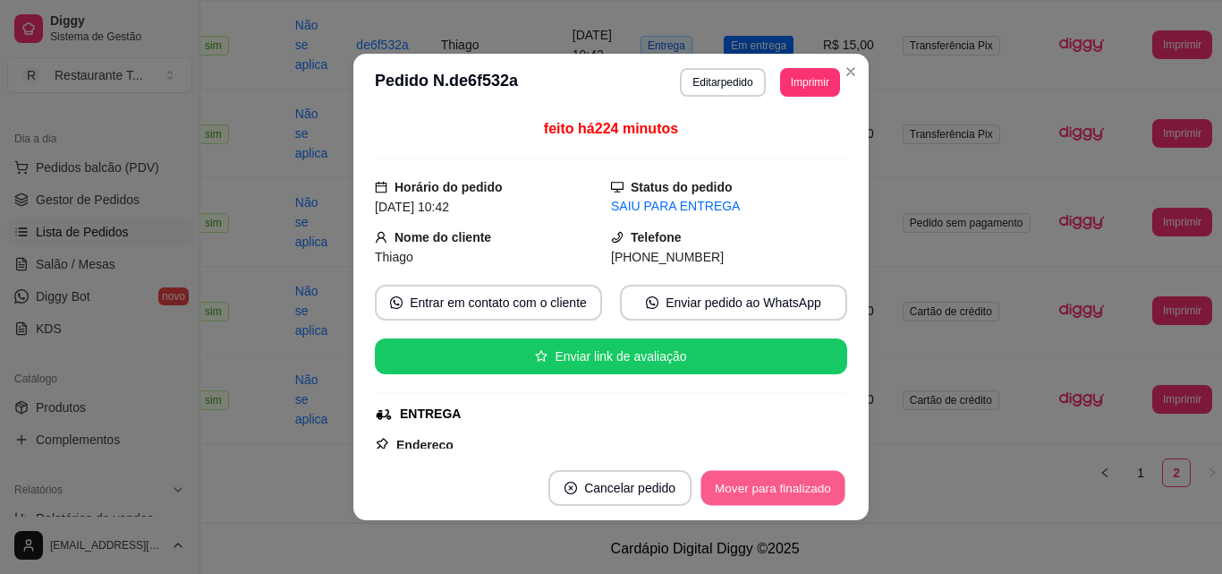
click at [822, 489] on button "Mover para finalizado" at bounding box center [774, 488] width 144 height 35
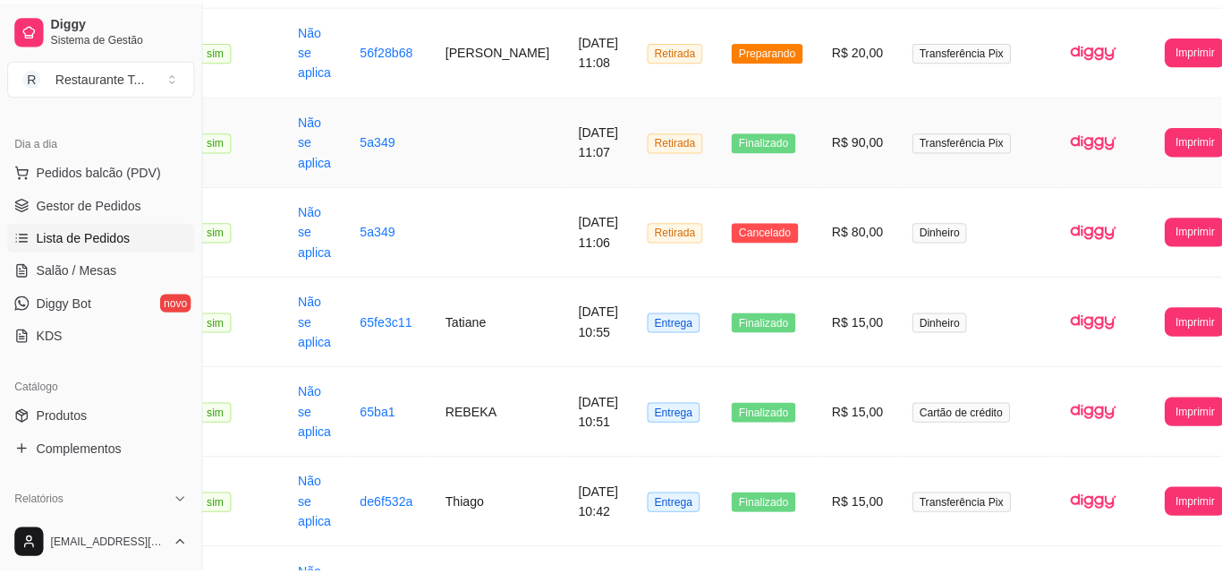
scroll to position [844, 46]
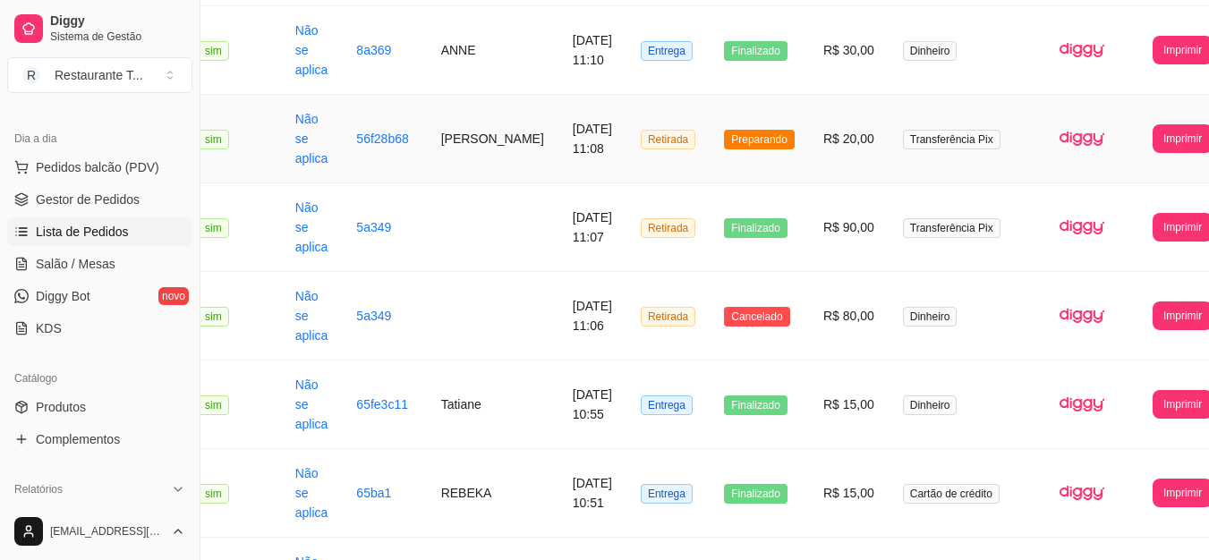
click at [754, 149] on span "Preparando" at bounding box center [759, 140] width 71 height 20
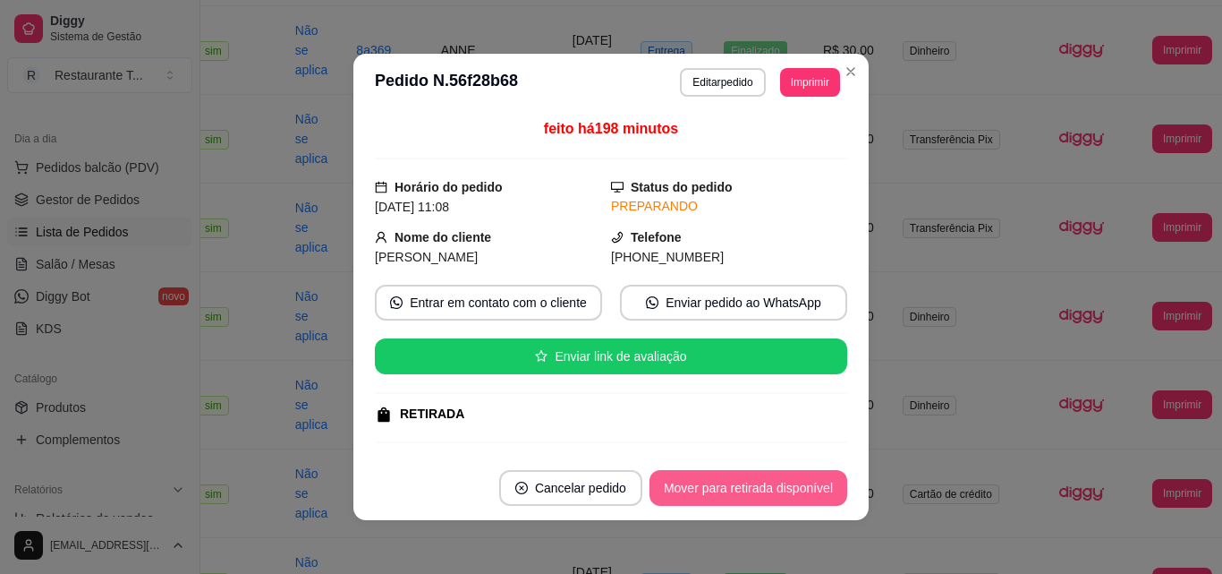
click at [694, 488] on button "Mover para retirada disponível" at bounding box center [749, 488] width 198 height 36
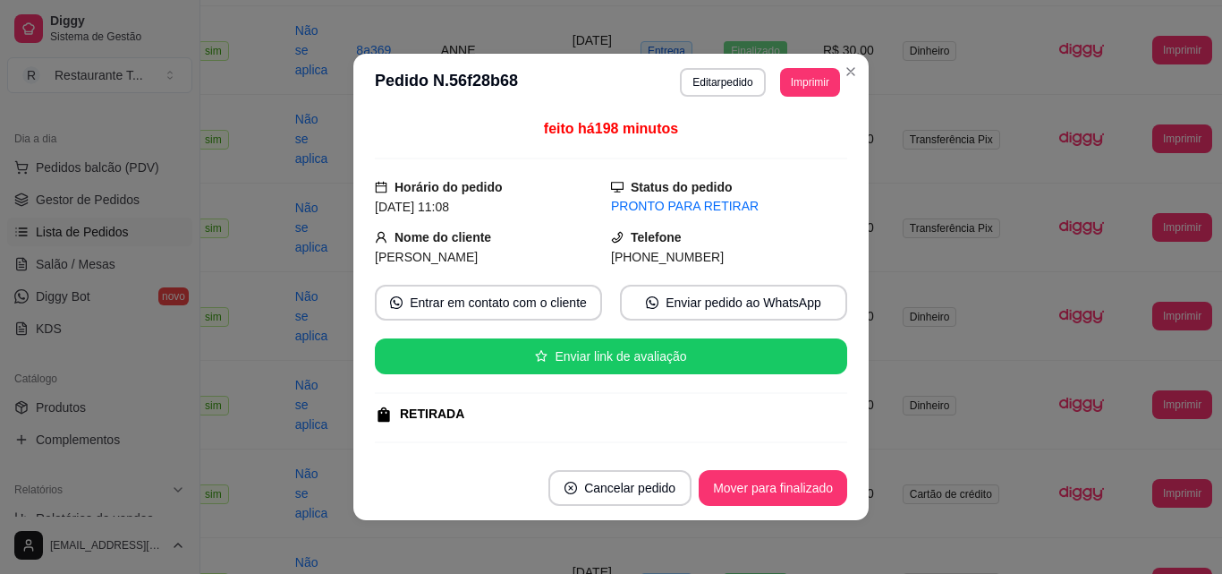
click at [693, 481] on footer "Cancelar pedido Mover para finalizado" at bounding box center [610, 487] width 515 height 64
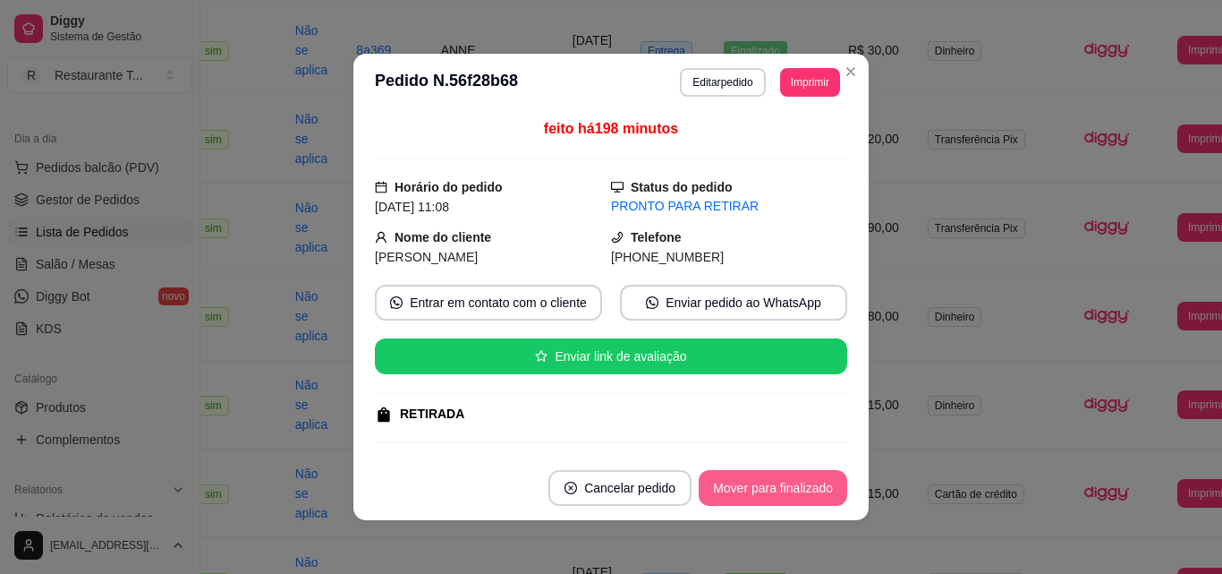
click at [767, 495] on button "Mover para finalizado" at bounding box center [773, 488] width 149 height 36
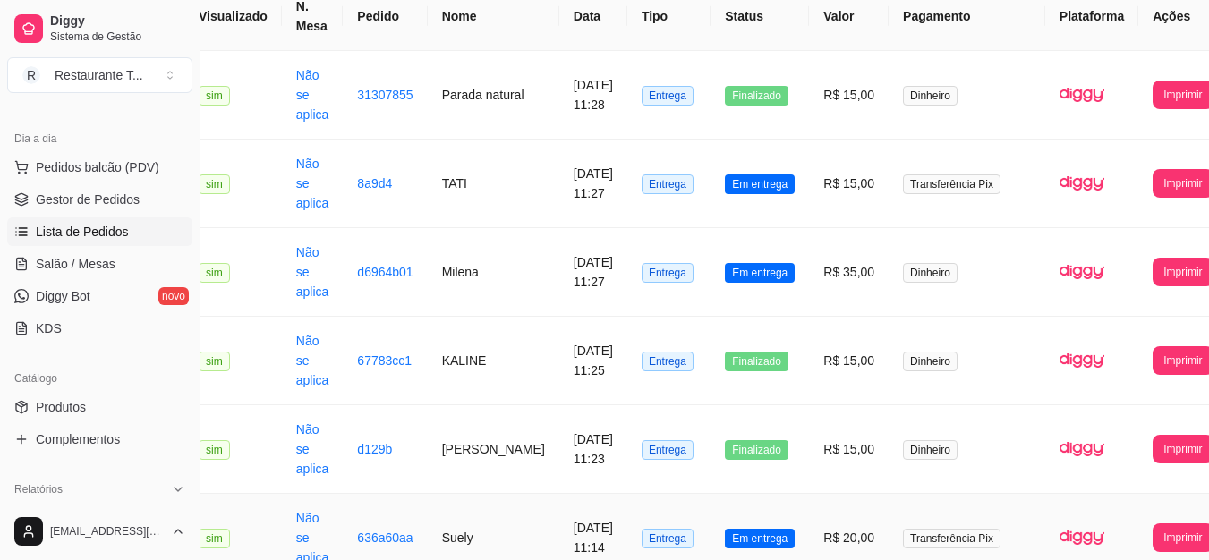
scroll to position [358, 45]
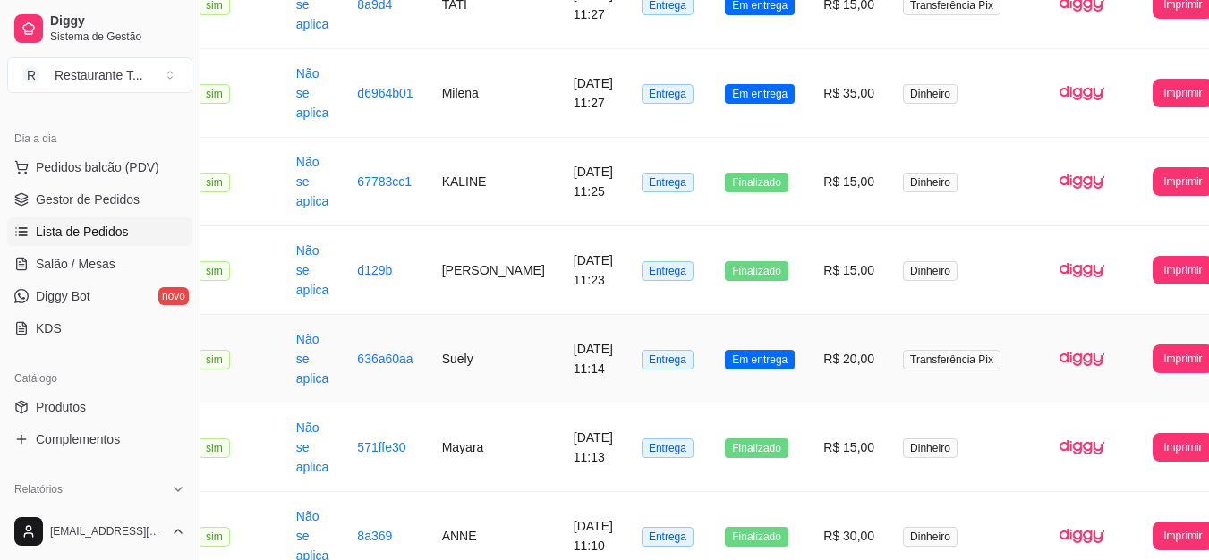
click at [778, 354] on td "Em entrega" at bounding box center [759, 359] width 98 height 89
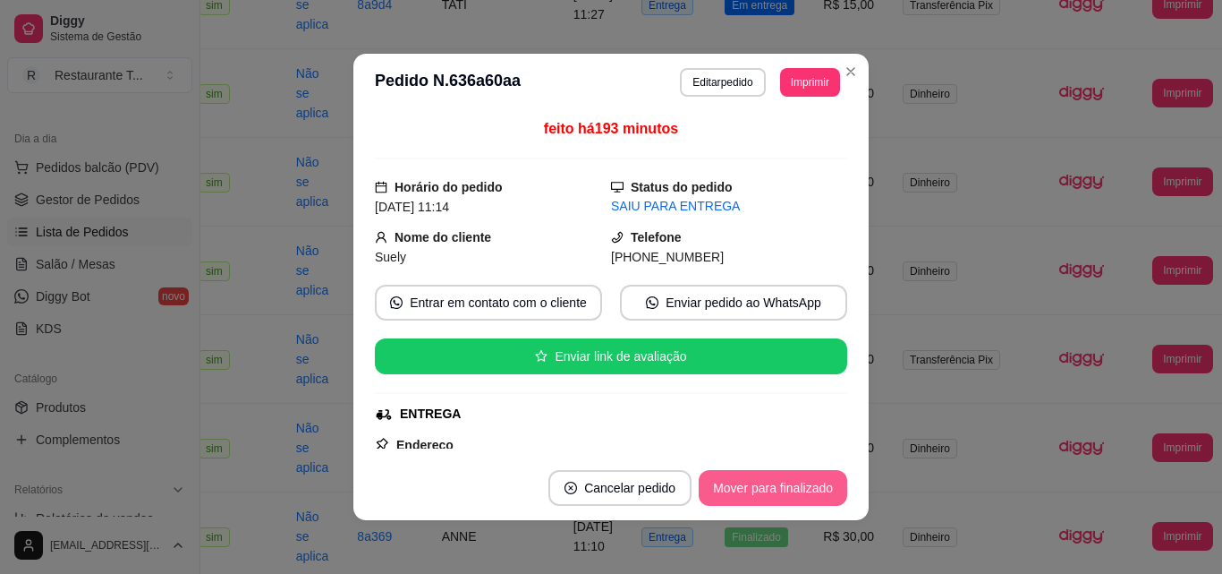
click at [781, 470] on button "Mover para finalizado" at bounding box center [773, 488] width 149 height 36
click at [812, 486] on button "Mover para finalizado" at bounding box center [774, 488] width 144 height 35
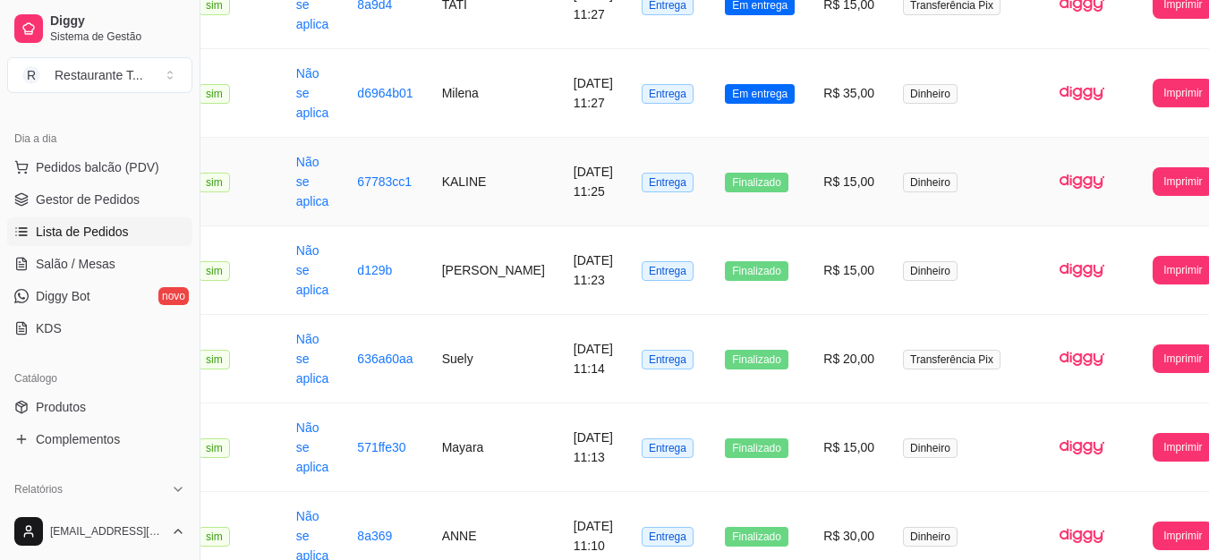
scroll to position [268, 45]
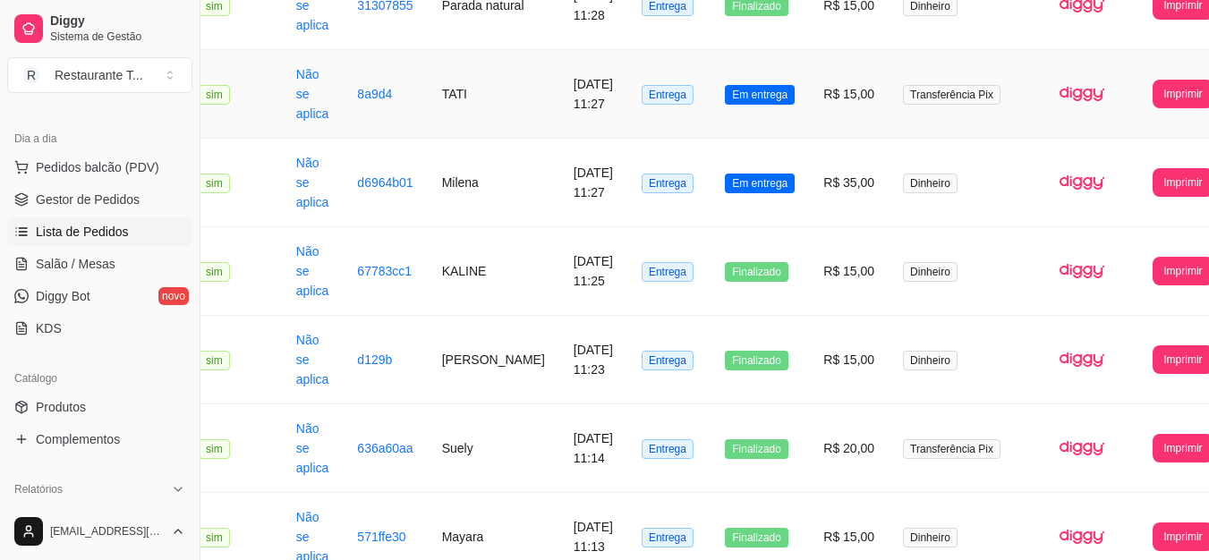
click at [725, 102] on span "Em entrega" at bounding box center [760, 95] width 70 height 20
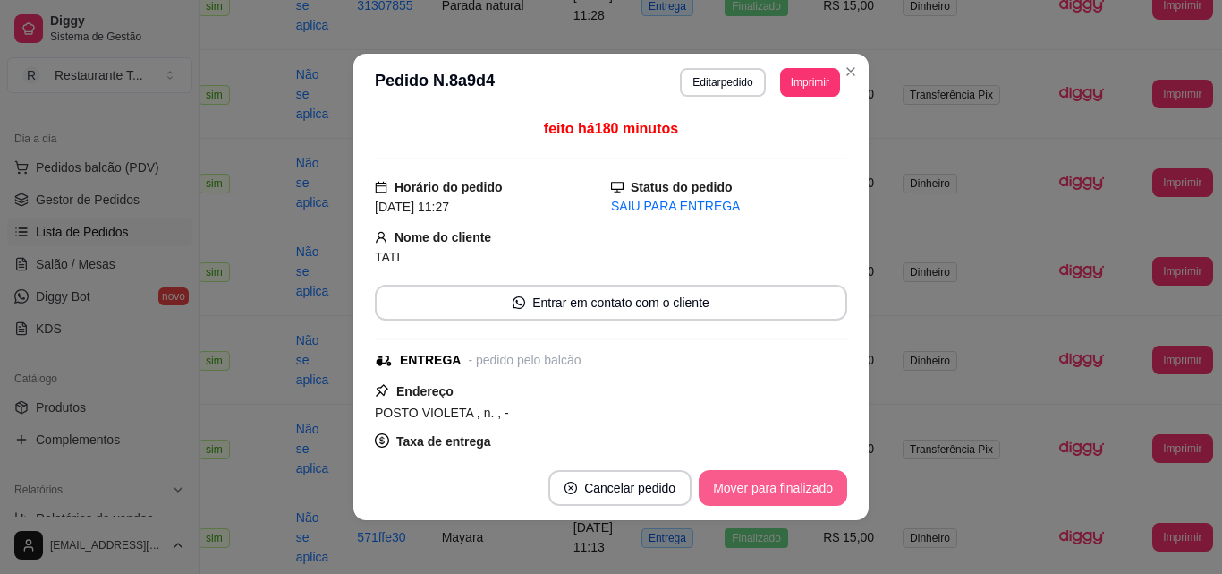
click at [736, 499] on button "Mover para finalizado" at bounding box center [773, 488] width 149 height 36
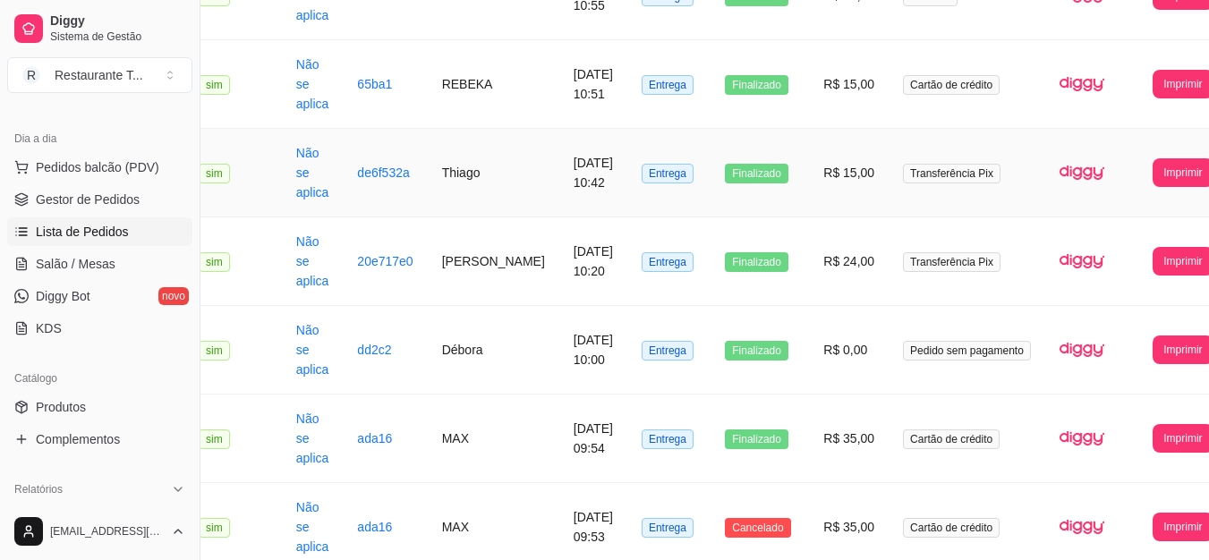
scroll to position [1394, 45]
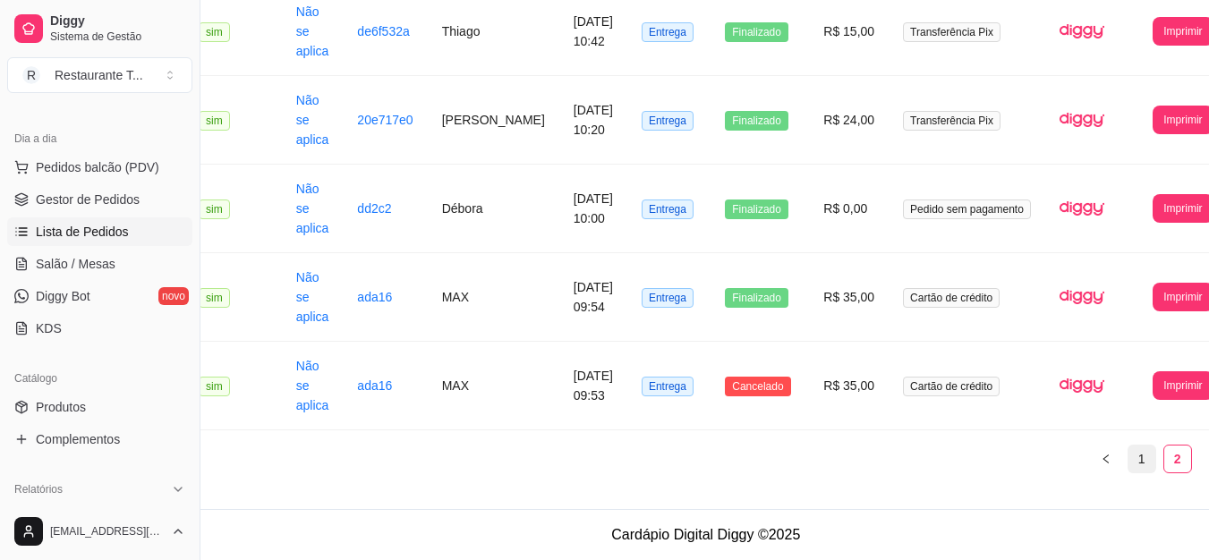
click at [1128, 466] on link "1" at bounding box center [1141, 459] width 27 height 27
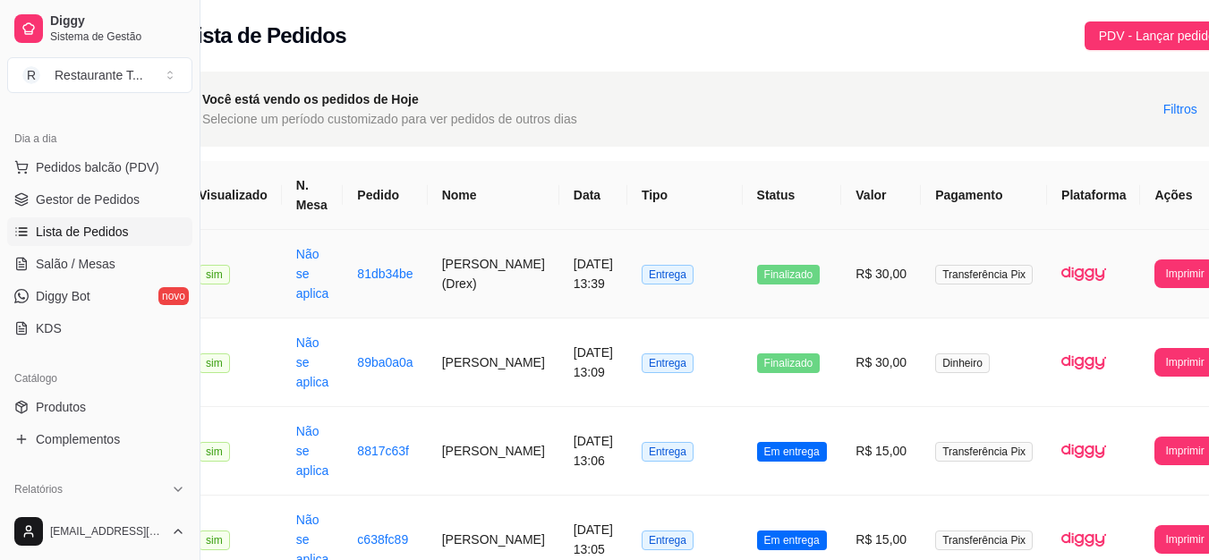
scroll to position [179, 45]
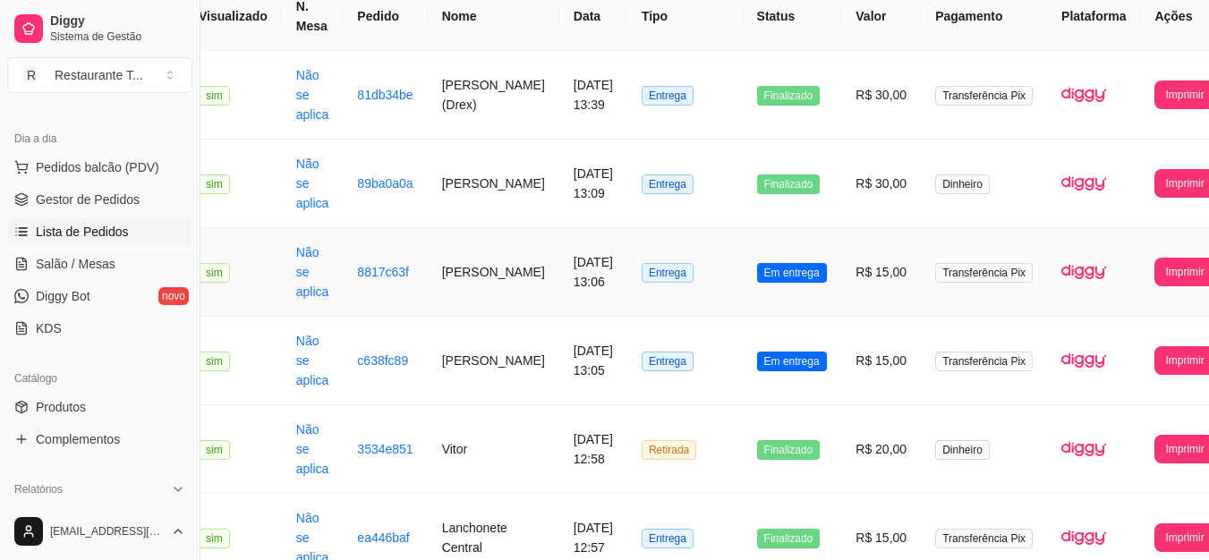
click at [782, 265] on span "Em entrega" at bounding box center [792, 273] width 70 height 20
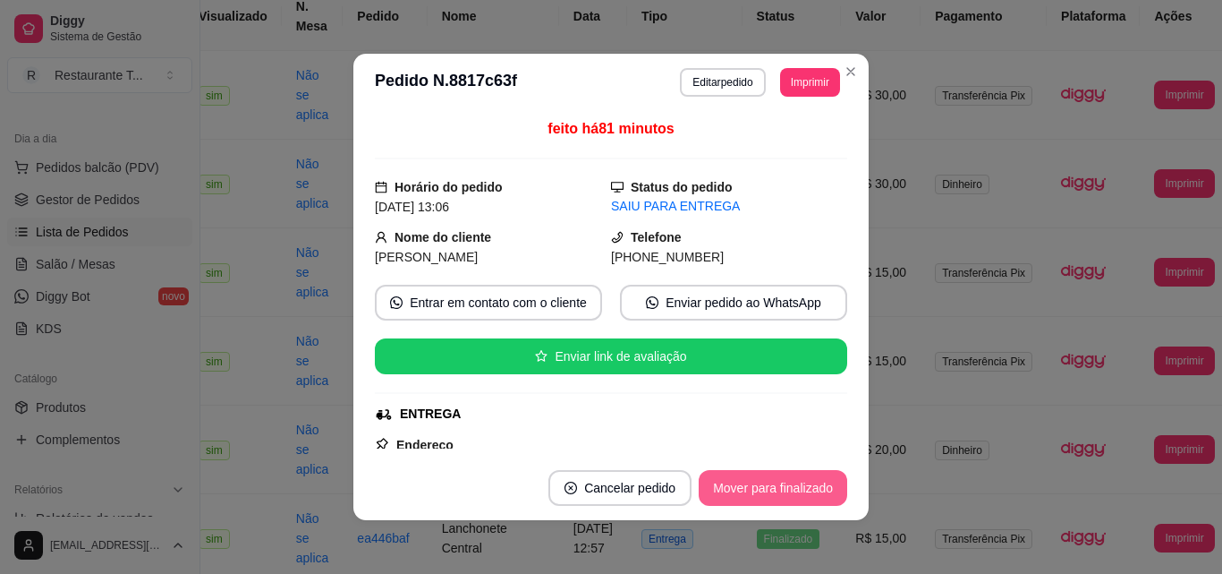
click at [816, 490] on button "Mover para finalizado" at bounding box center [773, 488] width 149 height 36
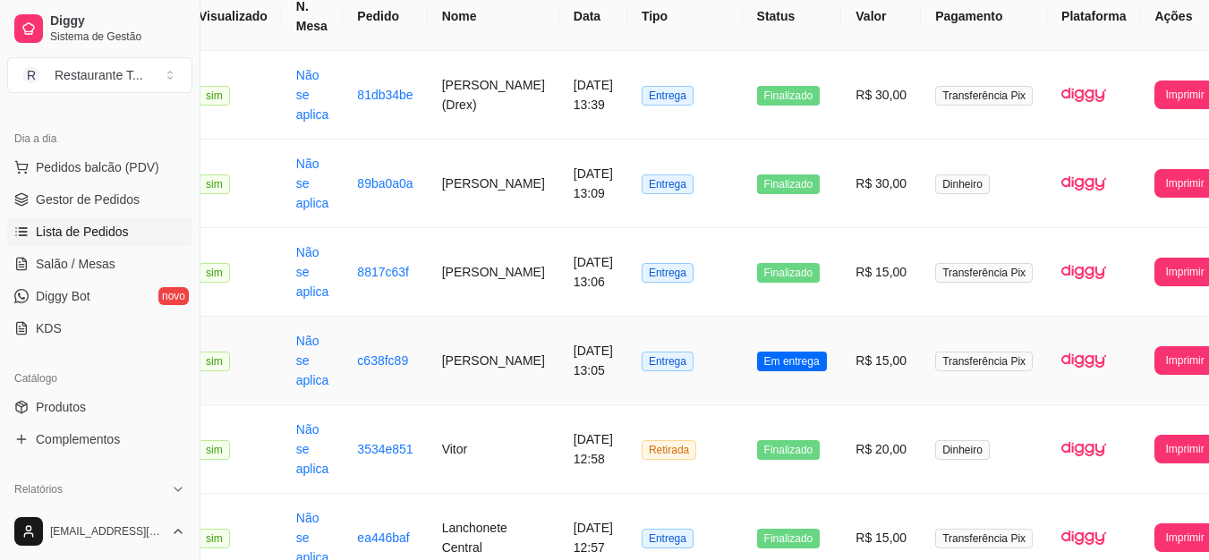
click at [795, 362] on span "Em entrega" at bounding box center [792, 362] width 70 height 20
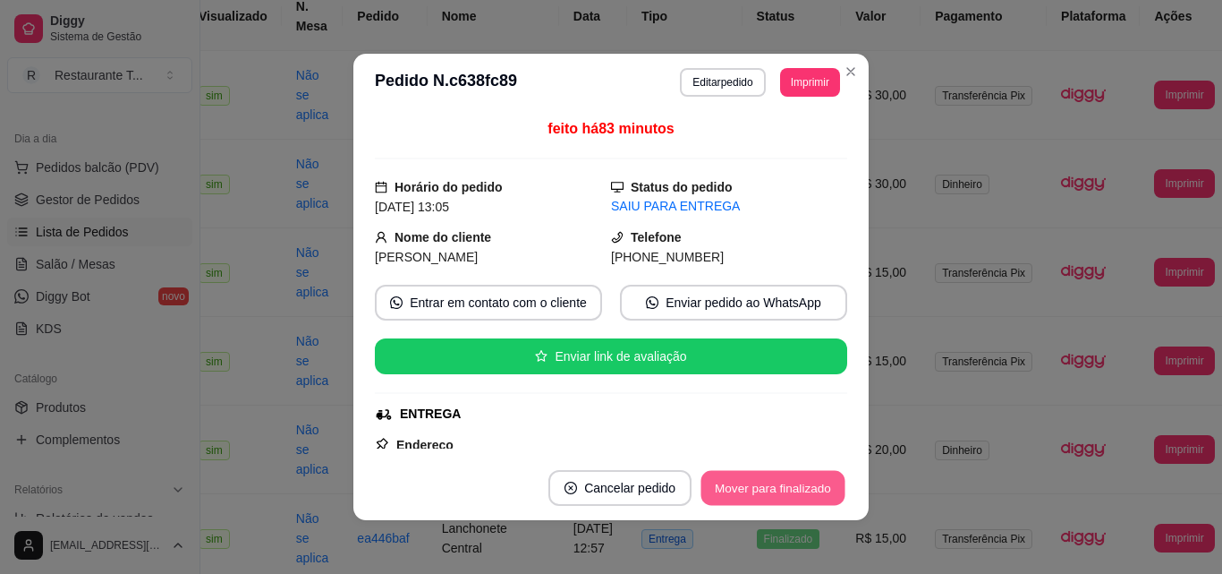
click at [804, 502] on button "Mover para finalizado" at bounding box center [774, 488] width 144 height 35
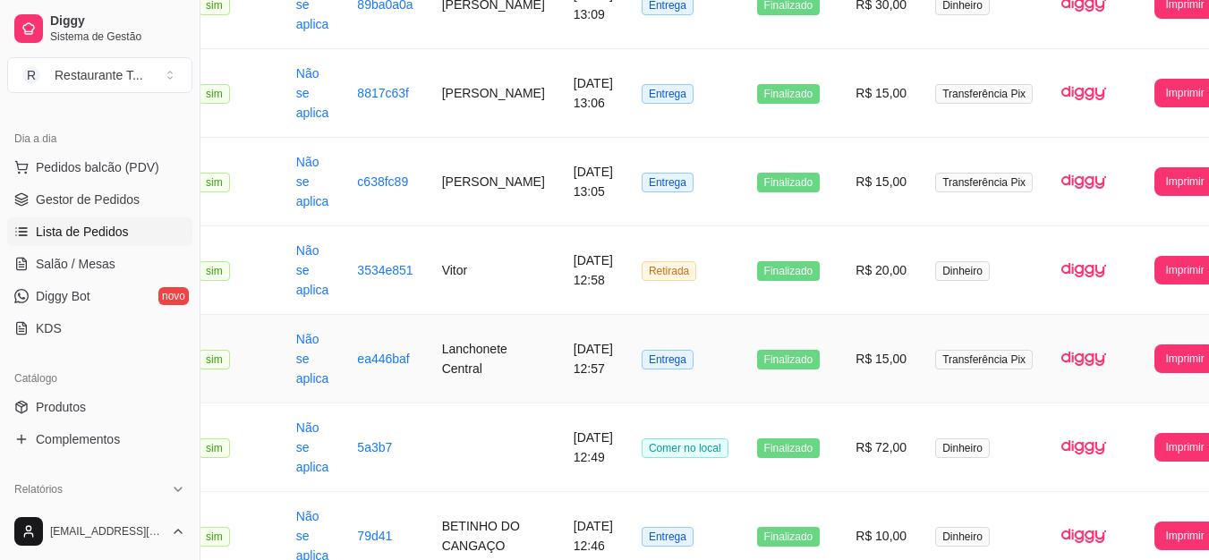
scroll to position [626, 45]
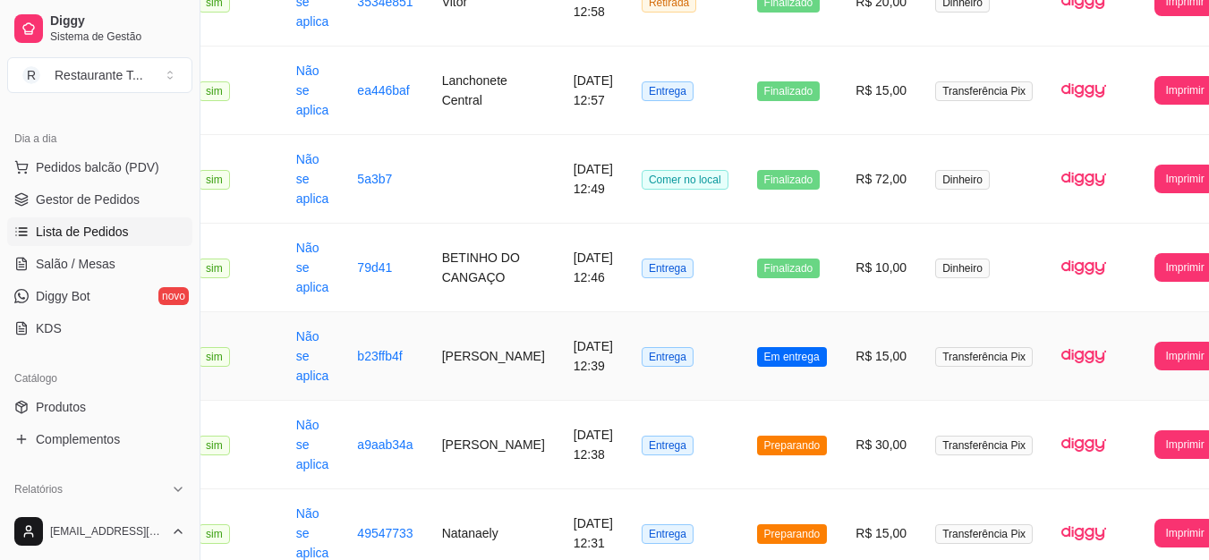
click at [796, 372] on td "Em entrega" at bounding box center [792, 356] width 99 height 89
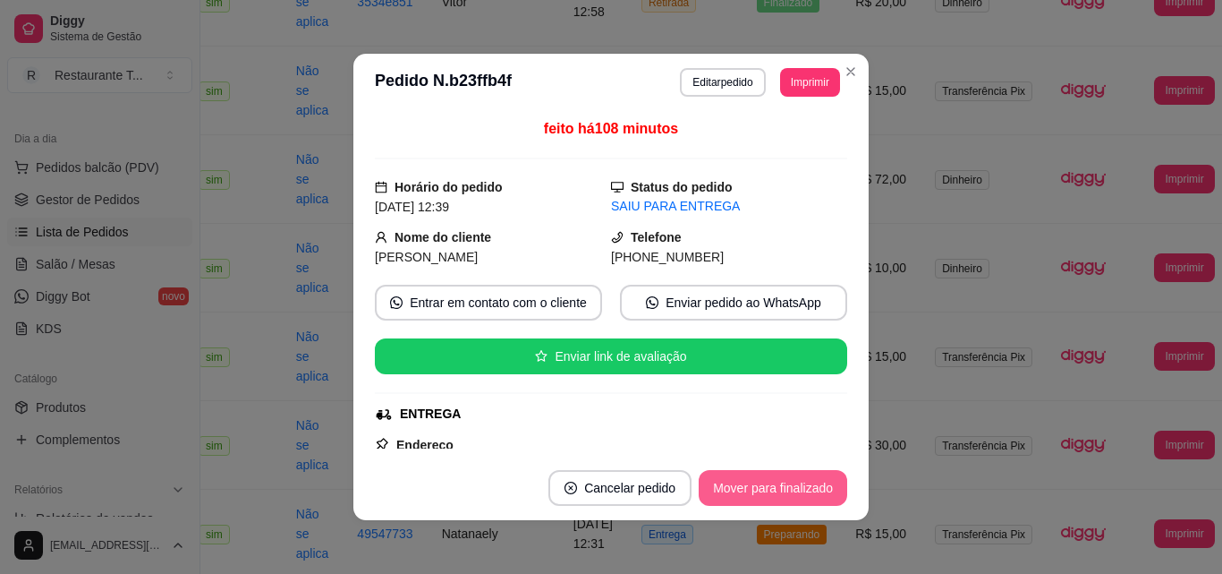
click at [809, 492] on button "Mover para finalizado" at bounding box center [773, 488] width 149 height 36
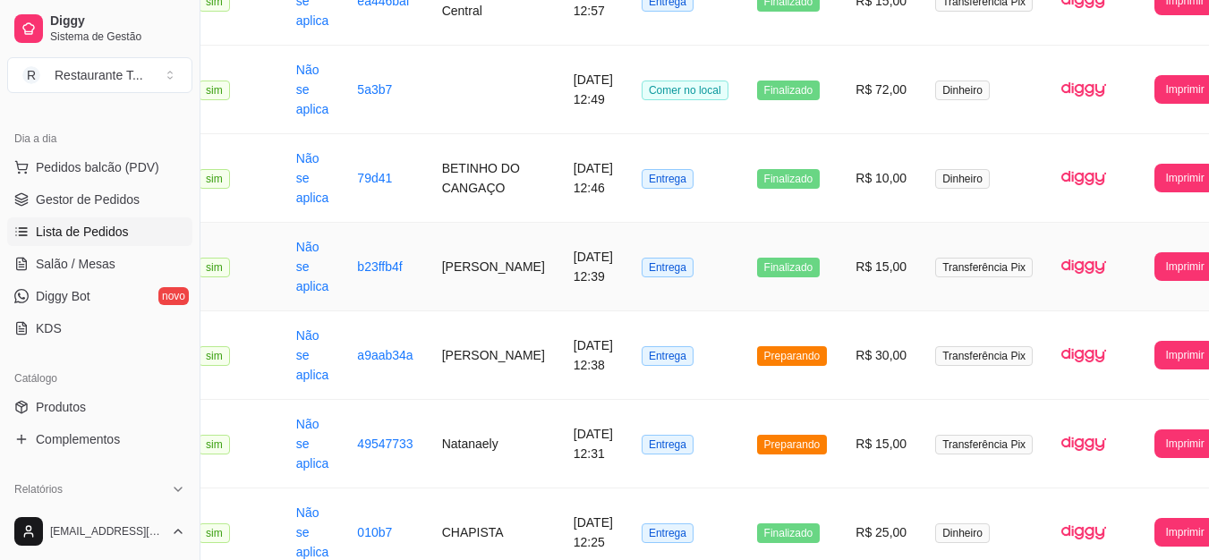
scroll to position [805, 45]
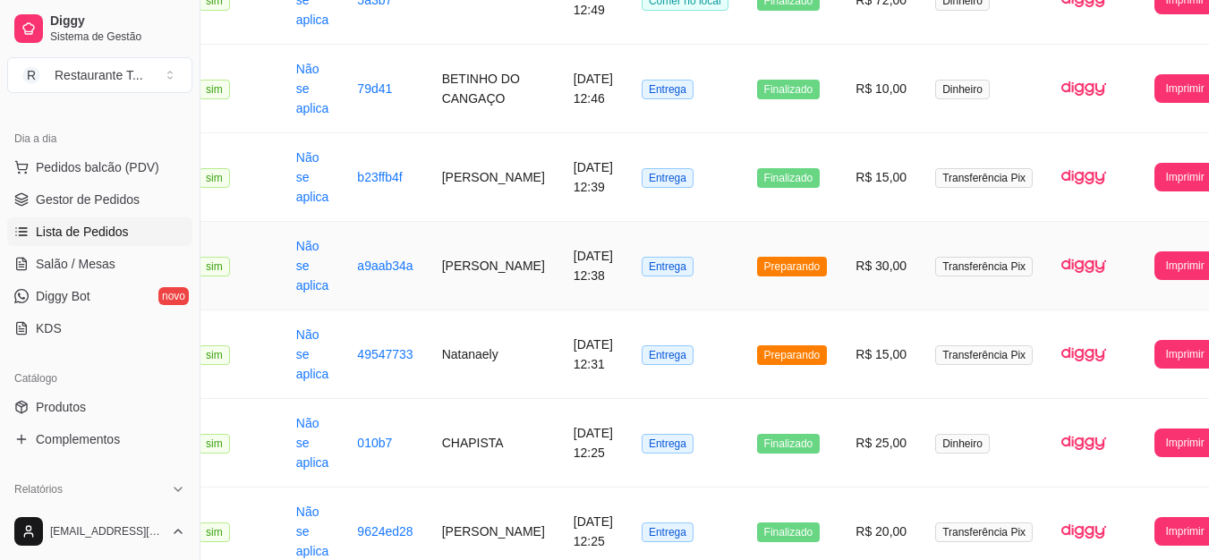
click at [787, 242] on td "Preparando" at bounding box center [792, 266] width 99 height 89
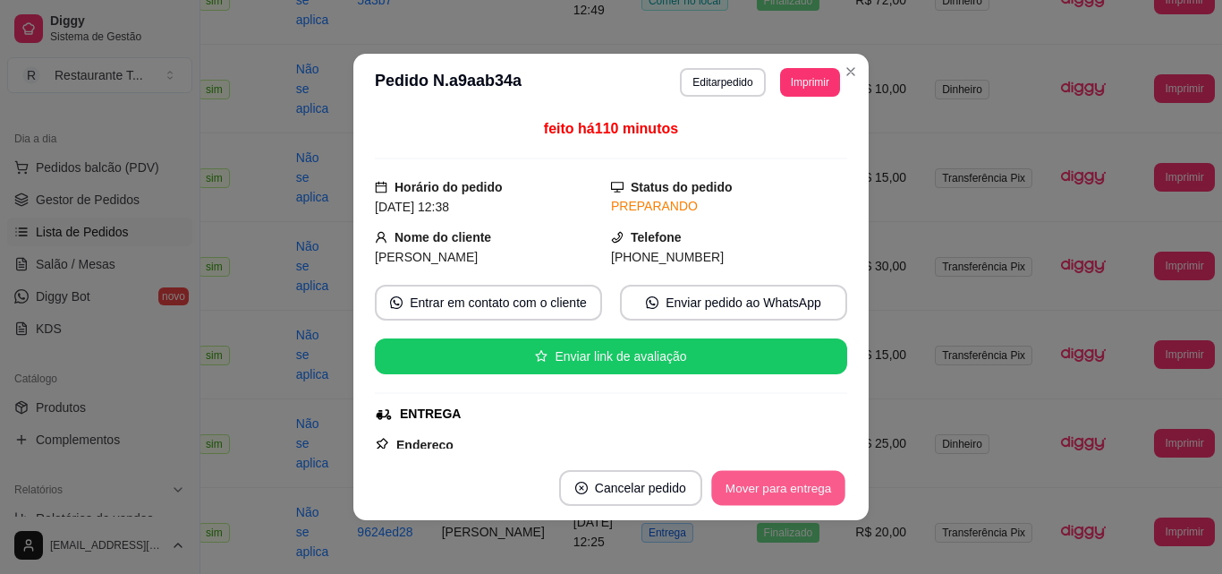
click at [751, 494] on button "Mover para entrega" at bounding box center [778, 488] width 134 height 35
click at [751, 494] on button "Mover para finalizado" at bounding box center [774, 488] width 144 height 35
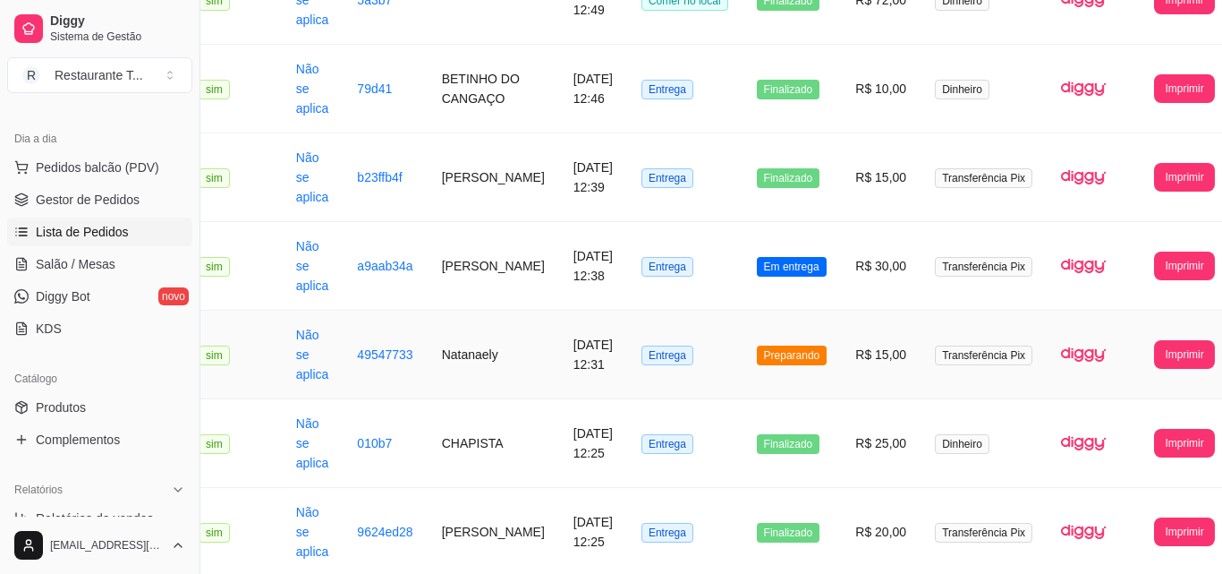
click at [756, 314] on td "Preparando" at bounding box center [792, 354] width 99 height 89
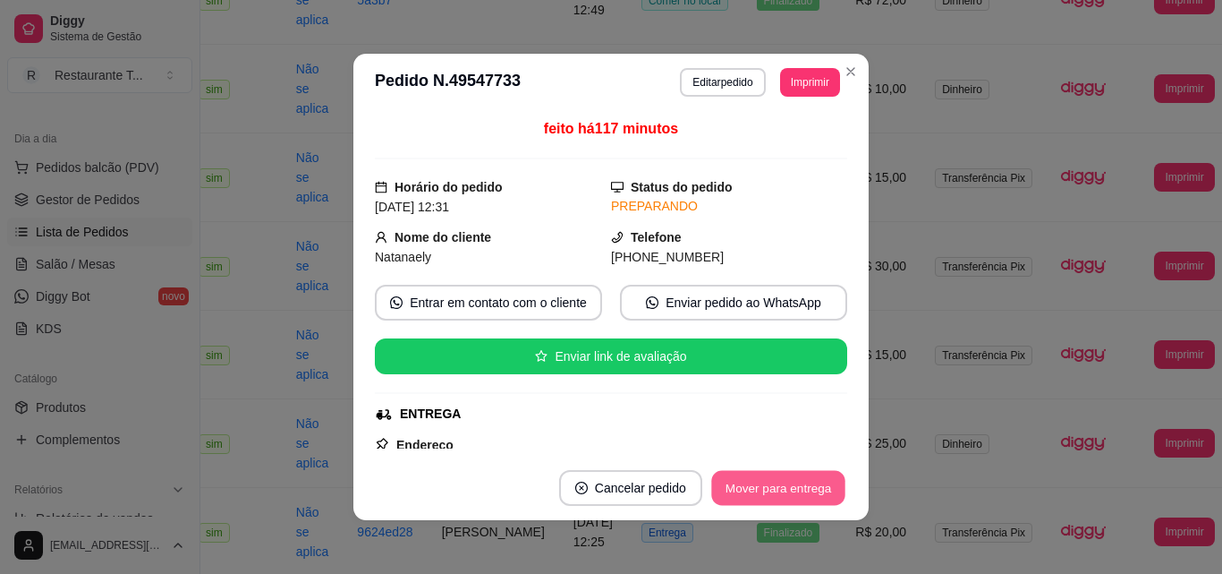
click at [791, 481] on button "Mover para entrega" at bounding box center [778, 488] width 134 height 35
click at [804, 472] on button "Mover para finalizado" at bounding box center [774, 488] width 144 height 35
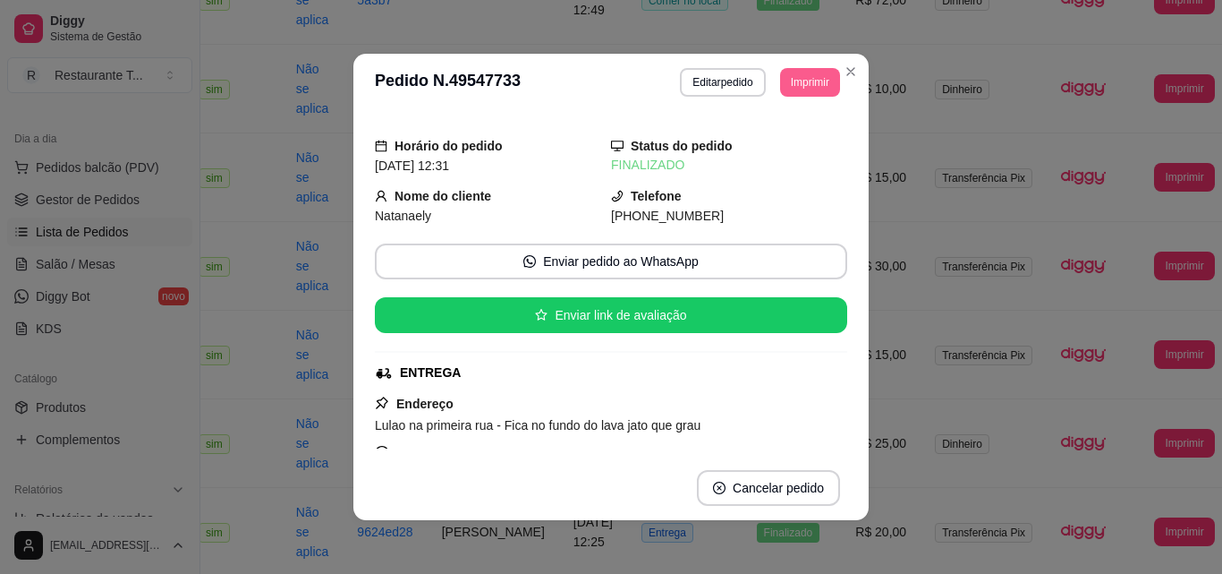
click at [859, 76] on header "**********" at bounding box center [610, 82] width 515 height 57
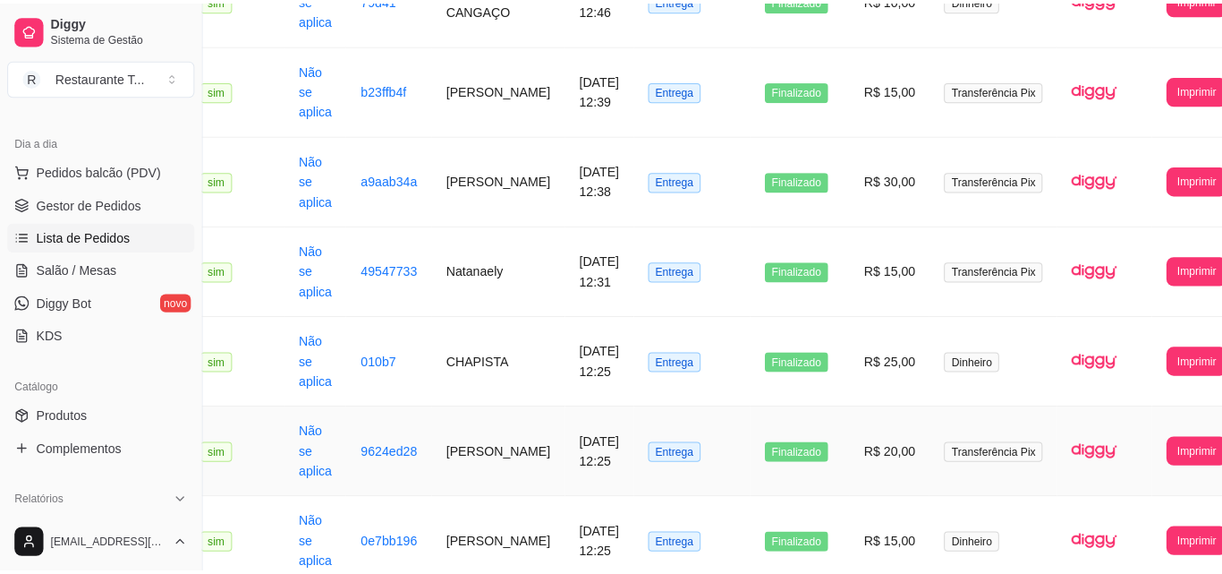
scroll to position [1163, 45]
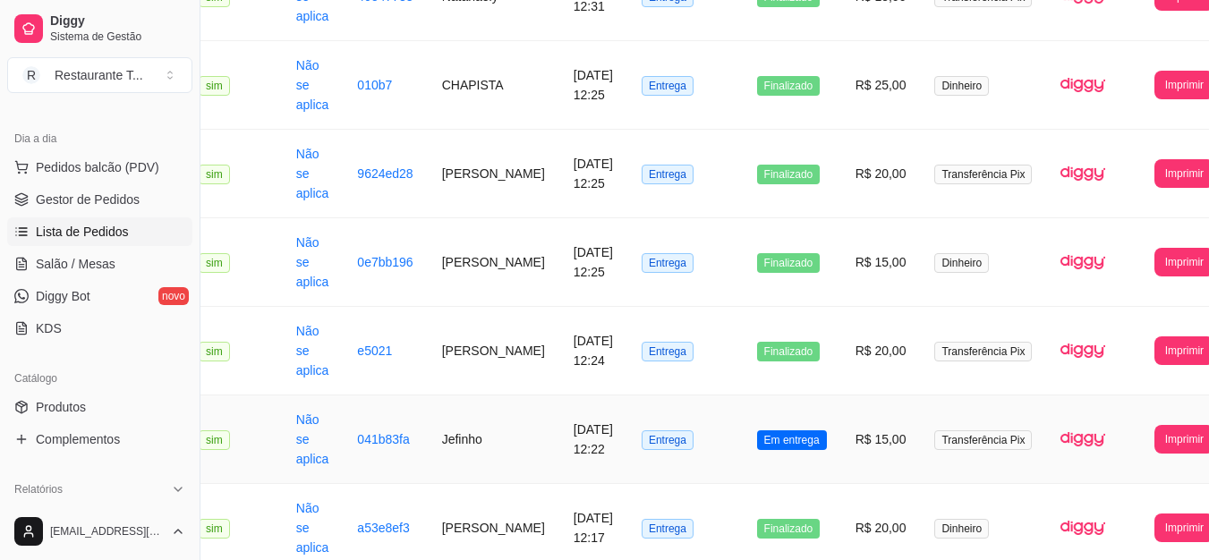
click at [781, 455] on td "Em entrega" at bounding box center [792, 440] width 98 height 89
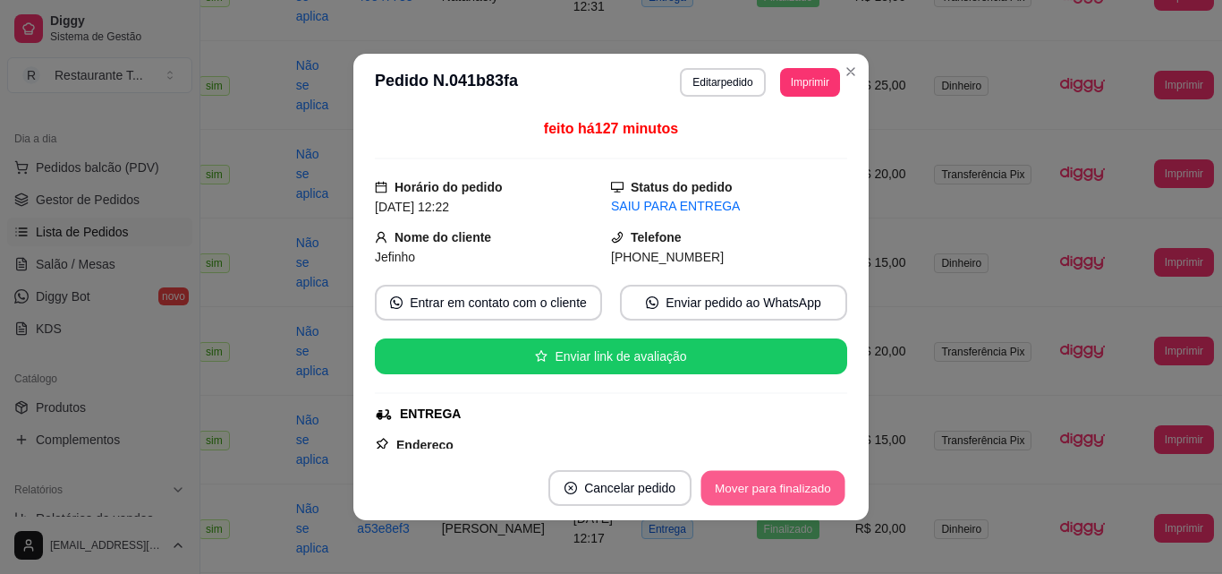
click at [763, 484] on button "Mover para finalizado" at bounding box center [774, 488] width 144 height 35
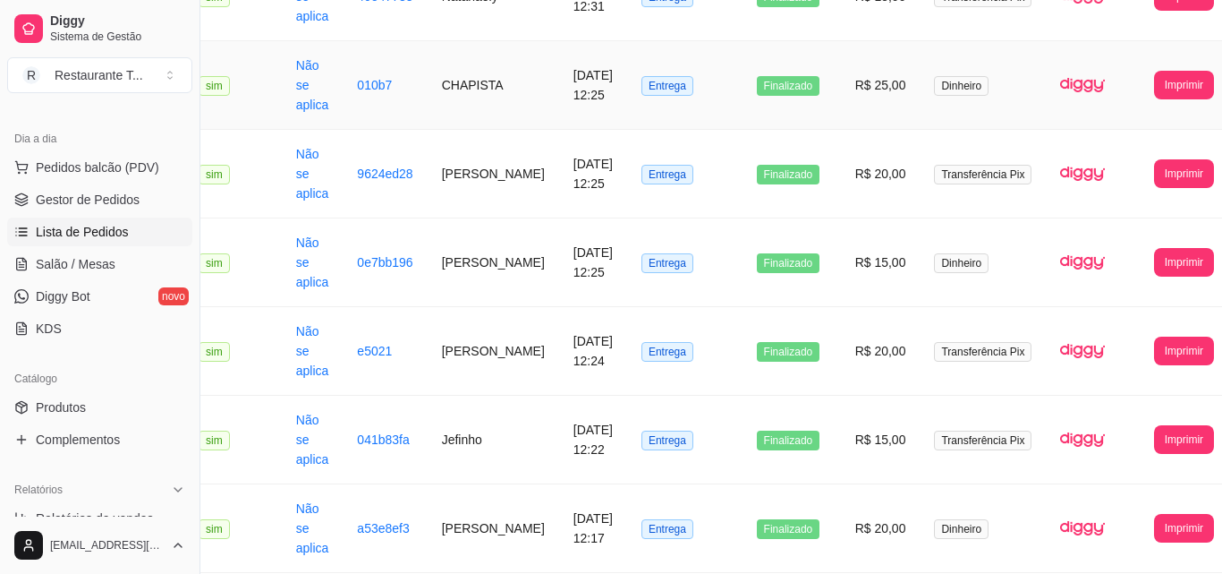
click at [849, 71] on td "R$ 25,00" at bounding box center [881, 85] width 80 height 89
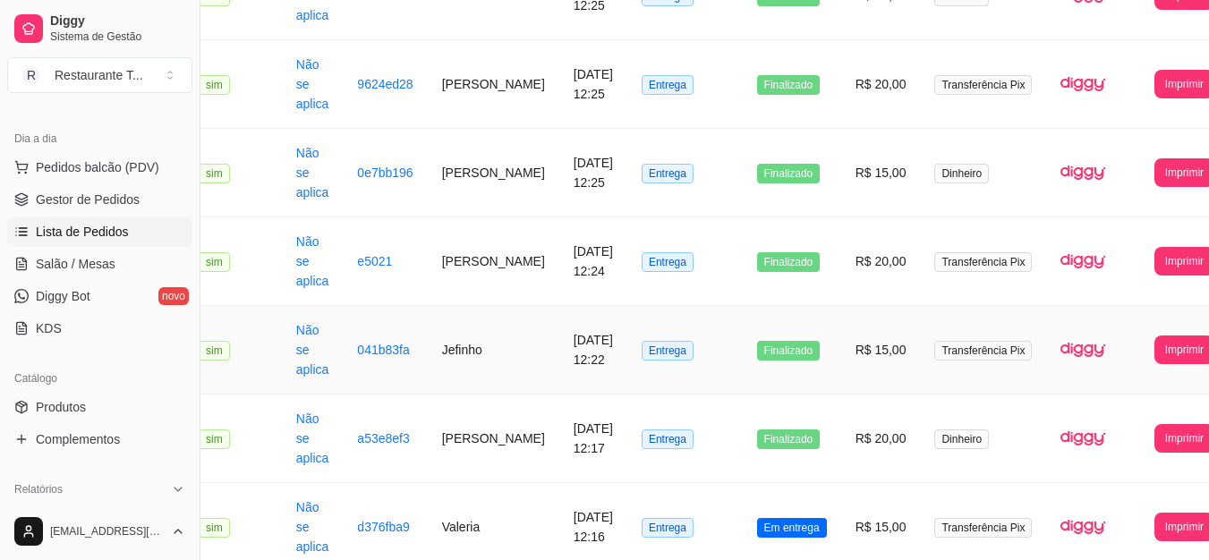
scroll to position [1432, 45]
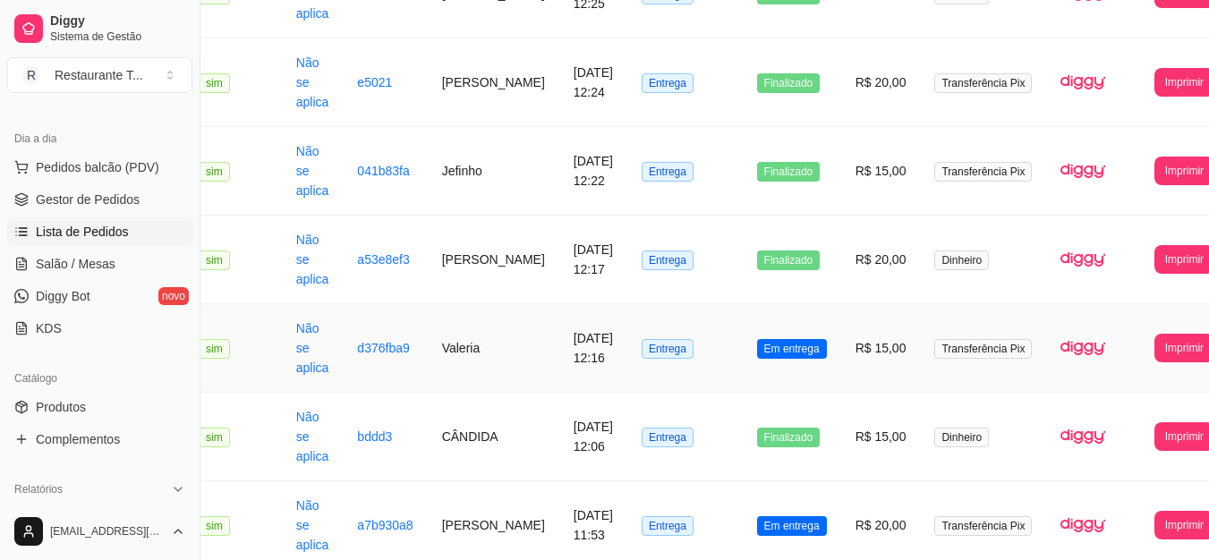
click at [787, 353] on span "Em entrega" at bounding box center [792, 349] width 70 height 20
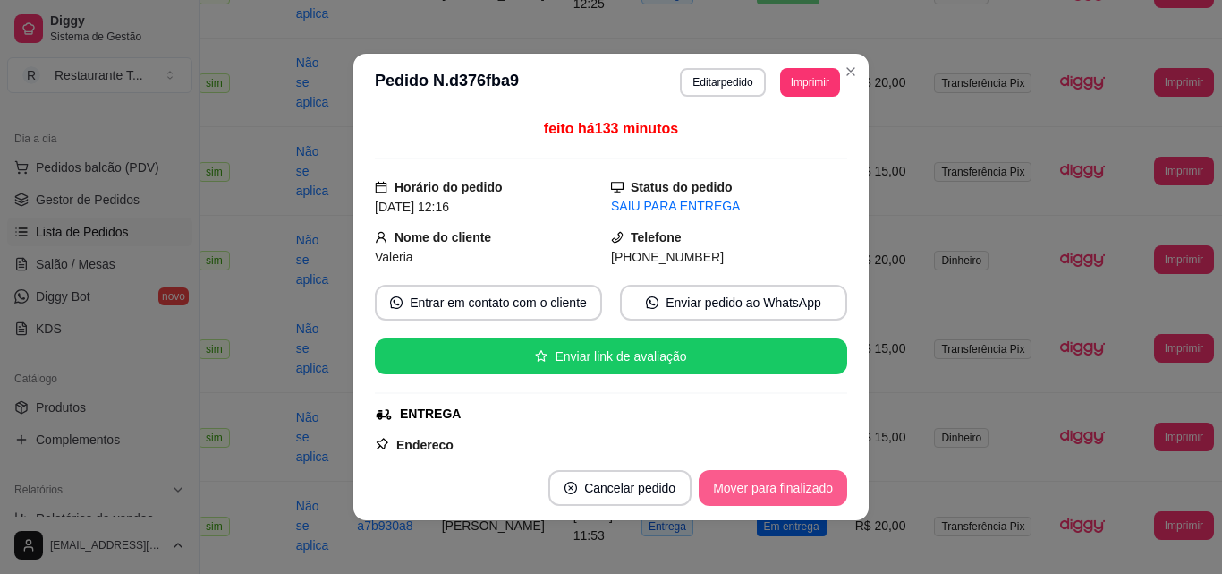
click at [783, 504] on button "Mover para finalizado" at bounding box center [773, 488] width 149 height 36
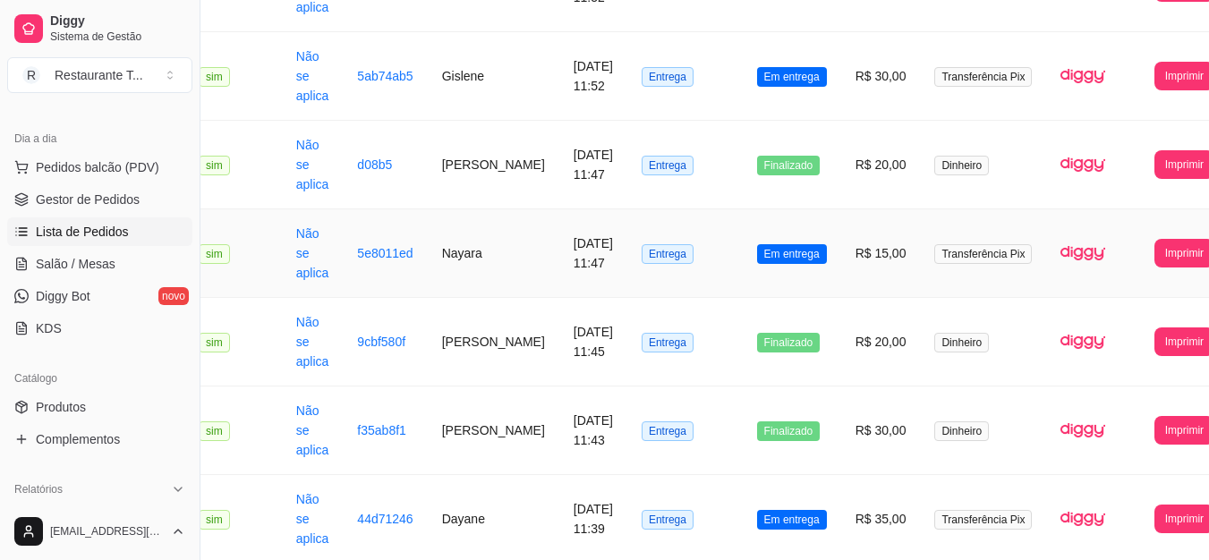
scroll to position [2148, 45]
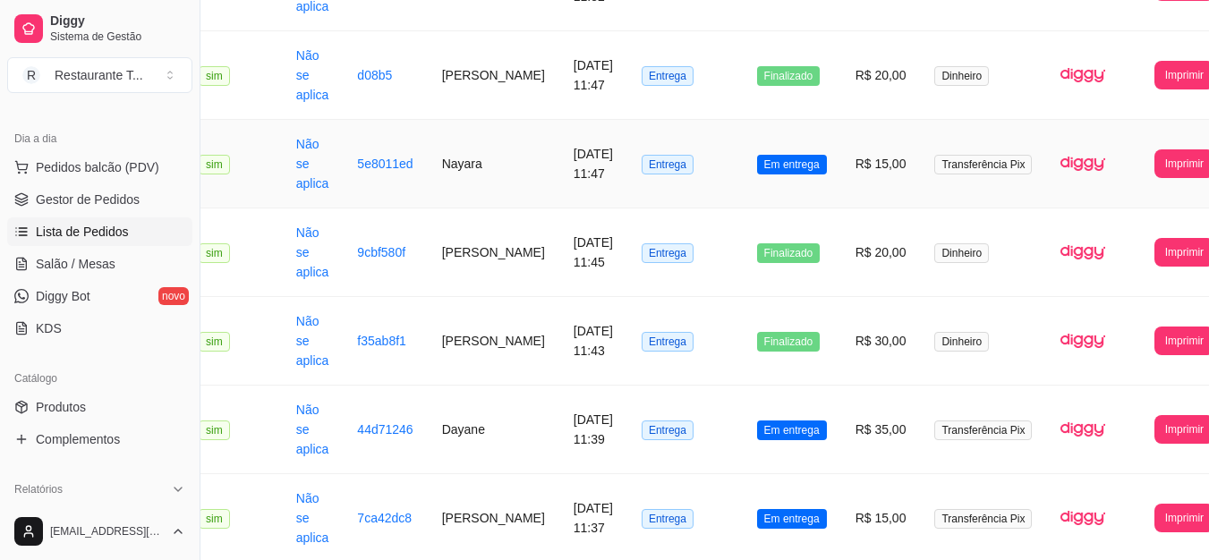
click at [750, 182] on td "Em entrega" at bounding box center [792, 164] width 98 height 89
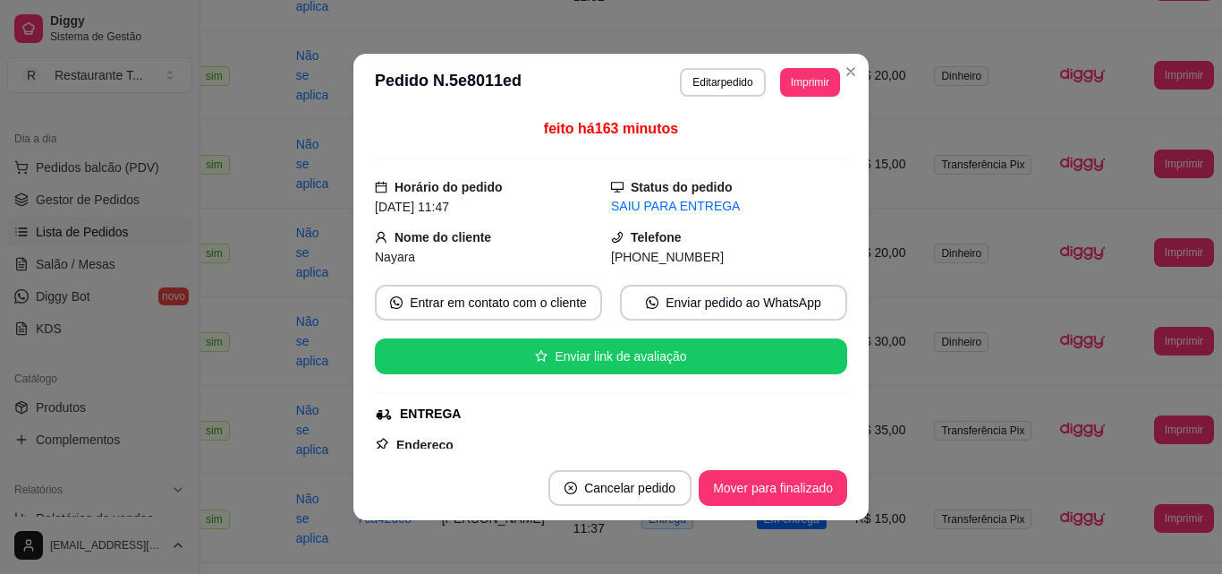
click at [823, 479] on button "Mover para finalizado" at bounding box center [773, 488] width 149 height 36
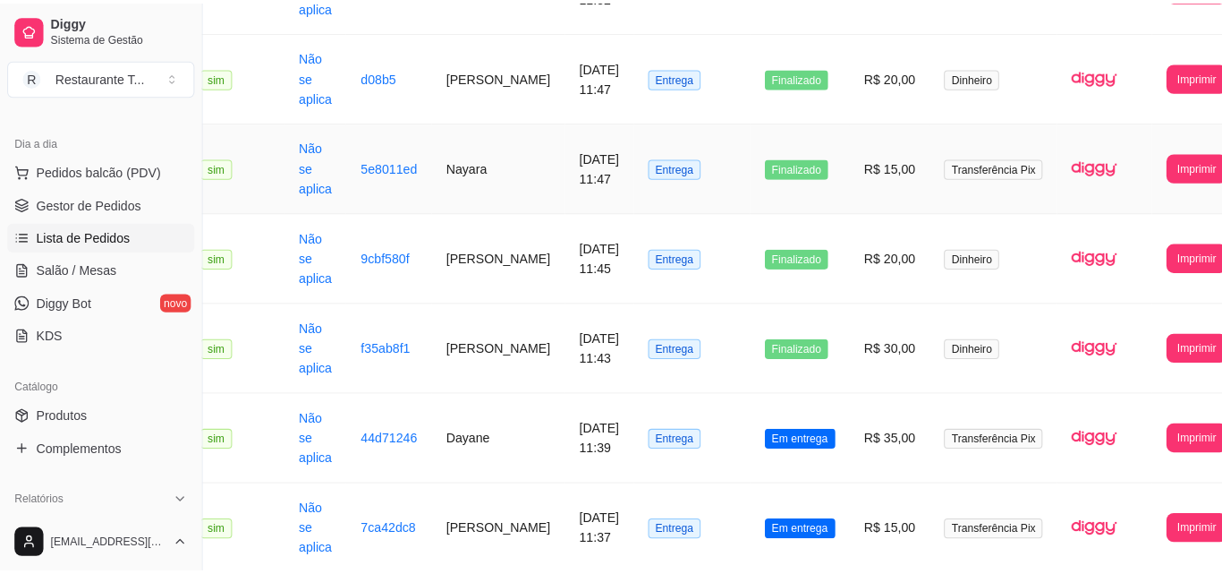
scroll to position [1969, 45]
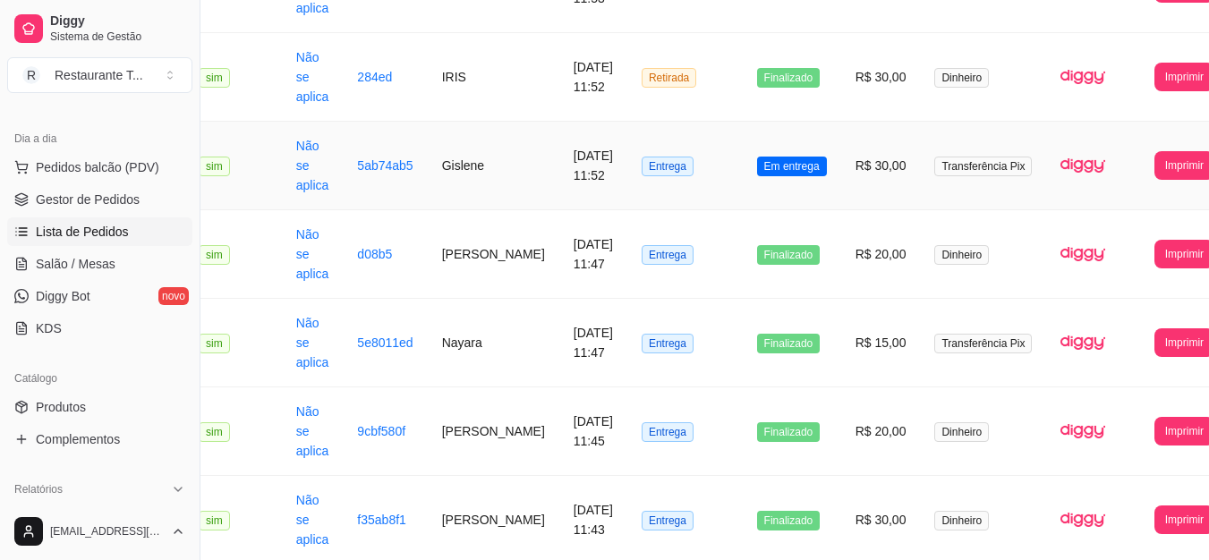
click at [781, 171] on span "Em entrega" at bounding box center [792, 167] width 70 height 20
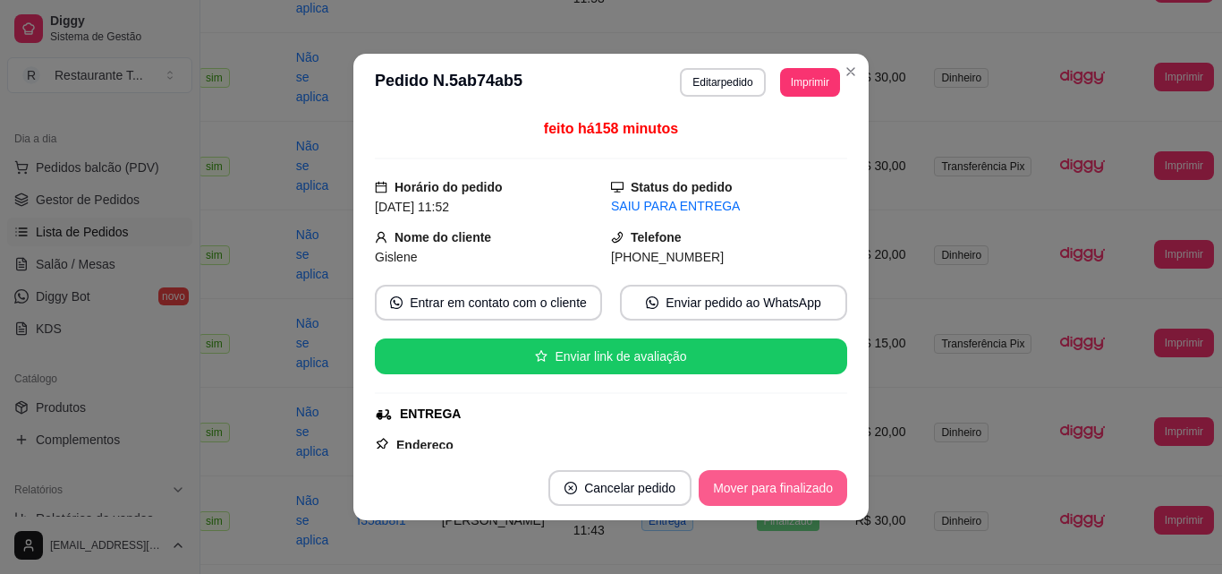
click at [791, 492] on button "Mover para finalizado" at bounding box center [773, 488] width 149 height 36
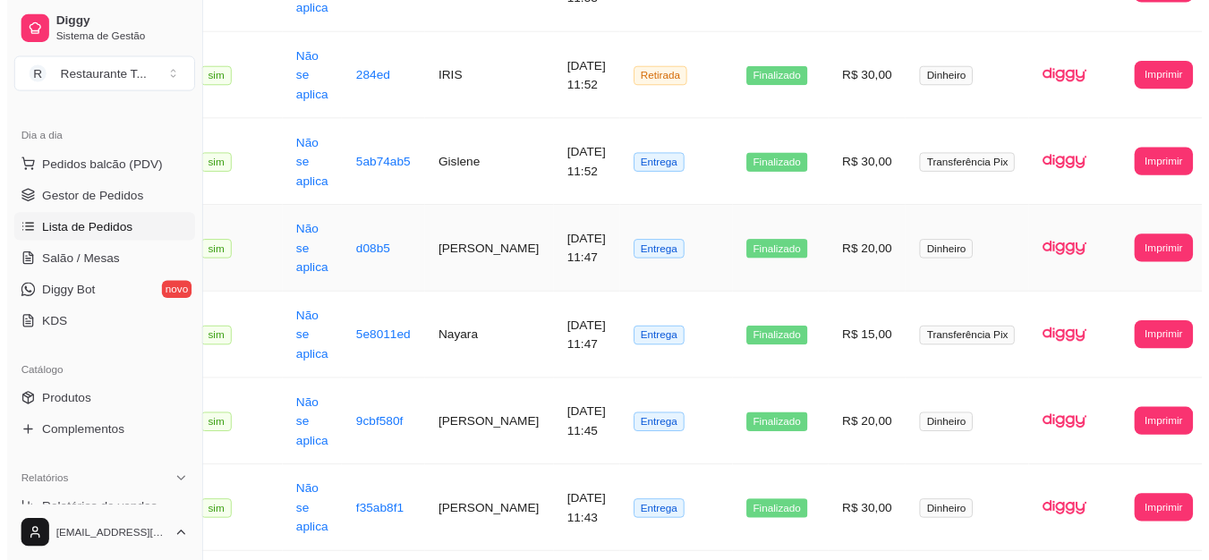
scroll to position [1790, 45]
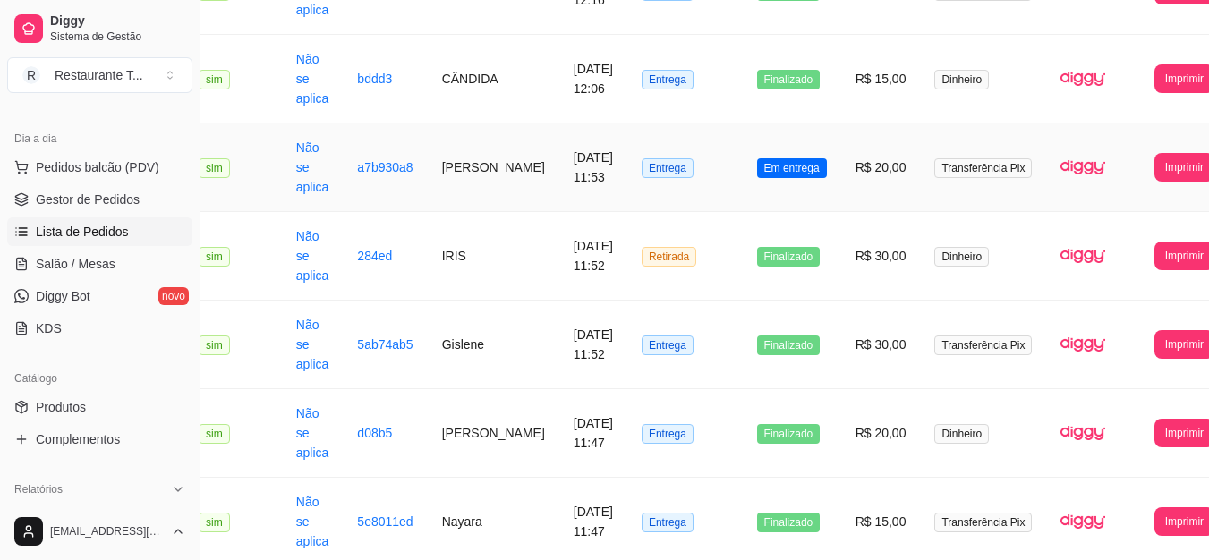
click at [787, 178] on td "Em entrega" at bounding box center [792, 167] width 98 height 89
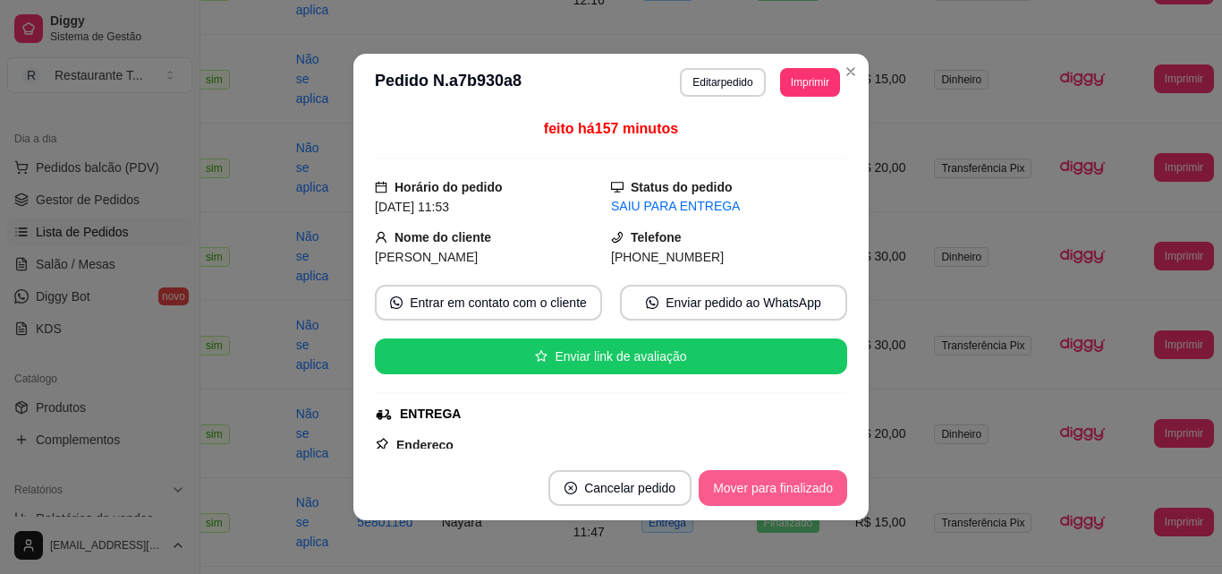
click at [786, 482] on button "Mover para finalizado" at bounding box center [773, 488] width 149 height 36
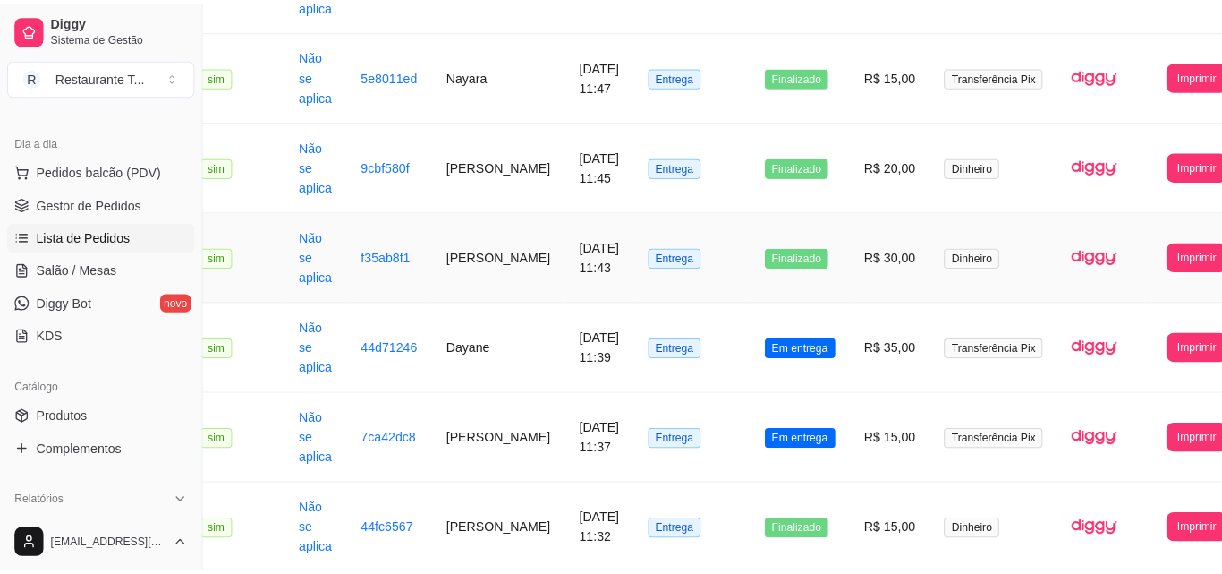
scroll to position [2326, 45]
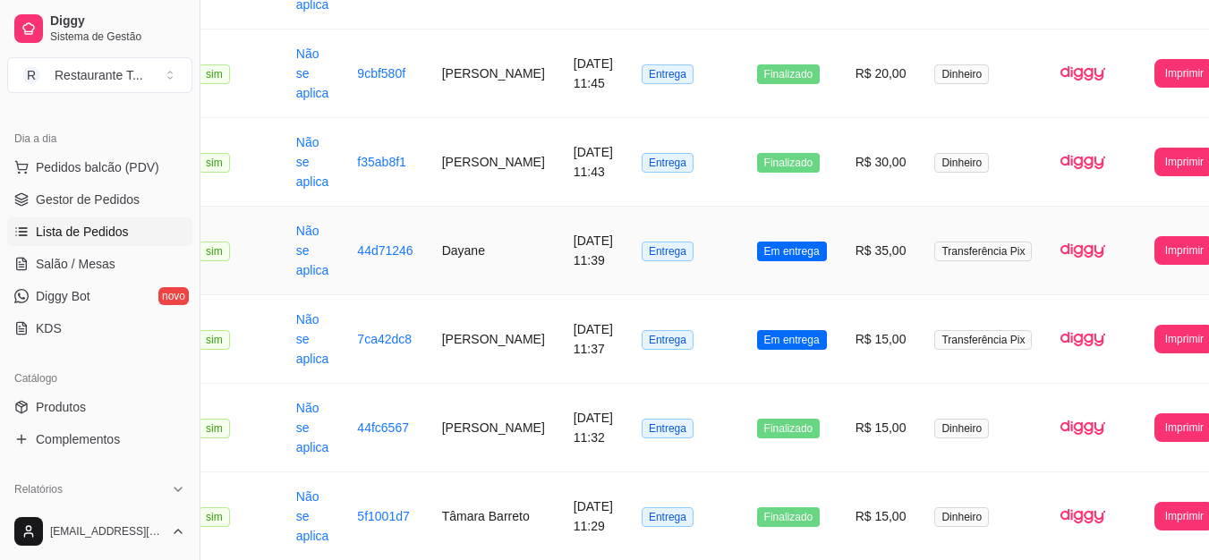
click at [790, 270] on td "Em entrega" at bounding box center [792, 251] width 98 height 89
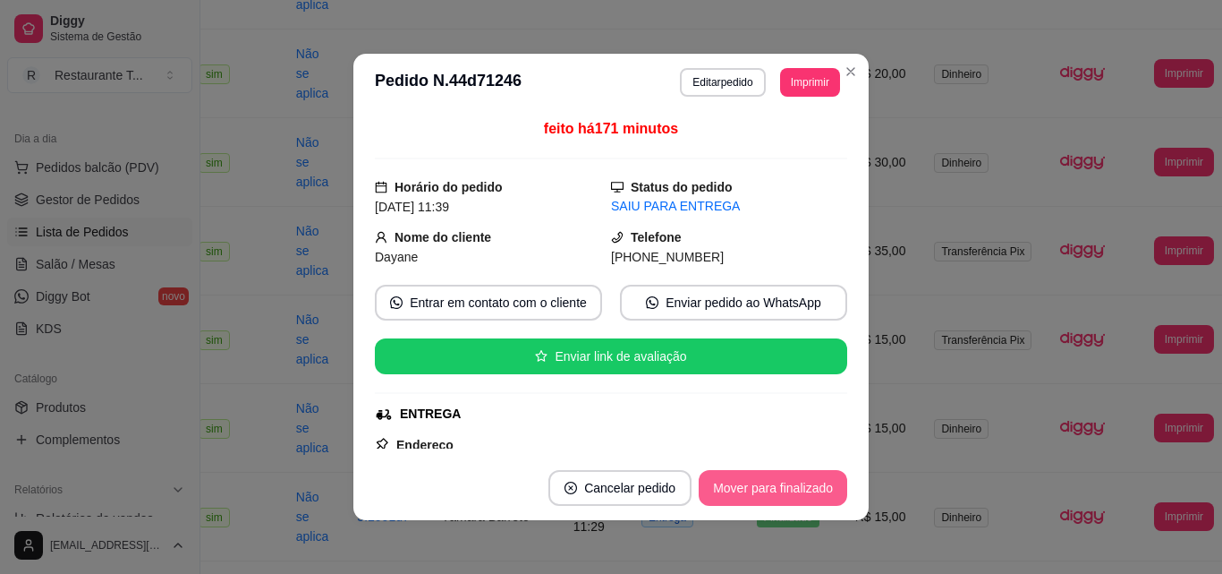
click at [798, 492] on button "Mover para finalizado" at bounding box center [773, 488] width 149 height 36
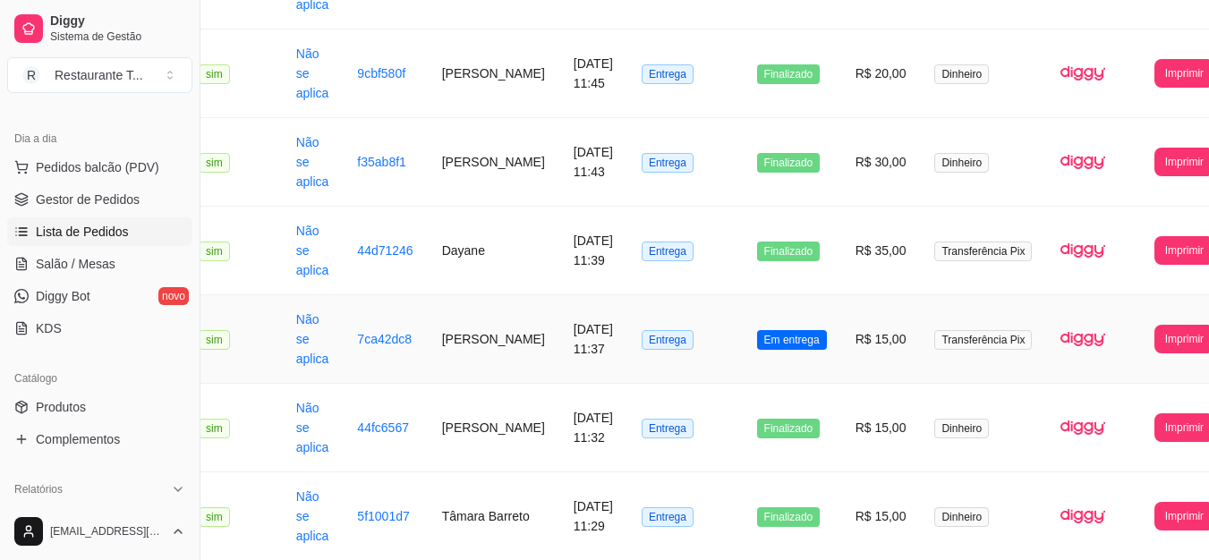
click at [770, 359] on td "Em entrega" at bounding box center [792, 339] width 98 height 89
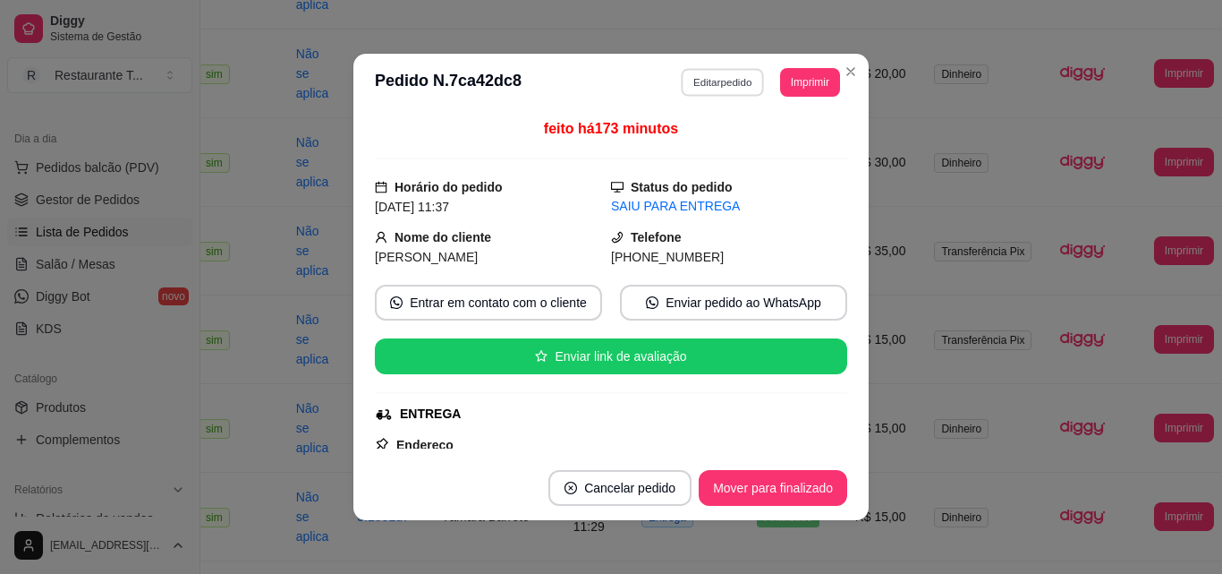
click at [719, 86] on button "Editar pedido" at bounding box center [723, 82] width 83 height 28
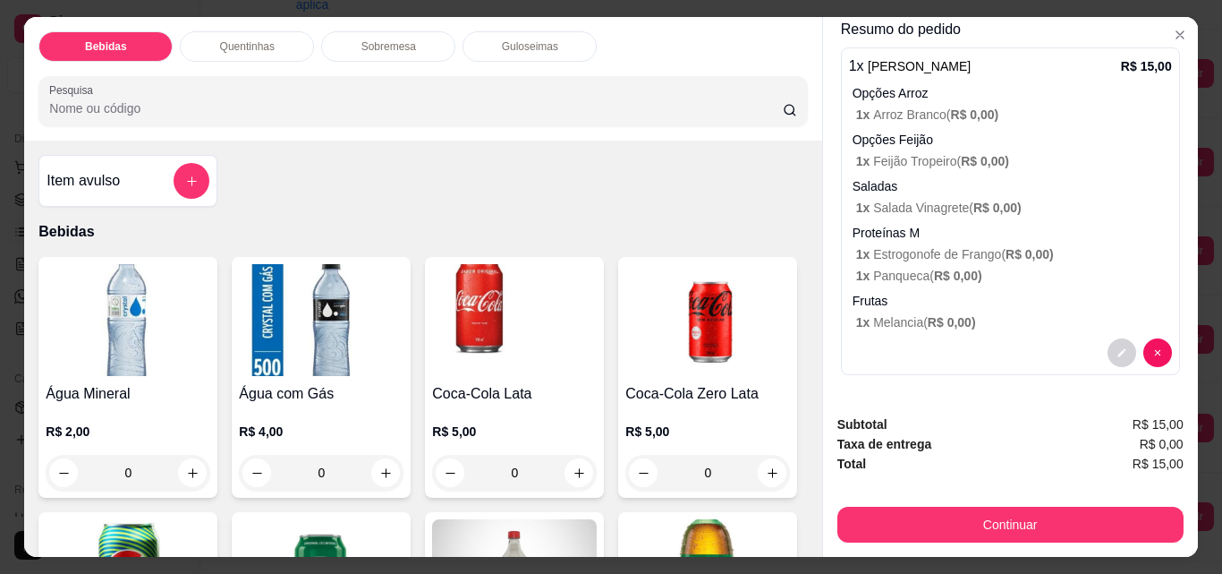
scroll to position [47, 0]
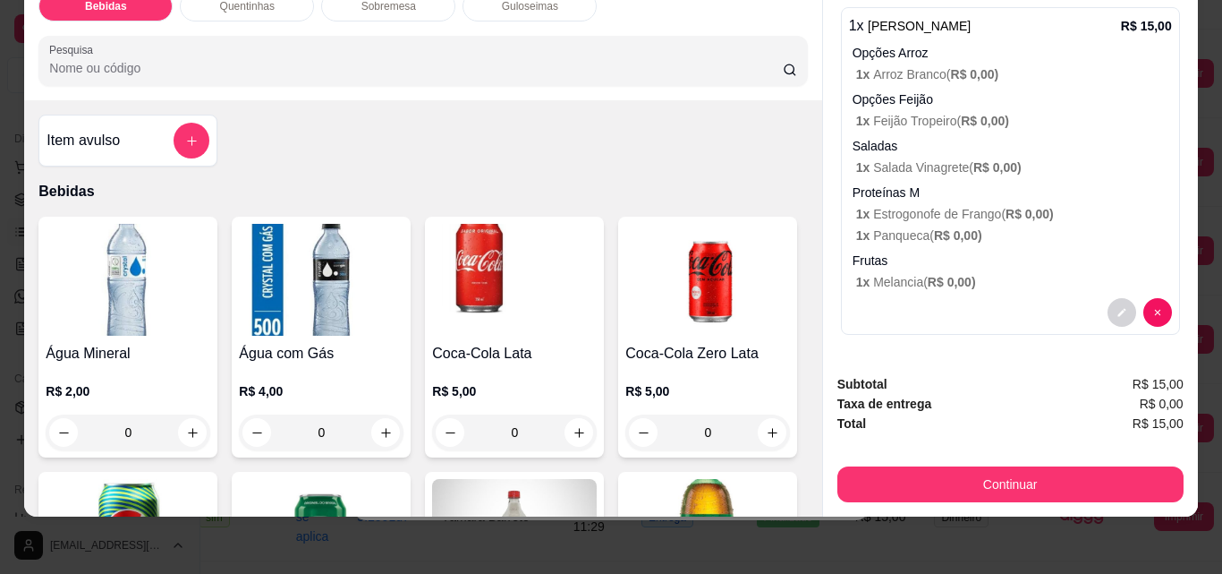
click at [1108, 466] on button "Continuar" at bounding box center [1011, 484] width 346 height 36
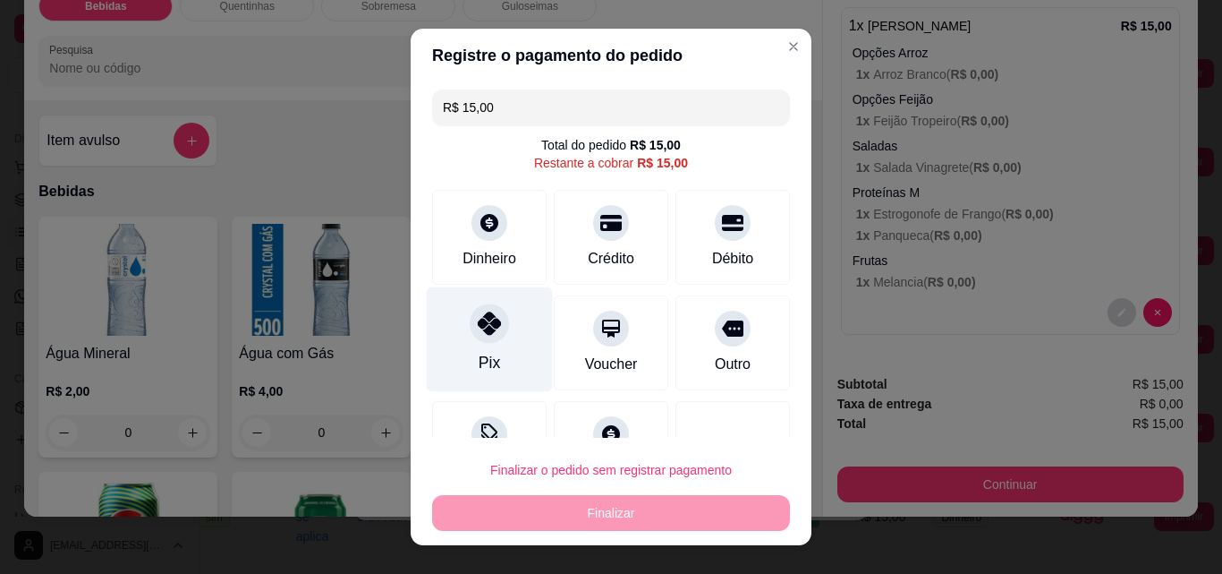
scroll to position [65, 0]
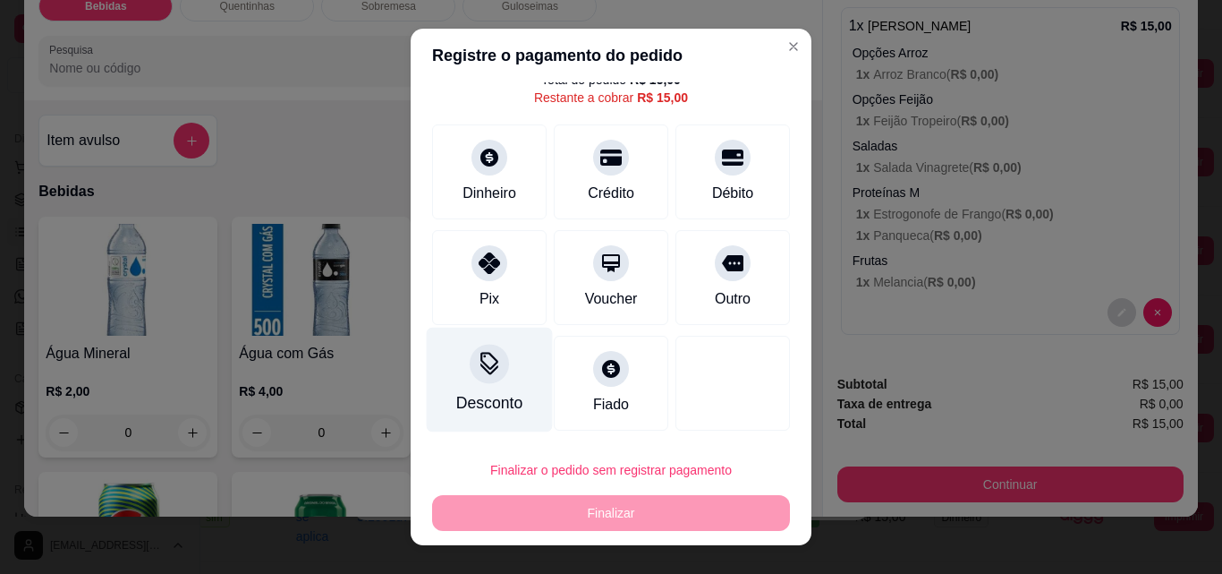
click at [480, 380] on div at bounding box center [489, 363] width 39 height 39
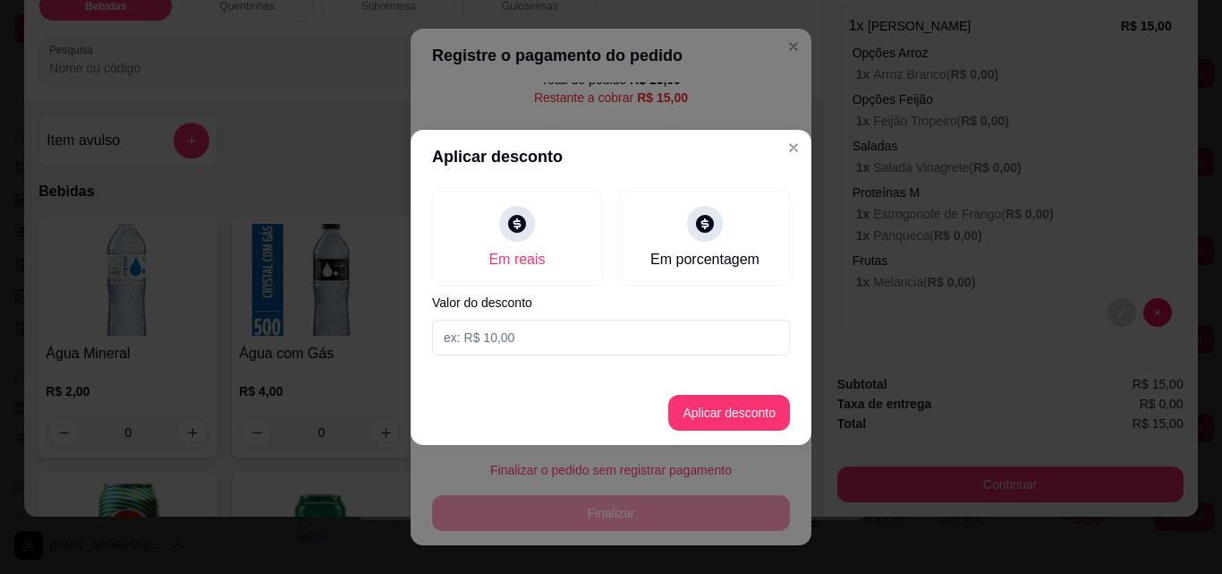
click at [548, 333] on input at bounding box center [611, 337] width 358 height 36
type input "15,00"
click at [715, 417] on button "Aplicar desconto" at bounding box center [729, 413] width 122 height 36
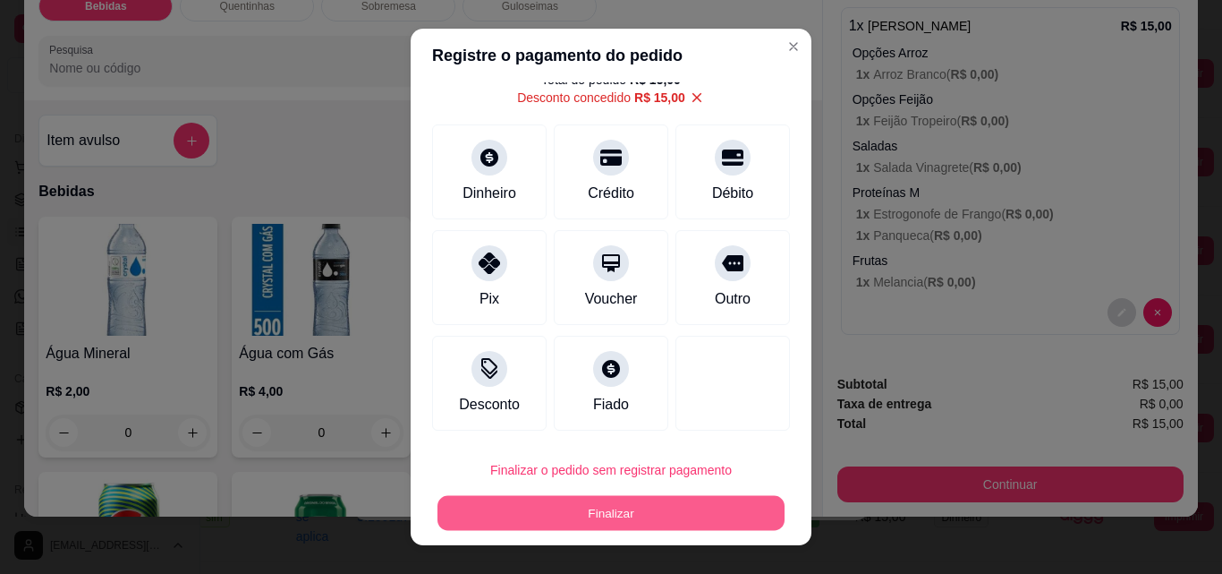
click at [663, 500] on button "Finalizar" at bounding box center [611, 513] width 347 height 35
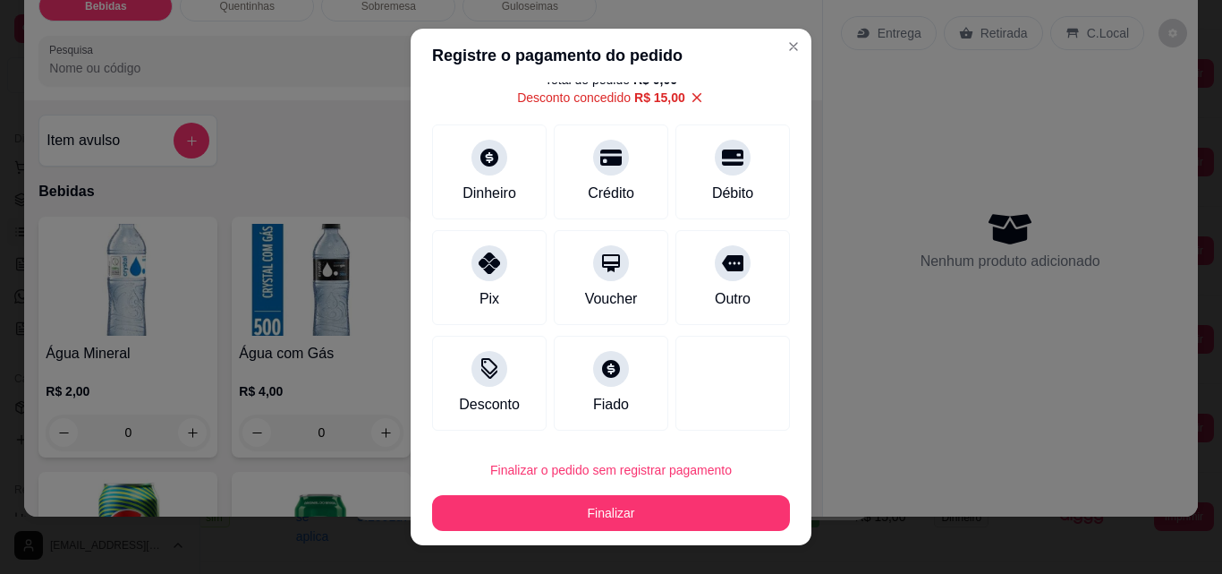
type input "-R$ 15,00"
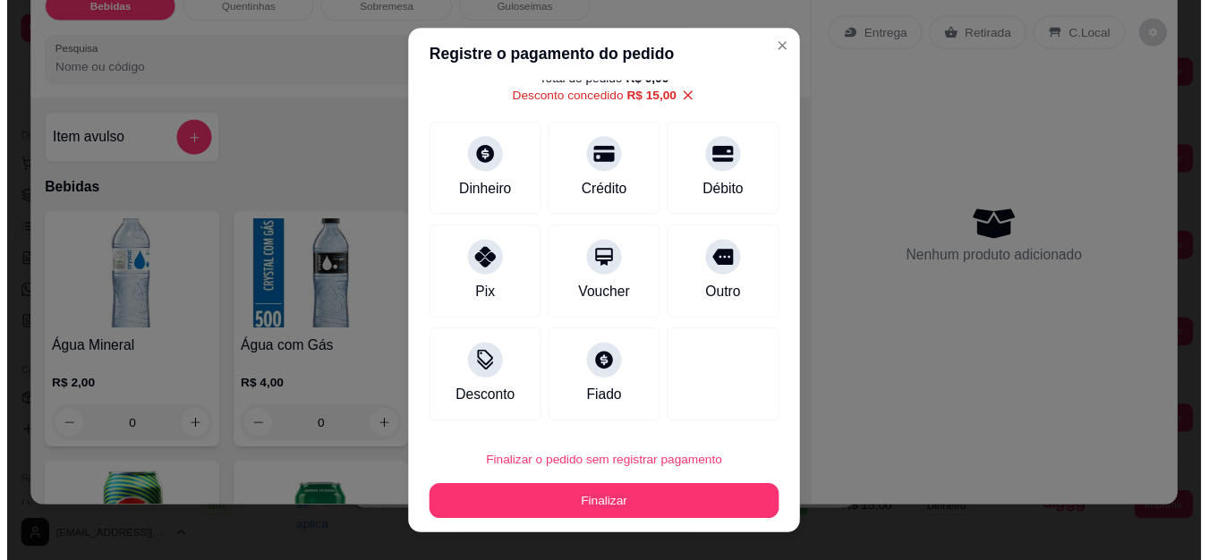
scroll to position [0, 0]
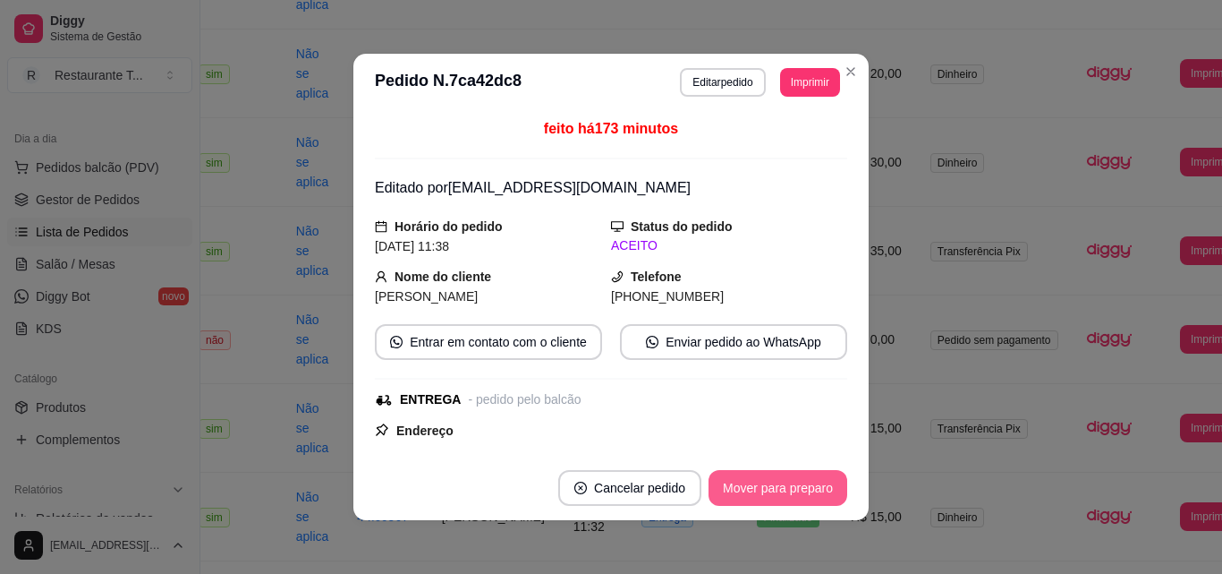
click at [734, 497] on button "Mover para preparo" at bounding box center [778, 488] width 139 height 36
click at [734, 497] on button "Mover para entrega" at bounding box center [778, 488] width 134 height 35
click at [730, 496] on button "Mover para finalizado" at bounding box center [773, 488] width 149 height 36
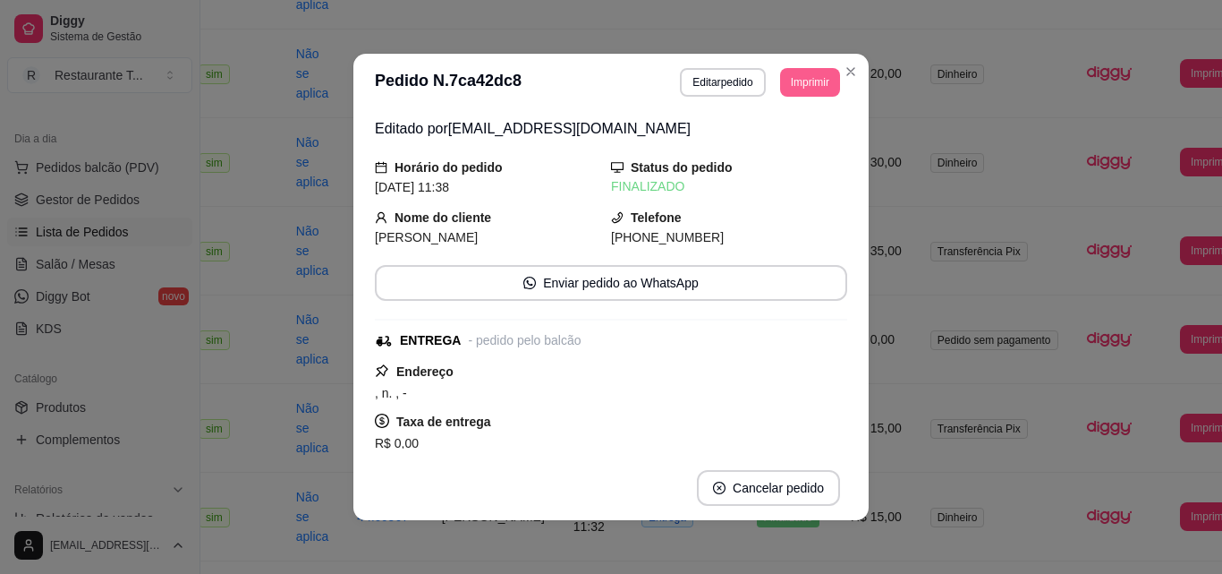
click at [833, 72] on section "**********" at bounding box center [610, 287] width 515 height 466
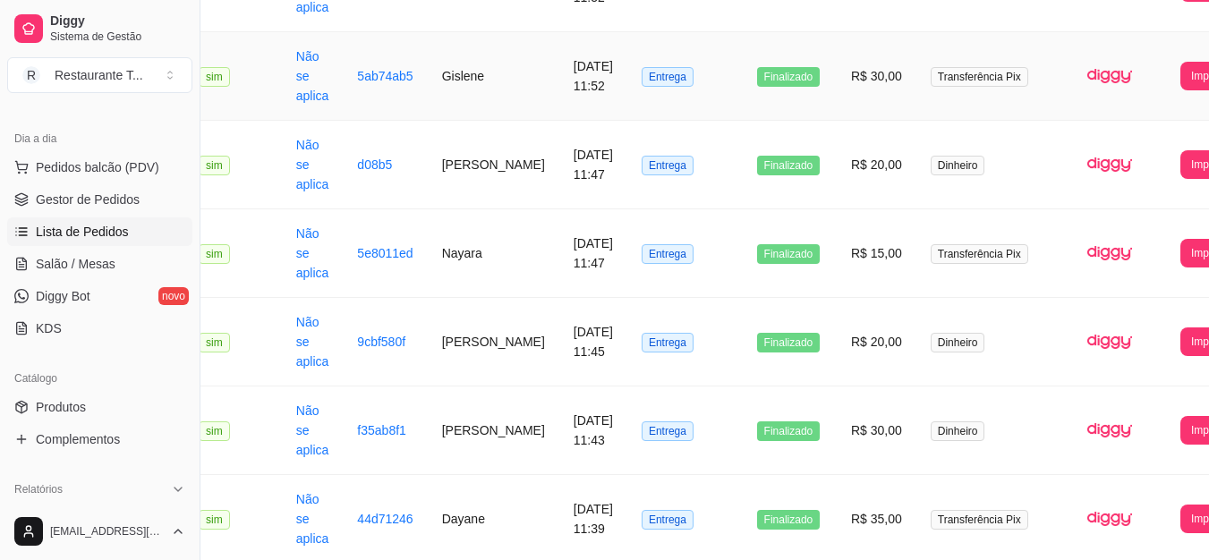
scroll to position [2457, 45]
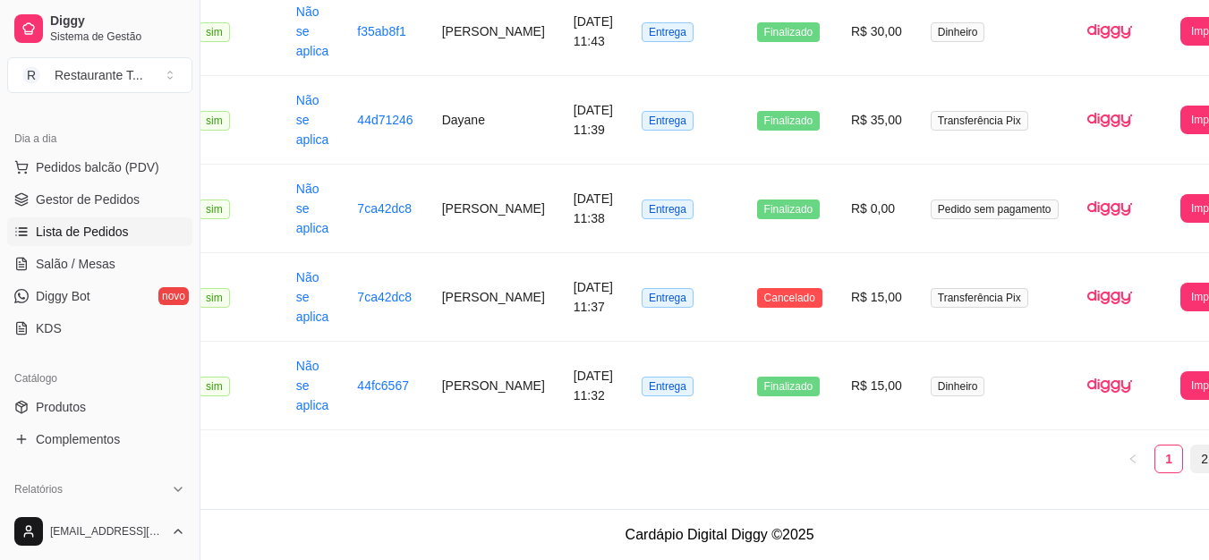
click at [1191, 464] on link "2" at bounding box center [1204, 459] width 27 height 27
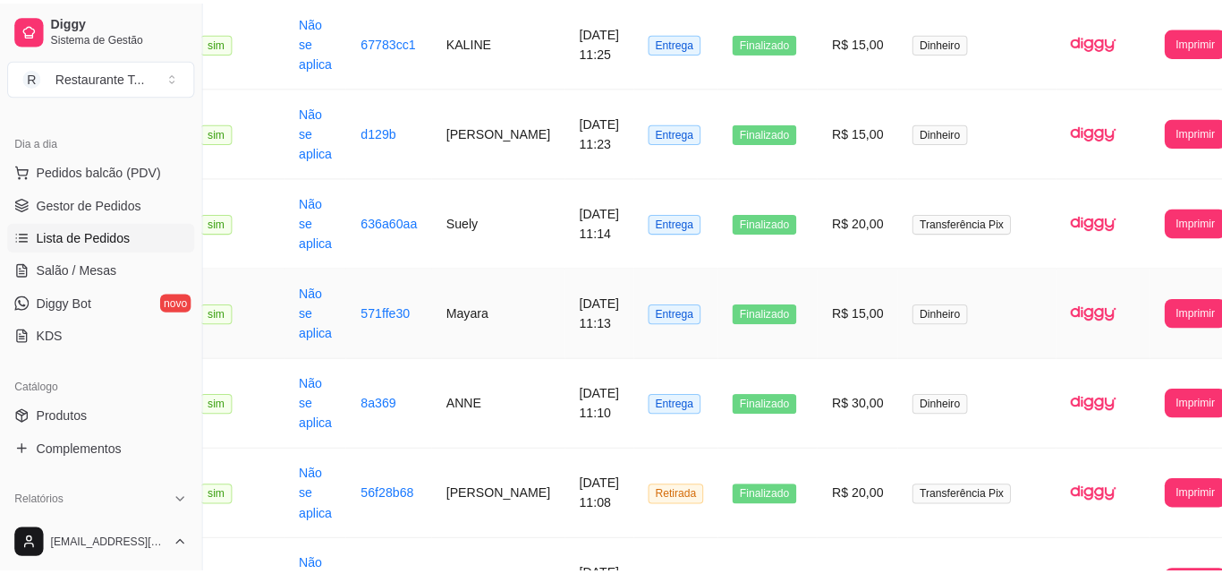
scroll to position [230, 45]
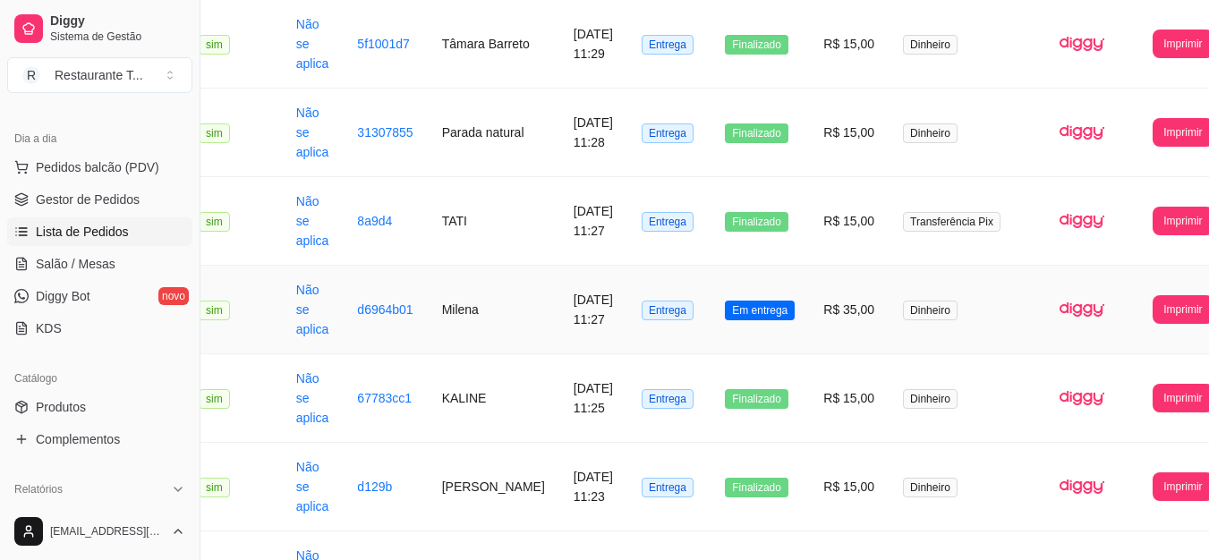
click at [809, 310] on td "R$ 35,00" at bounding box center [849, 310] width 80 height 89
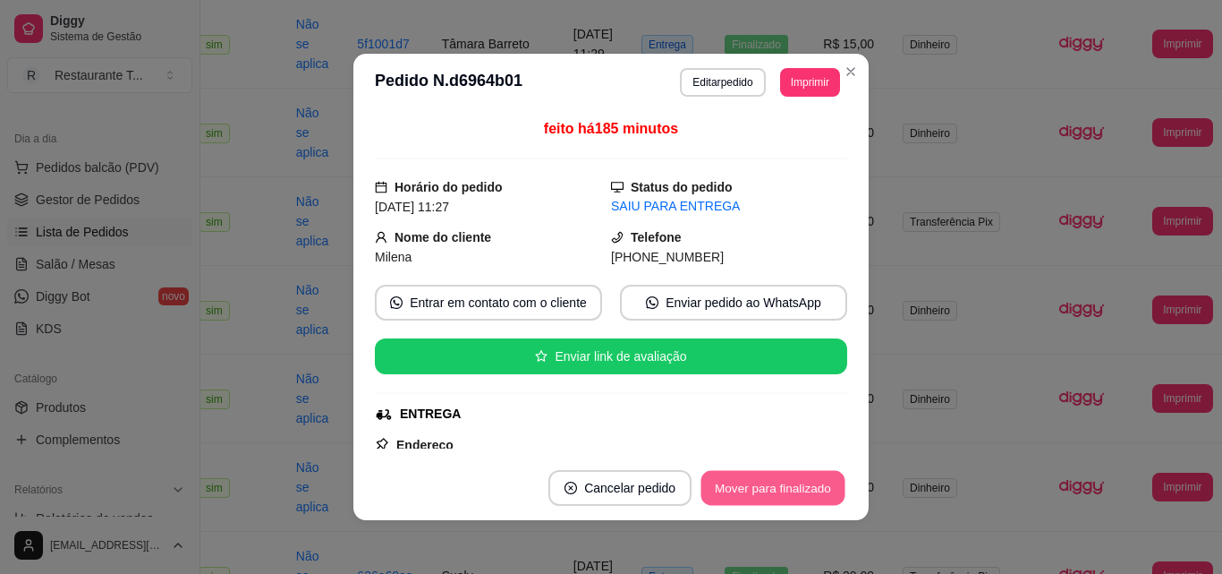
click at [813, 498] on button "Mover para finalizado" at bounding box center [774, 488] width 144 height 35
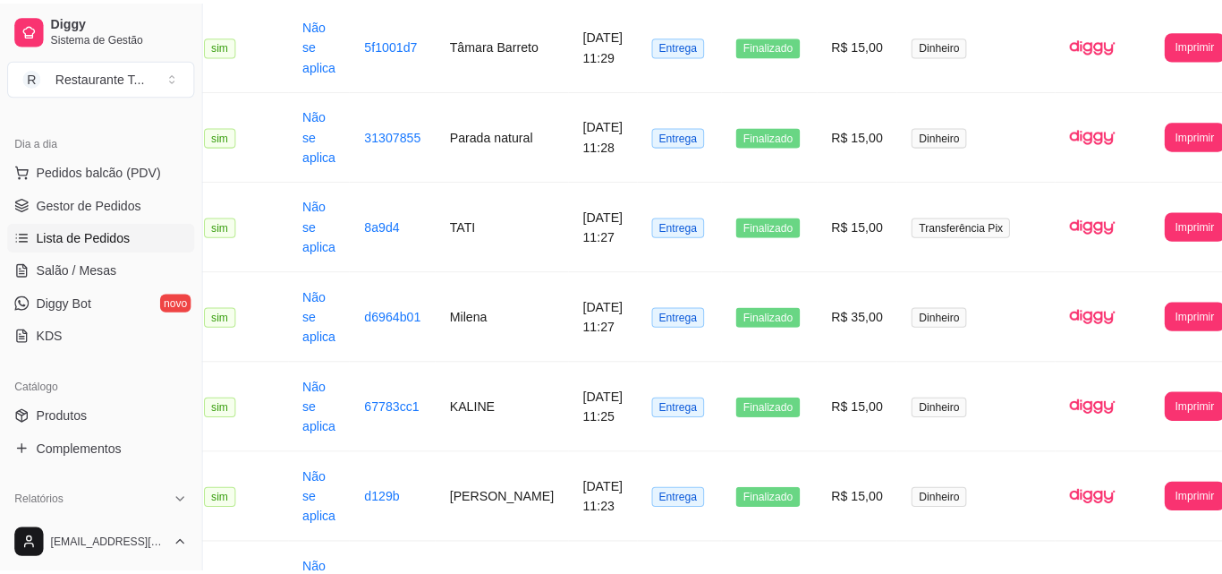
scroll to position [0, 41]
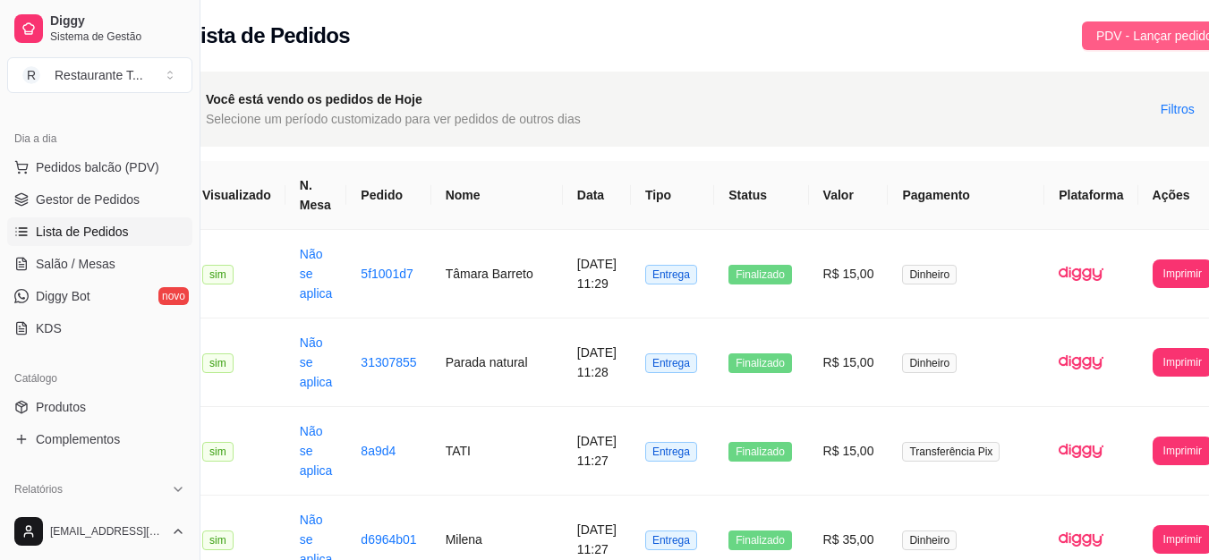
click at [1141, 24] on button "PDV - Lançar pedido" at bounding box center [1154, 35] width 145 height 29
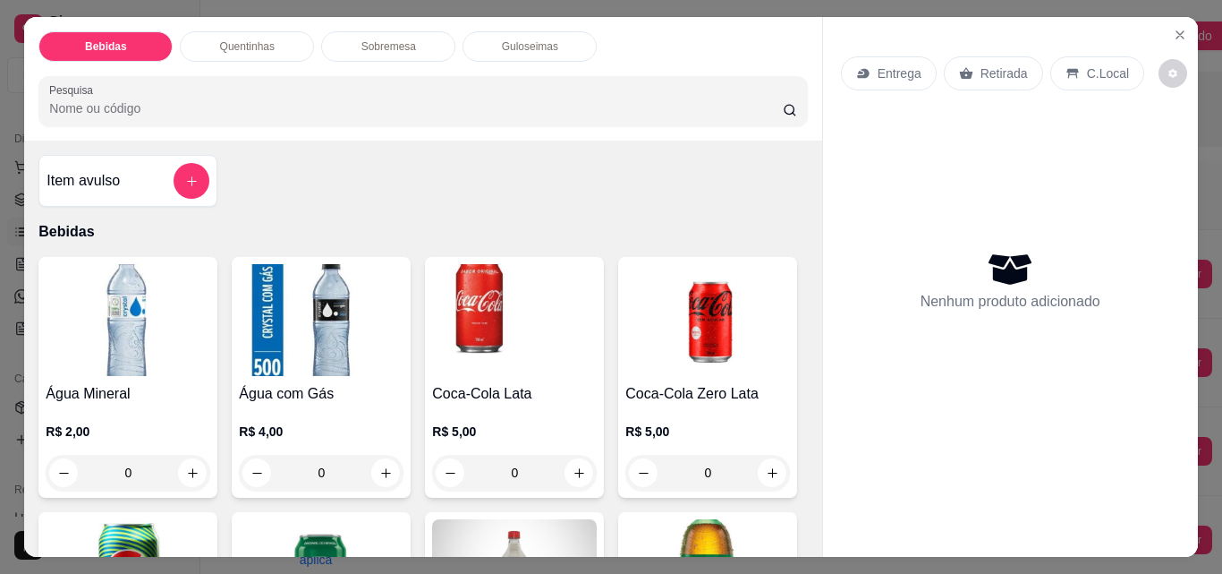
click at [259, 48] on div "Quentinhas" at bounding box center [247, 46] width 134 height 30
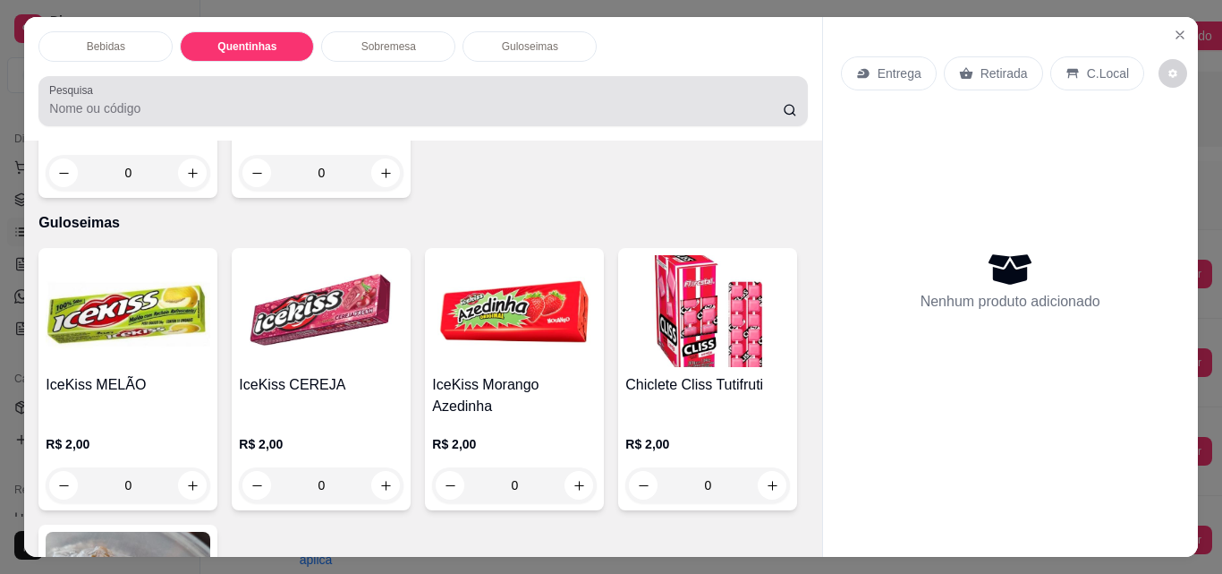
scroll to position [47, 0]
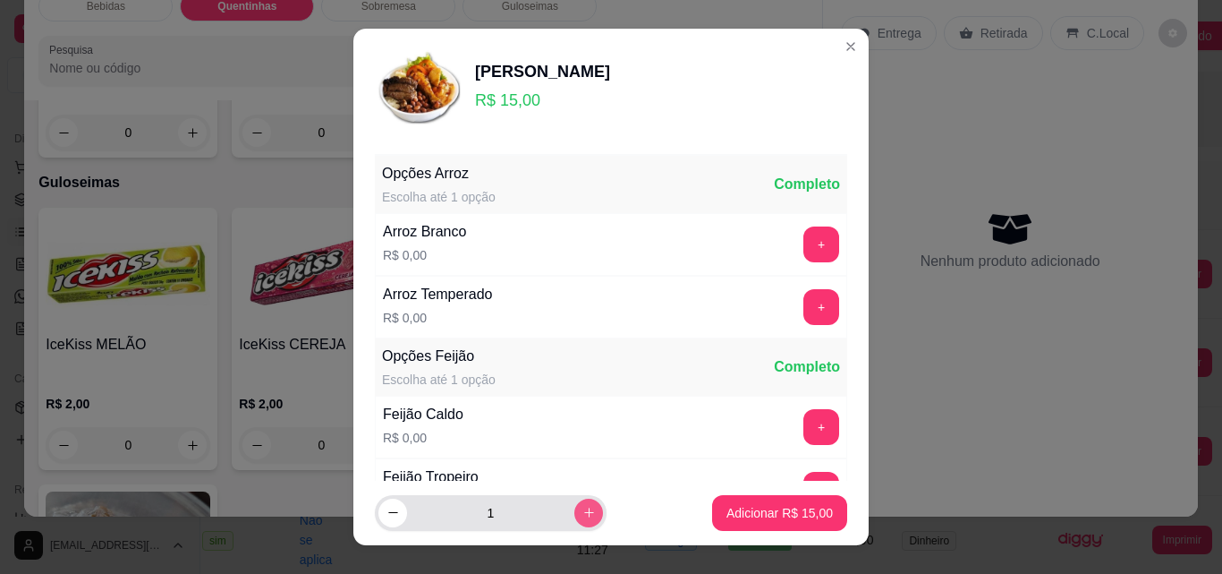
click at [583, 518] on icon "increase-product-quantity" at bounding box center [589, 512] width 13 height 13
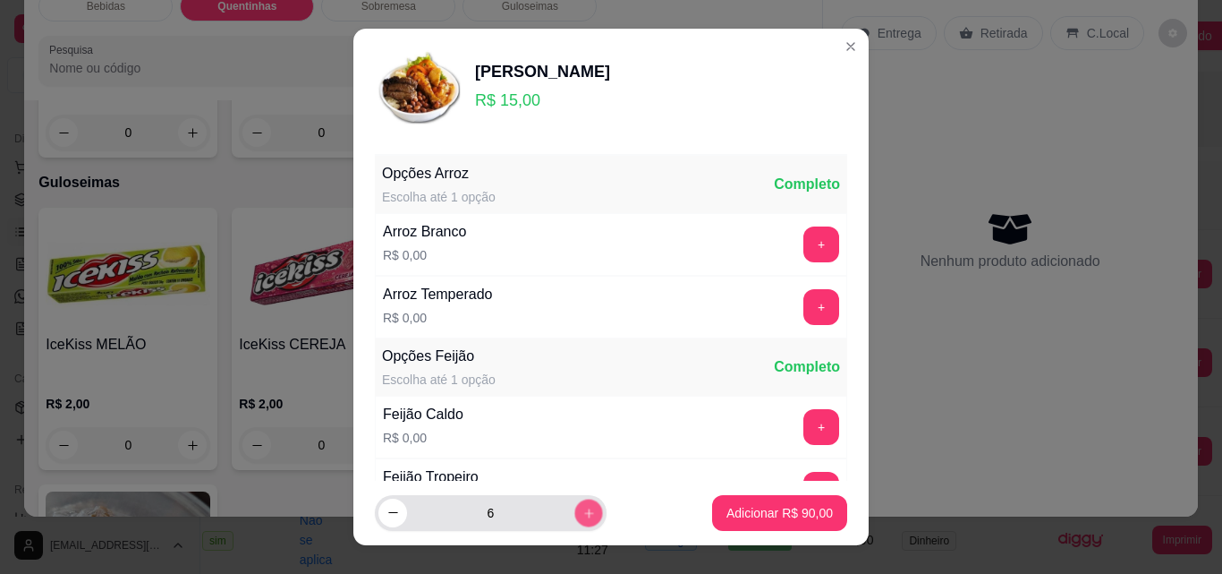
click at [583, 518] on icon "increase-product-quantity" at bounding box center [589, 512] width 13 height 13
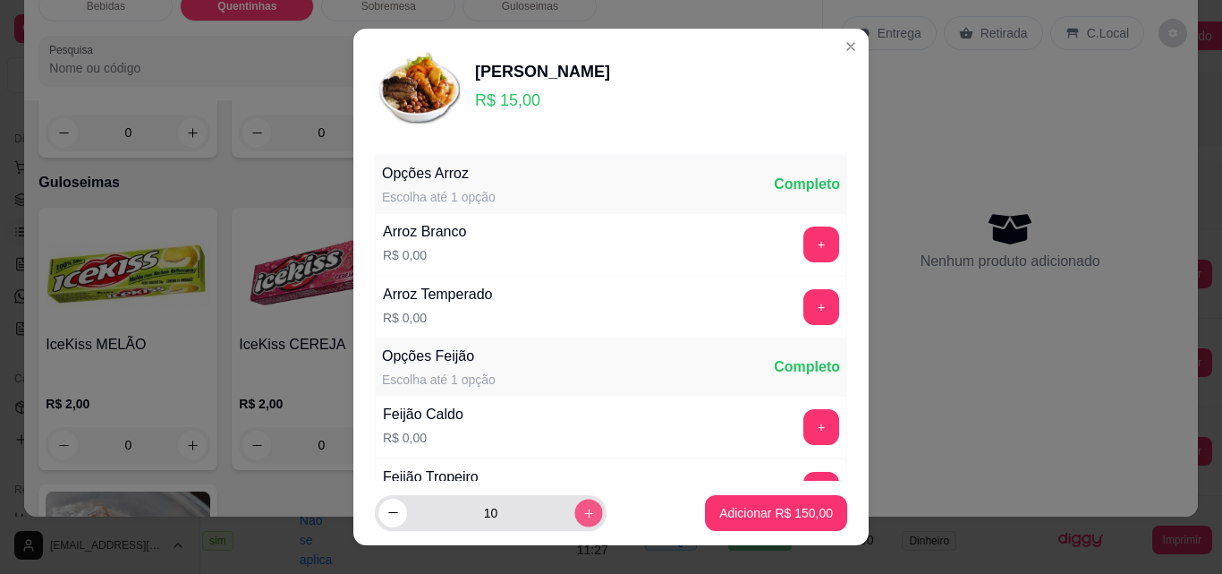
type input "11"
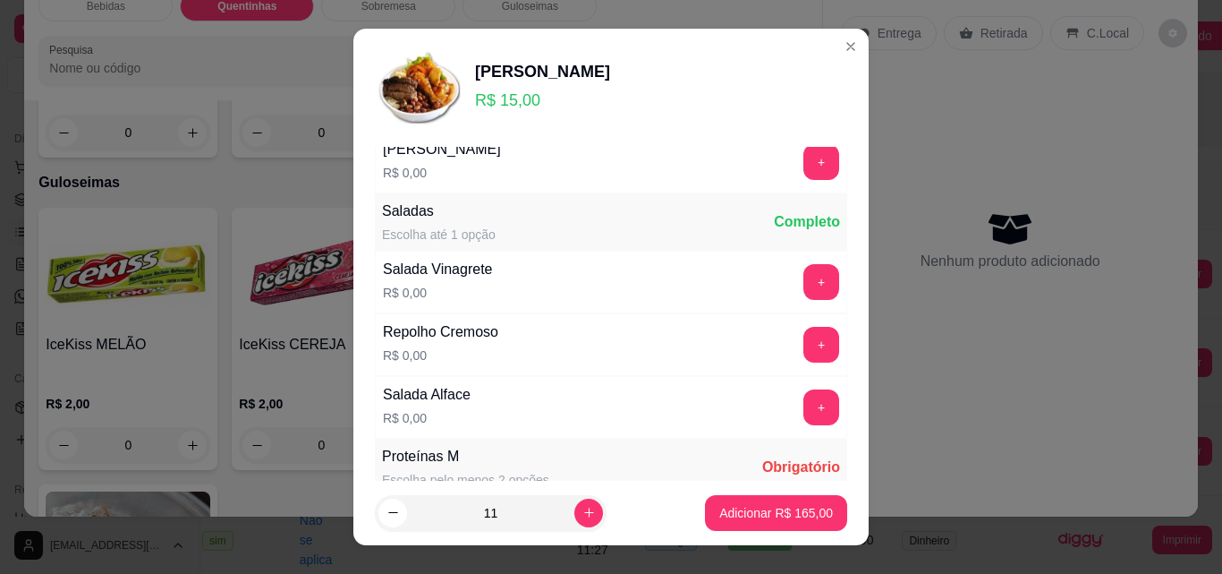
scroll to position [626, 0]
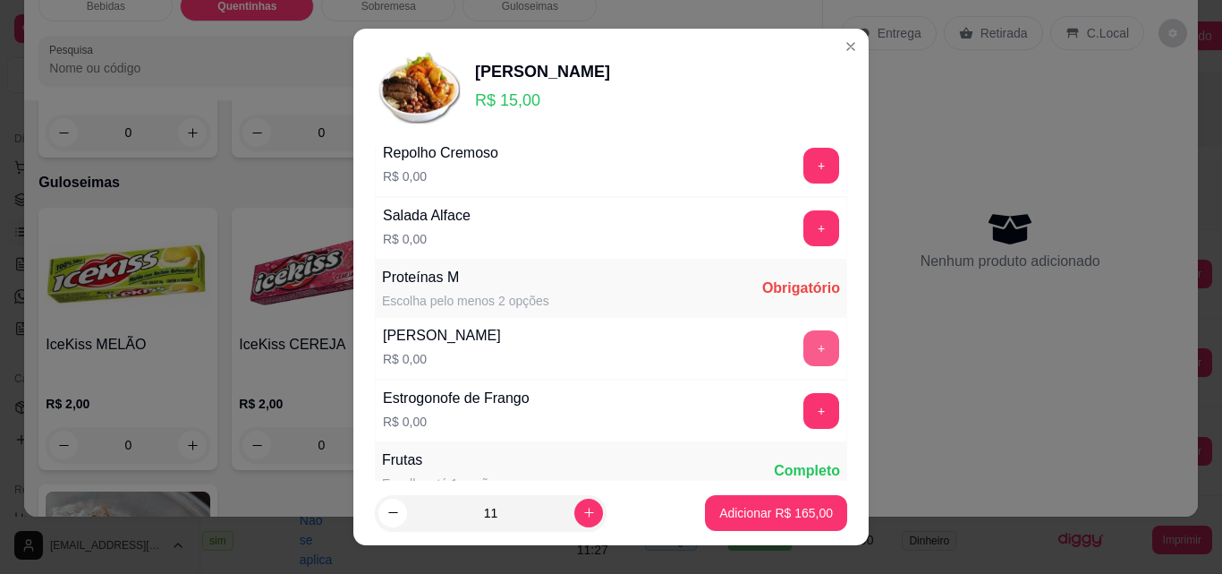
click at [804, 358] on button "+" at bounding box center [822, 348] width 36 height 36
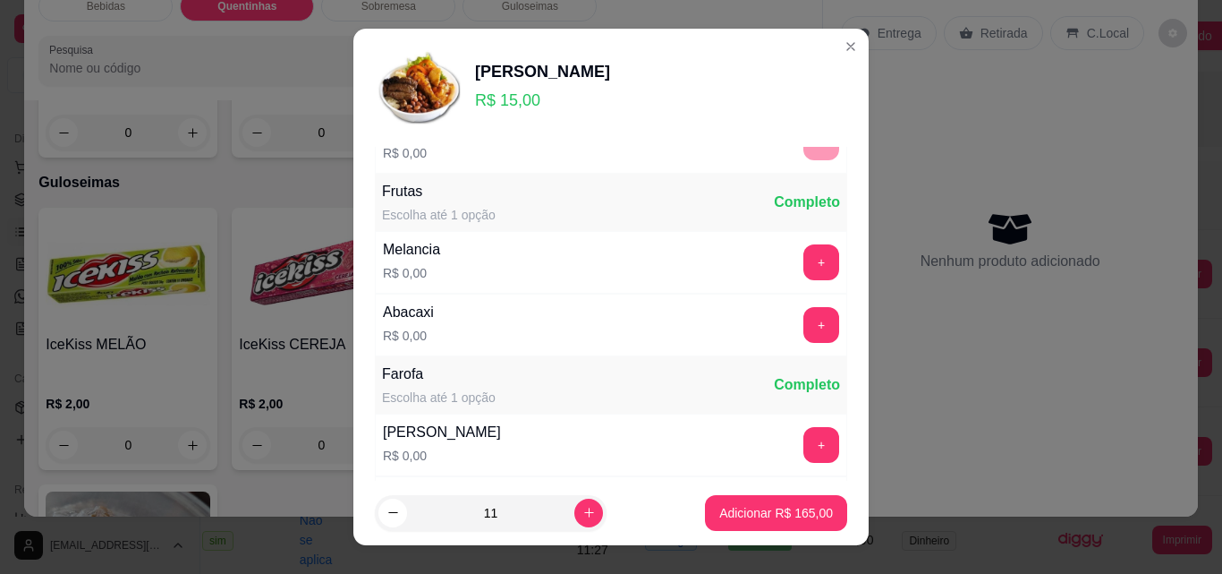
click at [792, 507] on p "Adicionar R$ 165,00" at bounding box center [776, 513] width 114 height 18
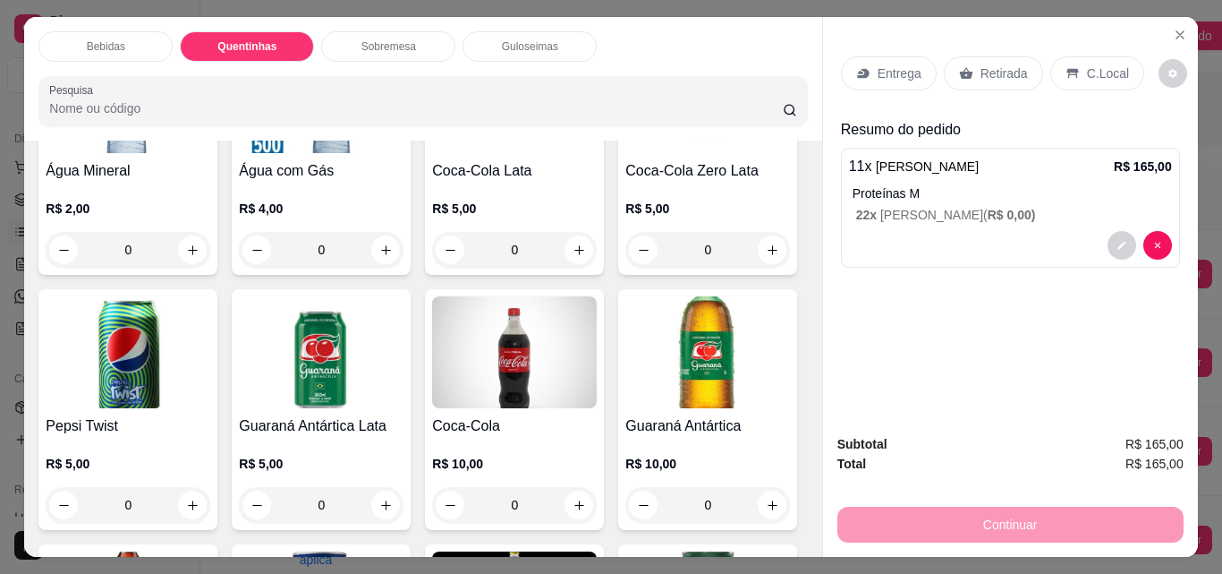
scroll to position [0, 0]
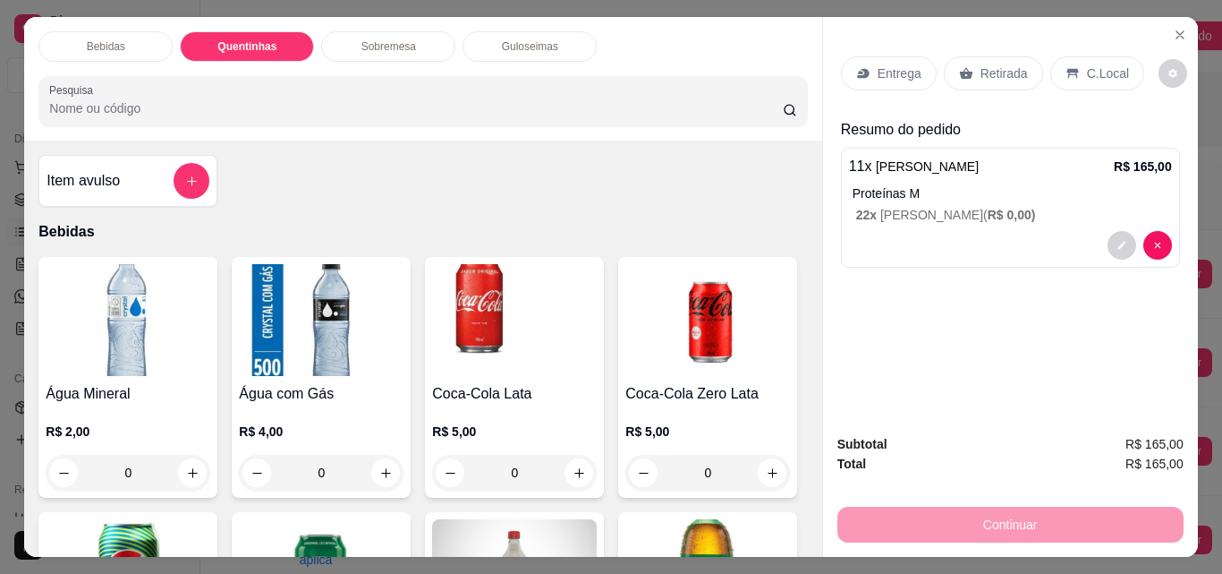
click at [89, 31] on div "Bebidas" at bounding box center [105, 46] width 134 height 30
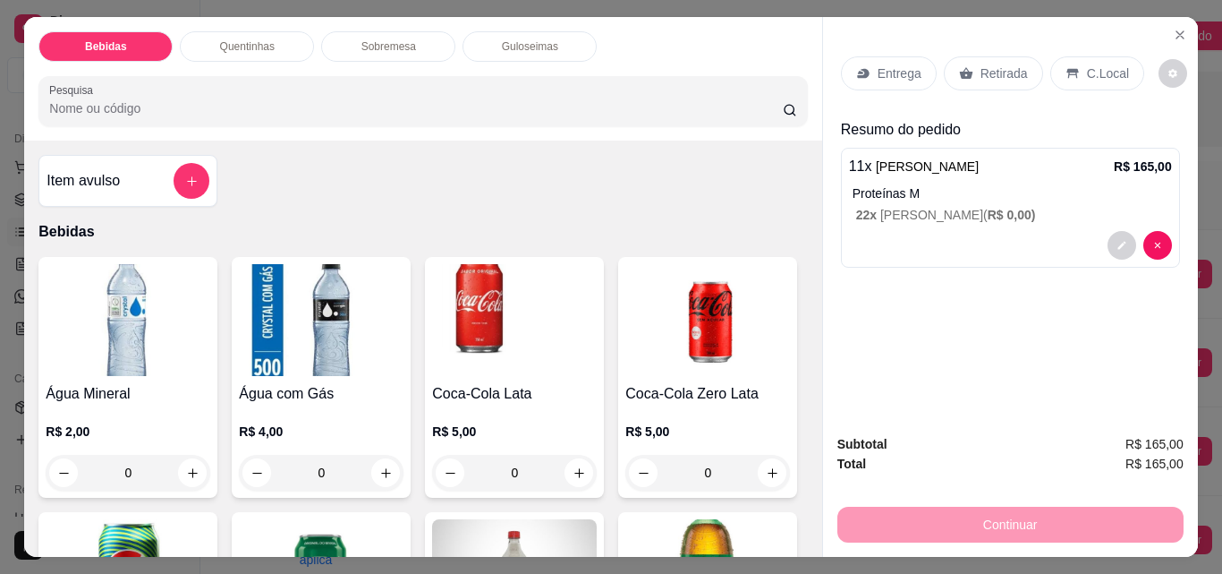
click at [241, 41] on p "Quentinhas" at bounding box center [247, 46] width 55 height 14
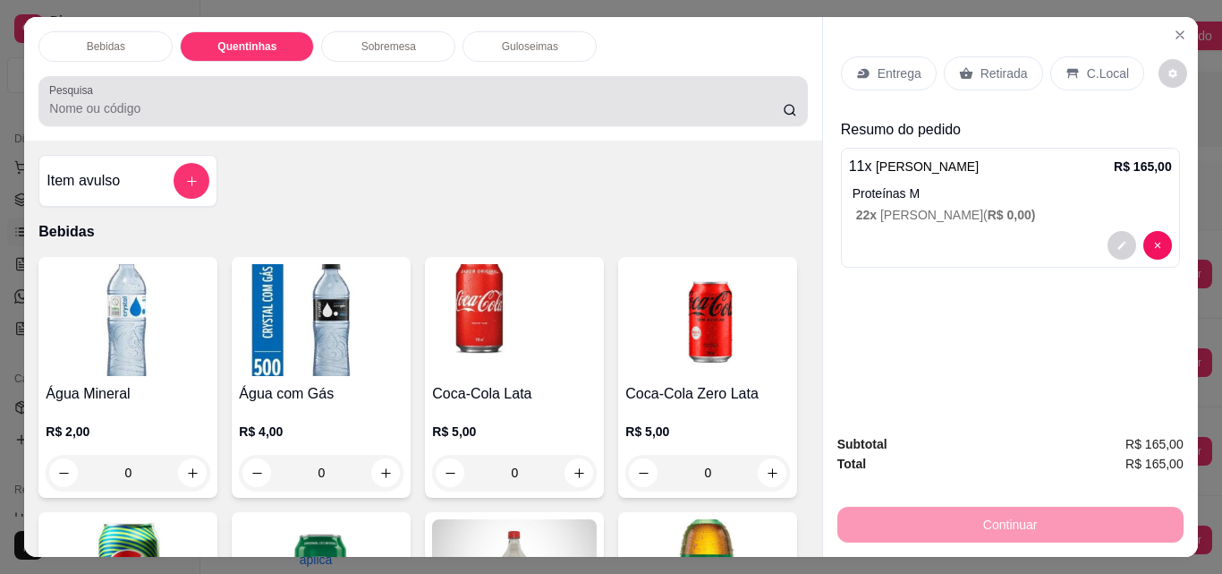
scroll to position [47, 0]
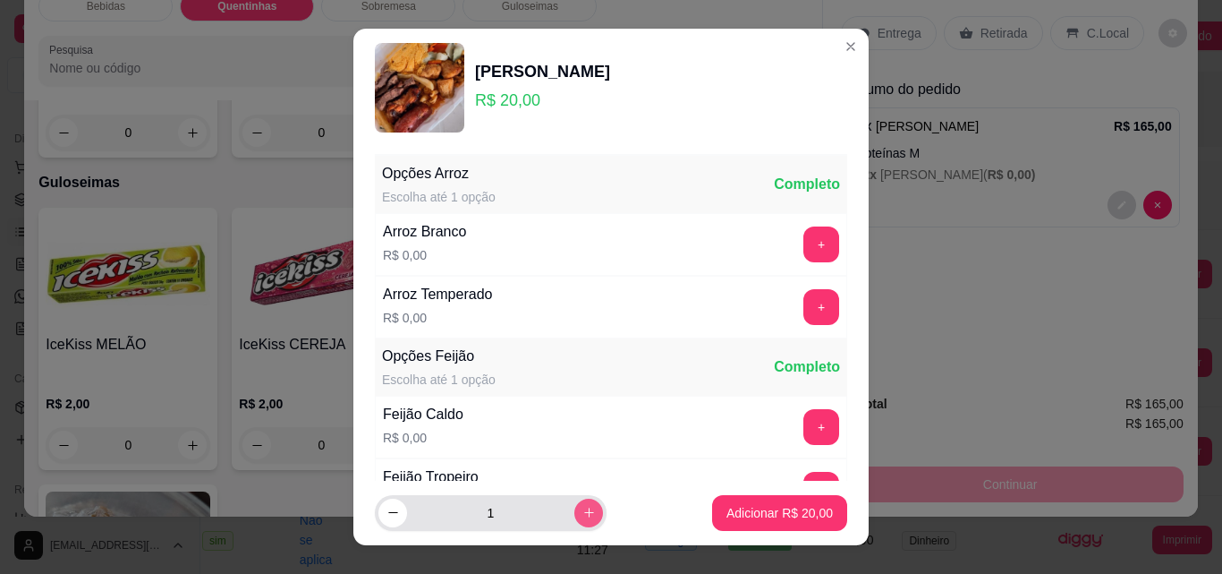
click at [574, 504] on button "increase-product-quantity" at bounding box center [588, 512] width 29 height 29
type input "3"
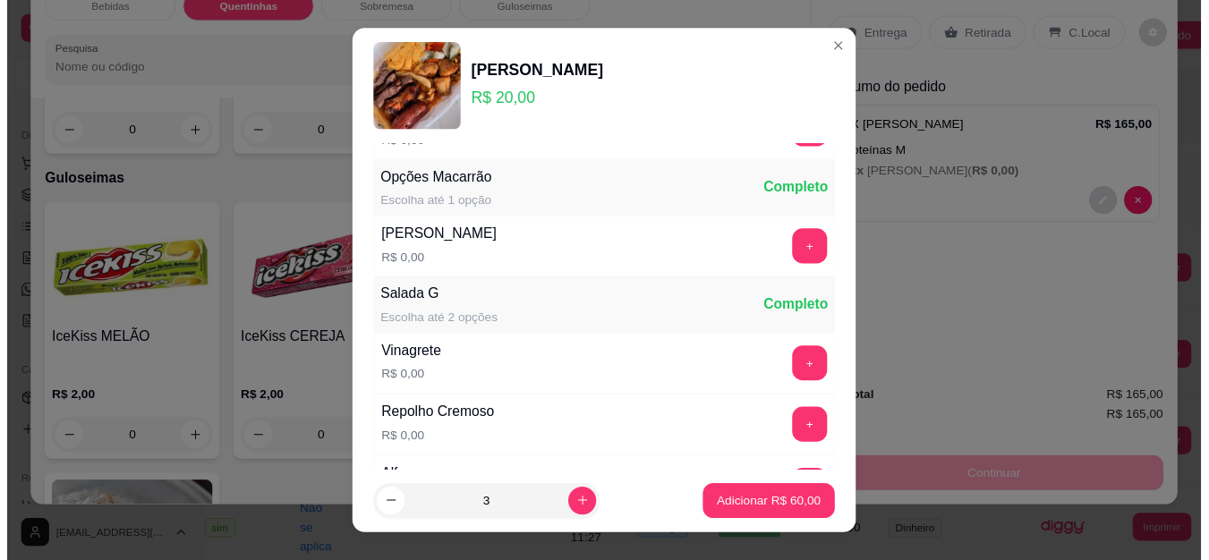
scroll to position [626, 0]
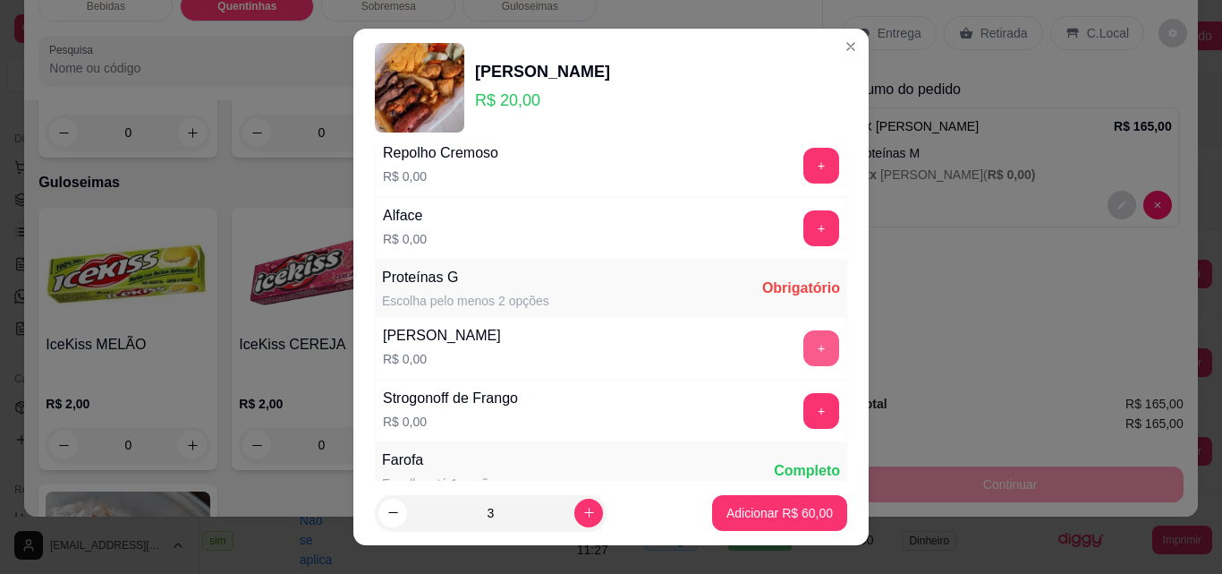
click at [804, 337] on button "+" at bounding box center [822, 348] width 36 height 36
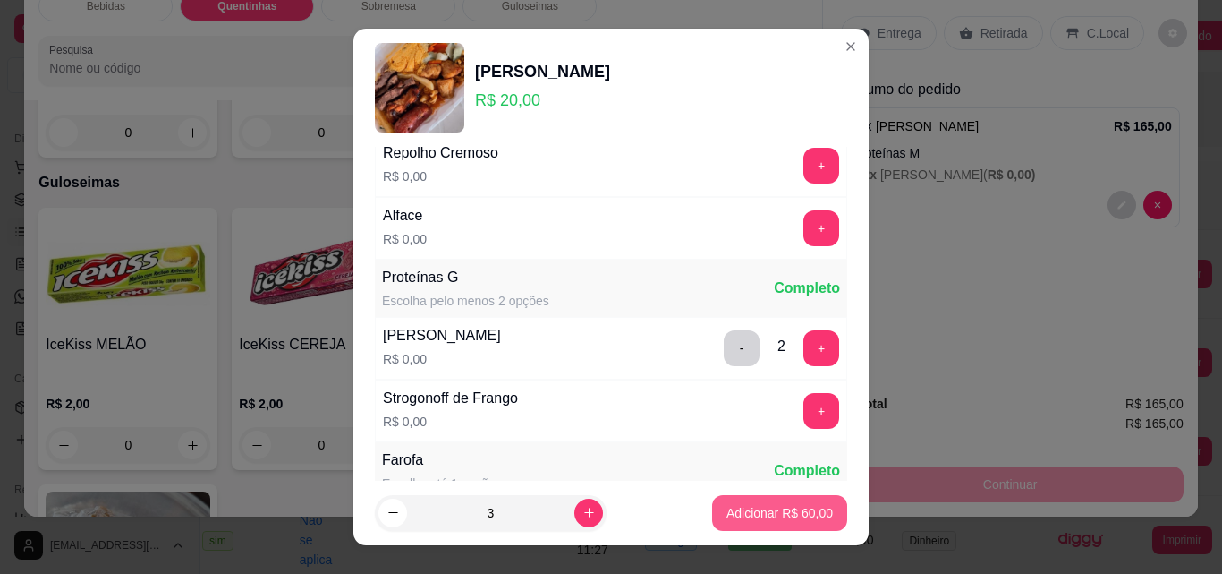
click at [754, 497] on button "Adicionar R$ 60,00" at bounding box center [779, 513] width 135 height 36
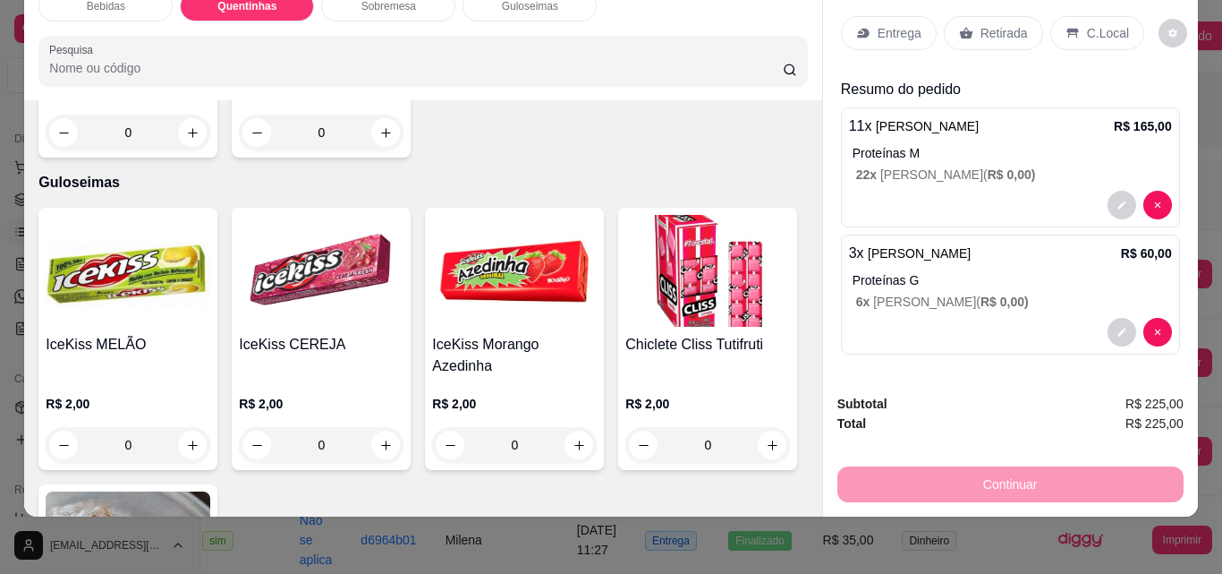
click at [991, 24] on p "Retirada" at bounding box center [1004, 33] width 47 height 18
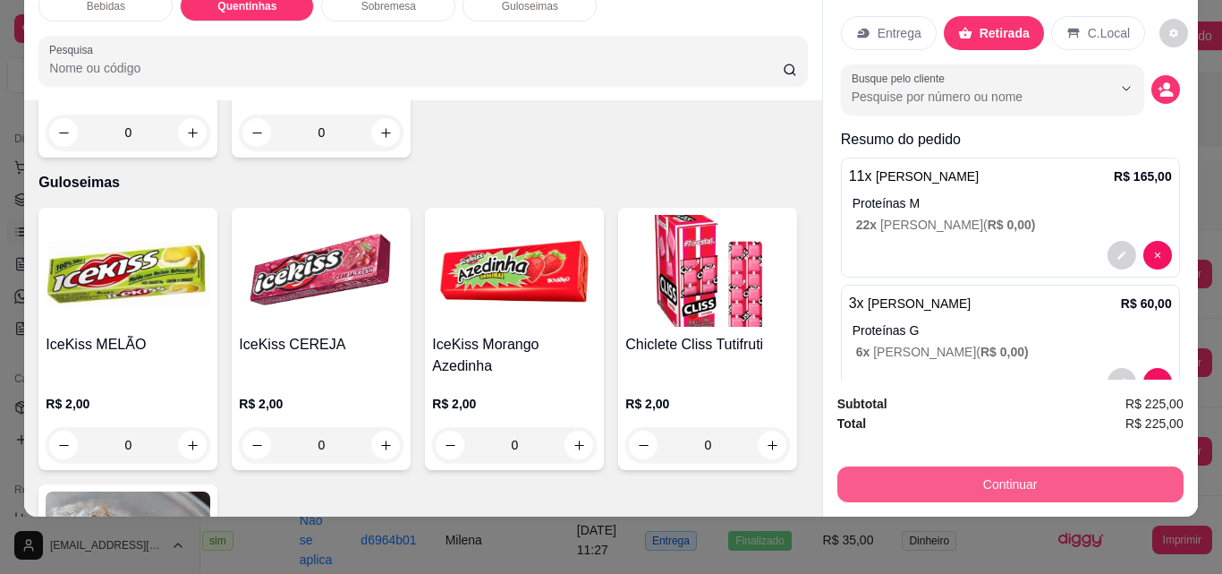
click at [1050, 466] on button "Continuar" at bounding box center [1011, 484] width 346 height 36
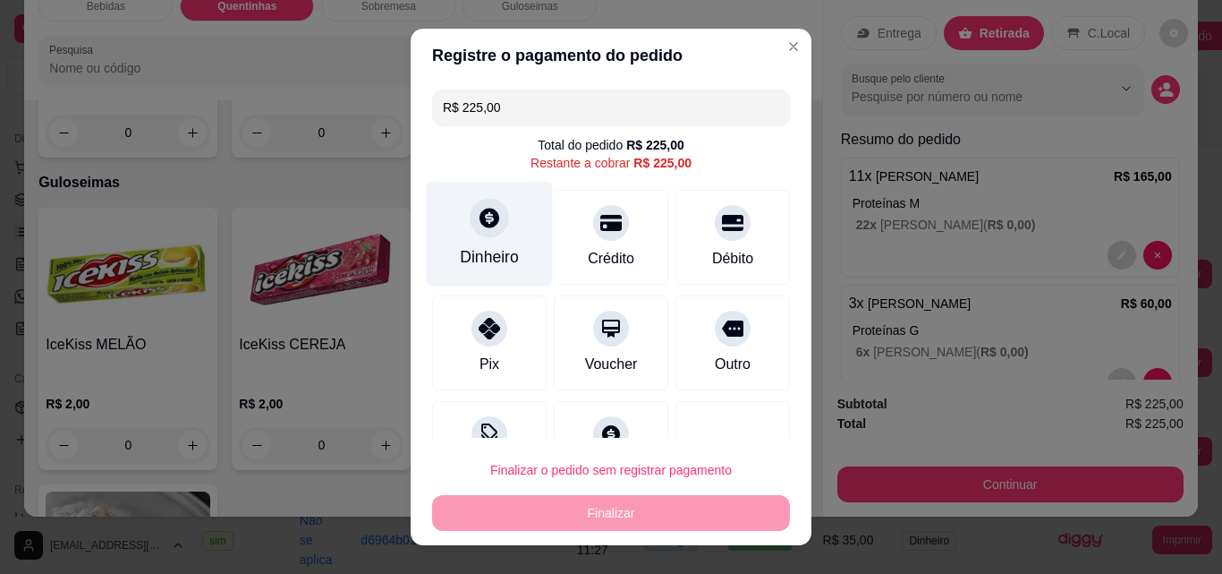
click at [472, 252] on div "Dinheiro" at bounding box center [489, 256] width 59 height 23
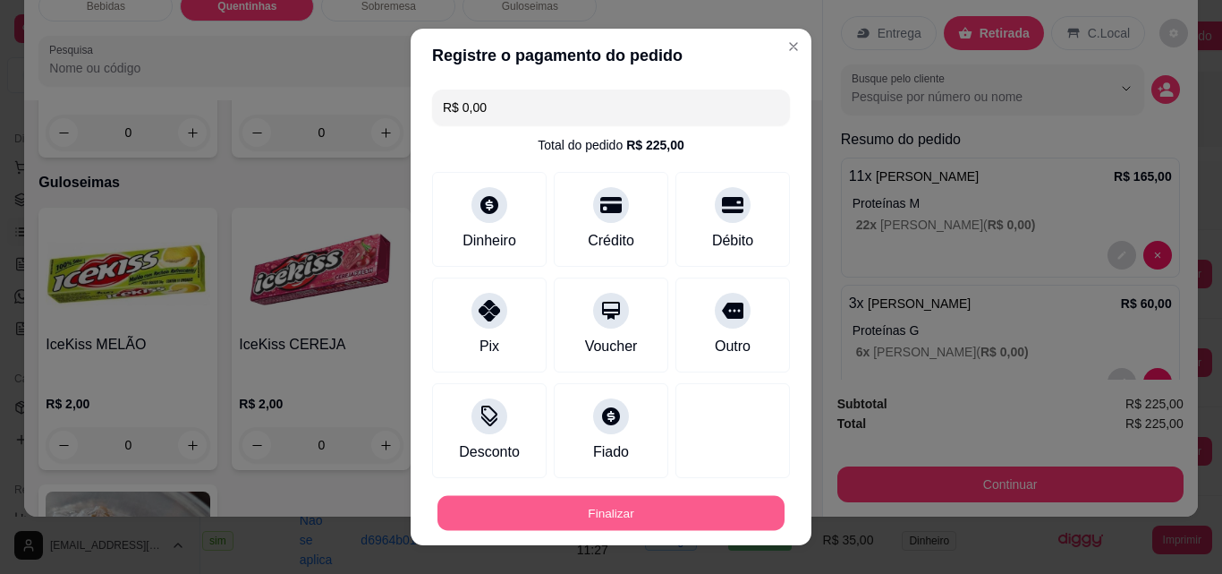
click at [680, 501] on button "Finalizar" at bounding box center [611, 513] width 347 height 35
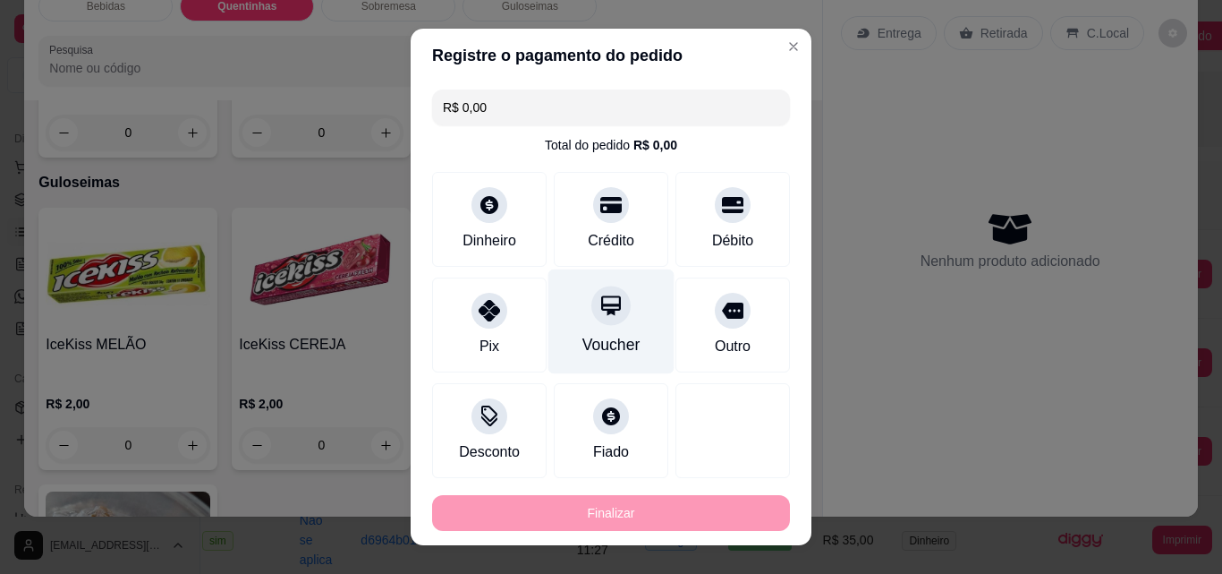
type input "-R$ 225,00"
